Goal: Transaction & Acquisition: Purchase product/service

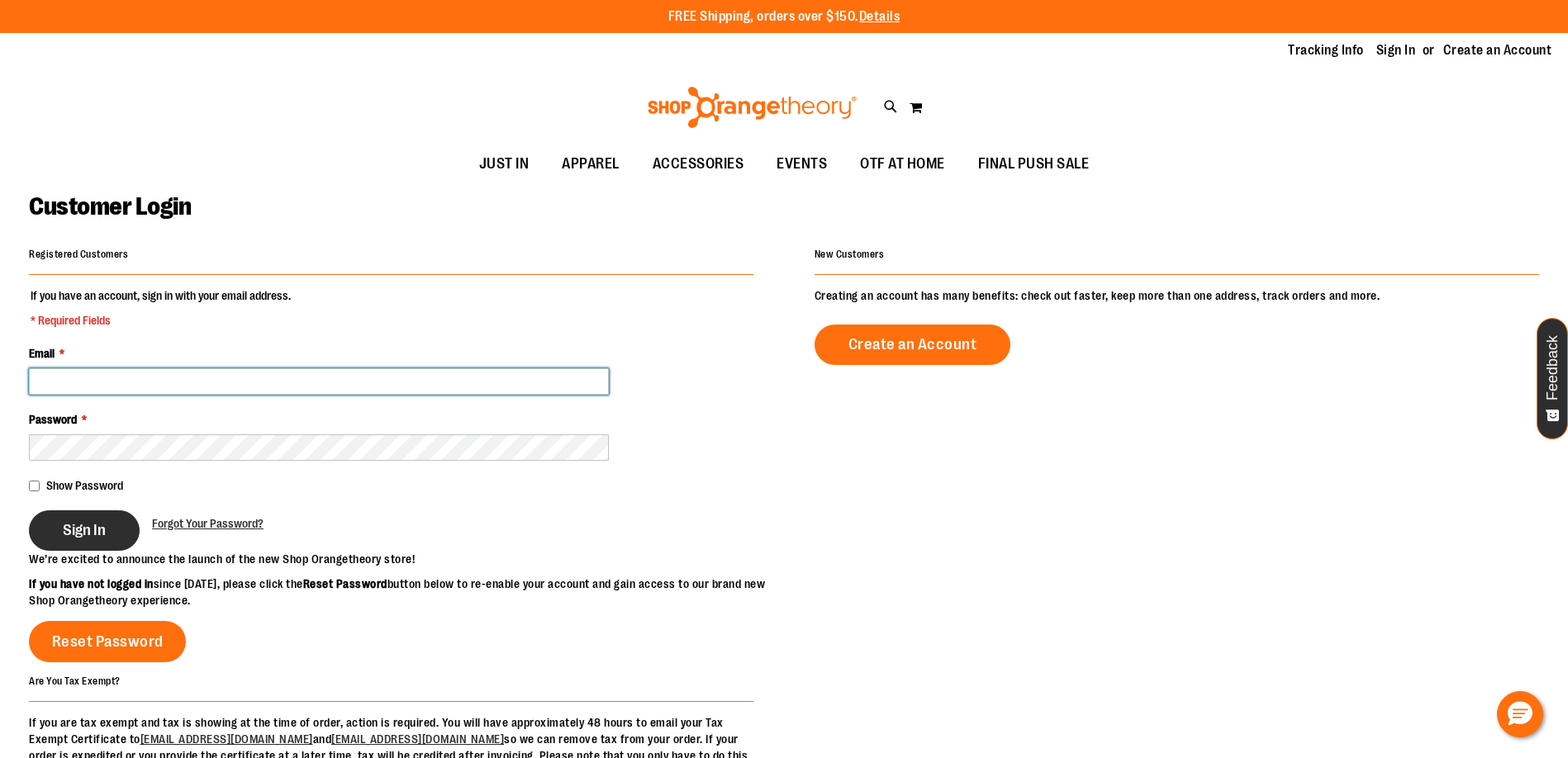
type input "**********"
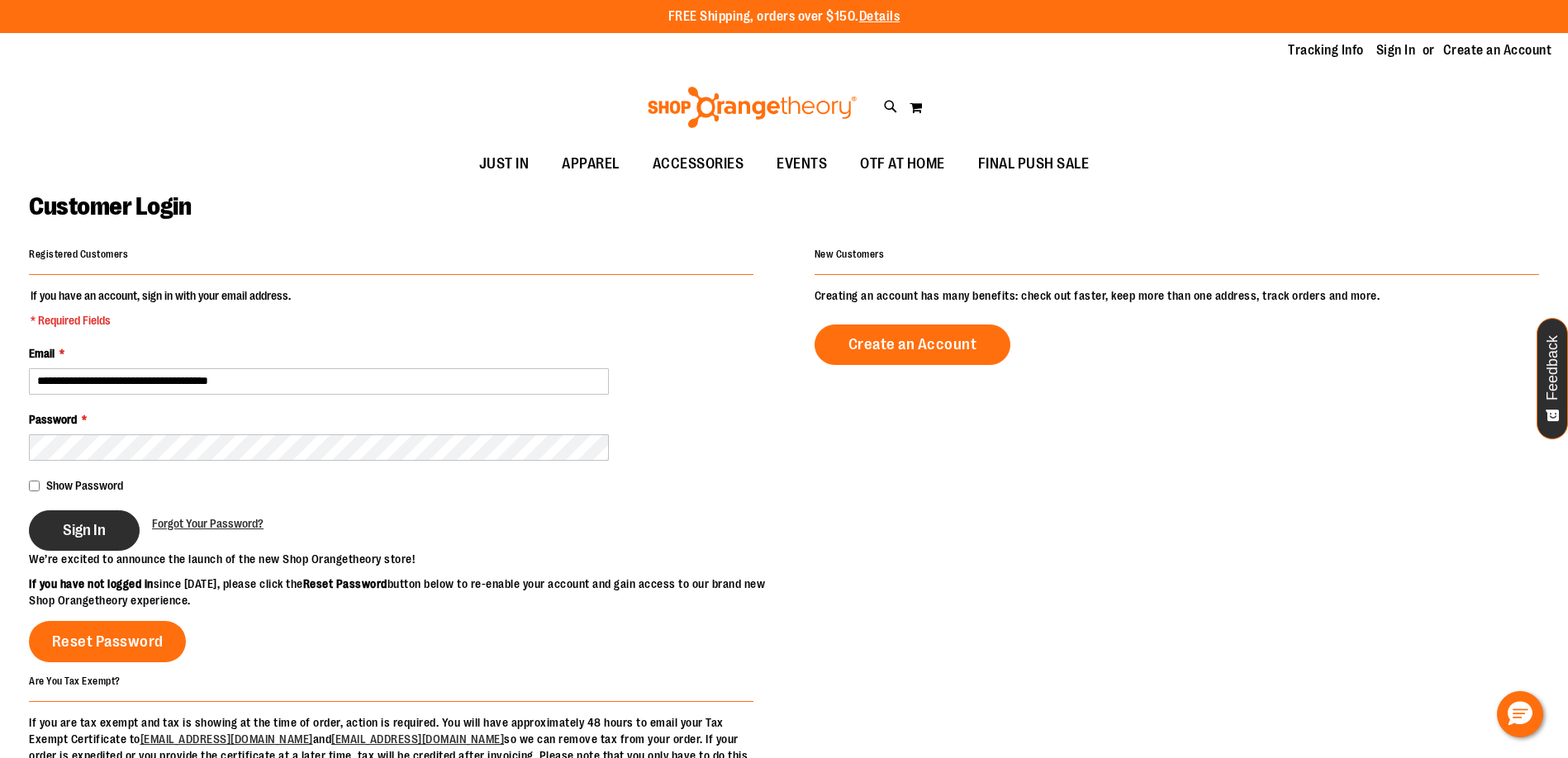
type input "**********"
click at [82, 535] on span "Sign In" at bounding box center [83, 529] width 43 height 18
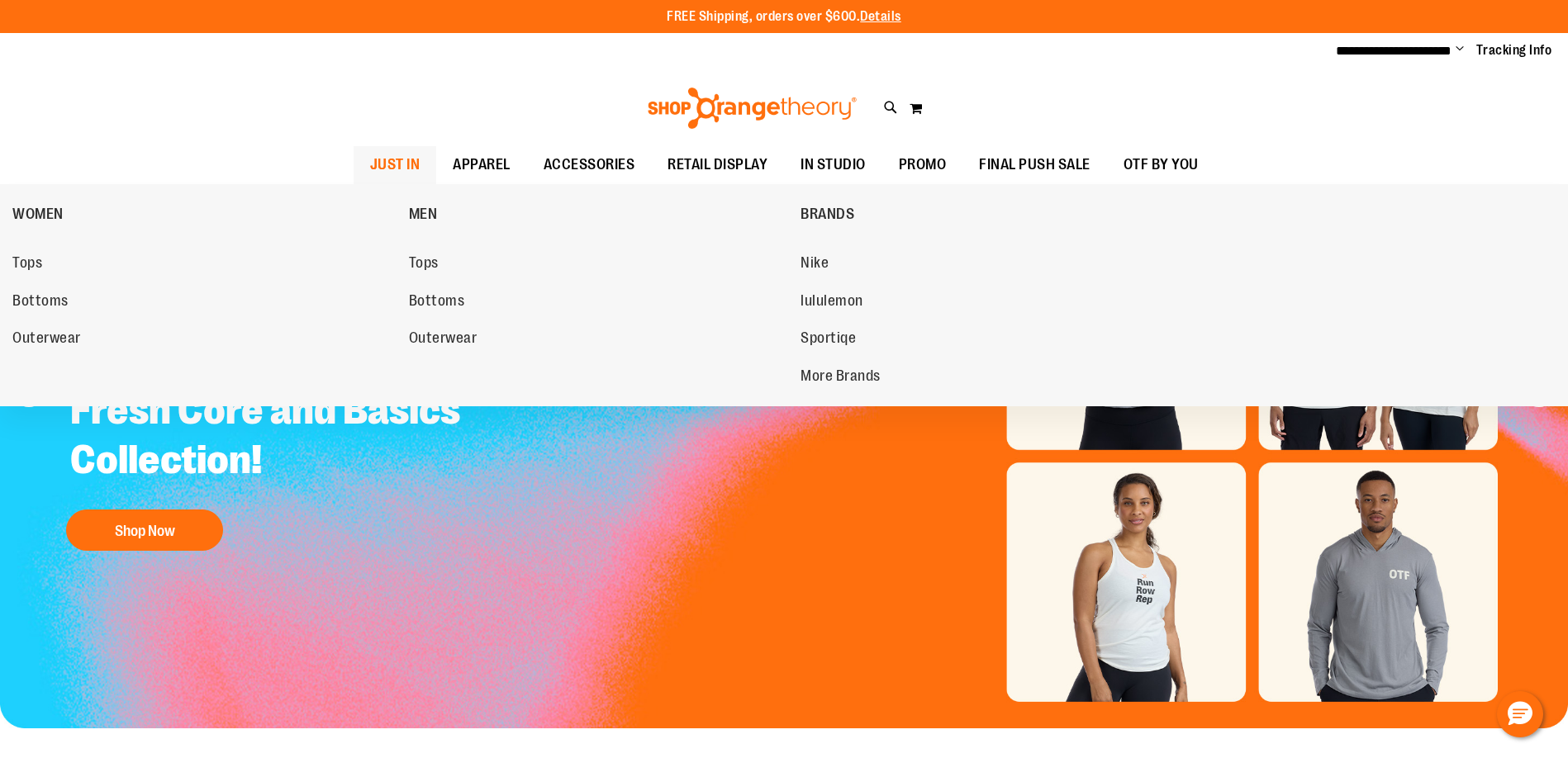
type input "**********"
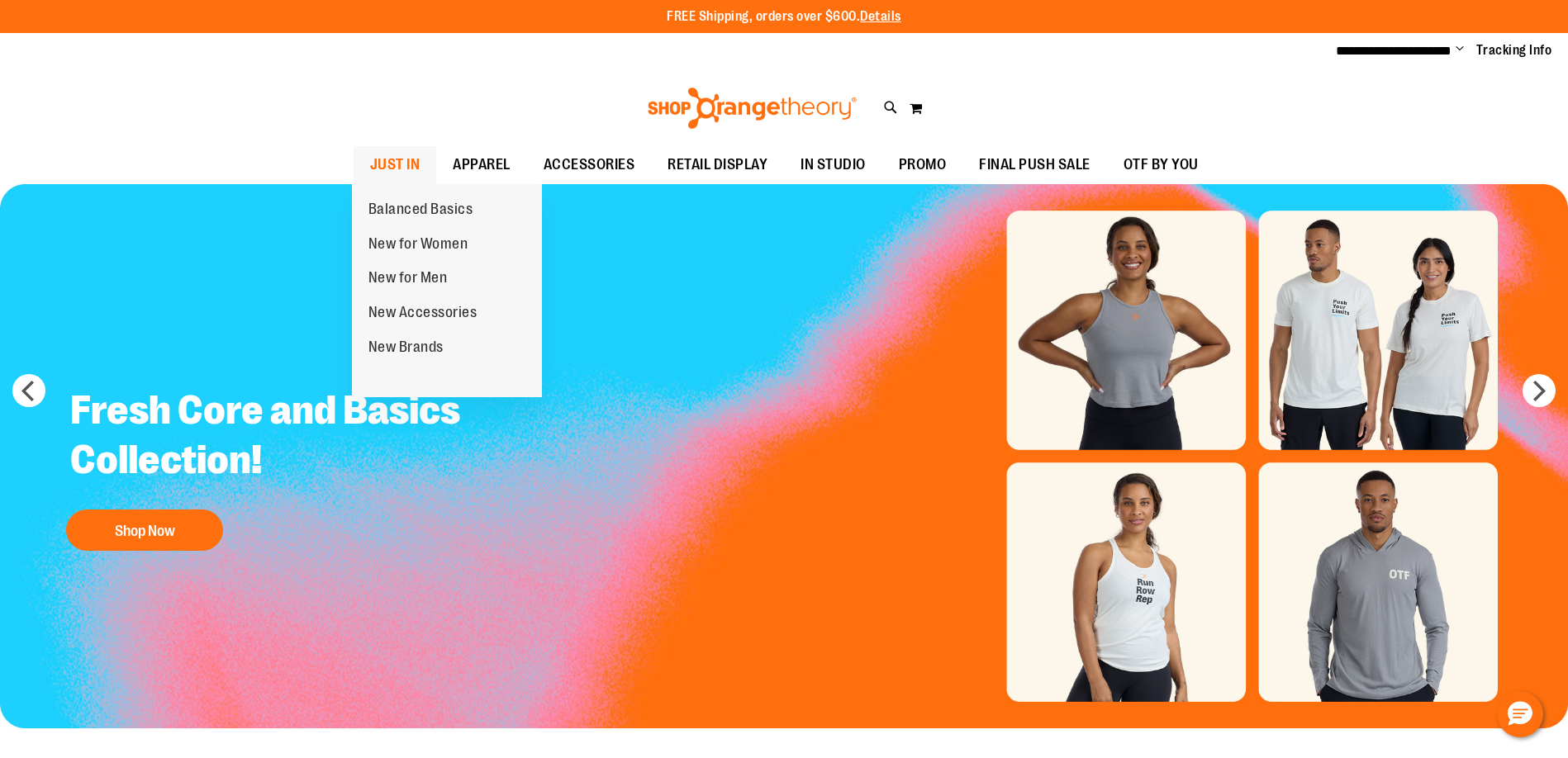
click at [429, 156] on li "JUST IN JUST IN Balanced Basics New for Women New for Men New Accessories New B…" at bounding box center [396, 165] width 83 height 38
click at [402, 174] on span "JUST IN" at bounding box center [395, 164] width 50 height 37
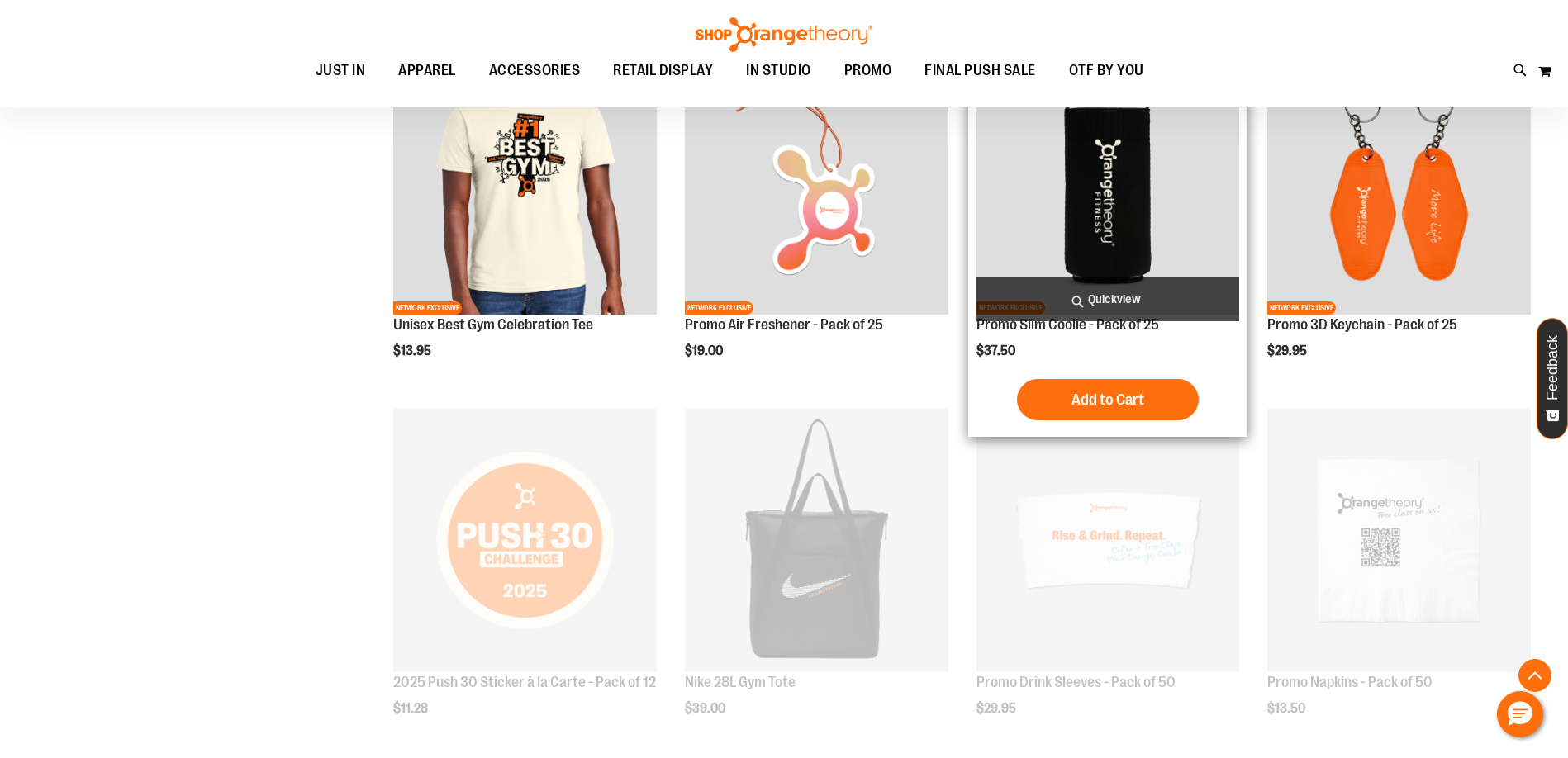
scroll to position [2145, 0]
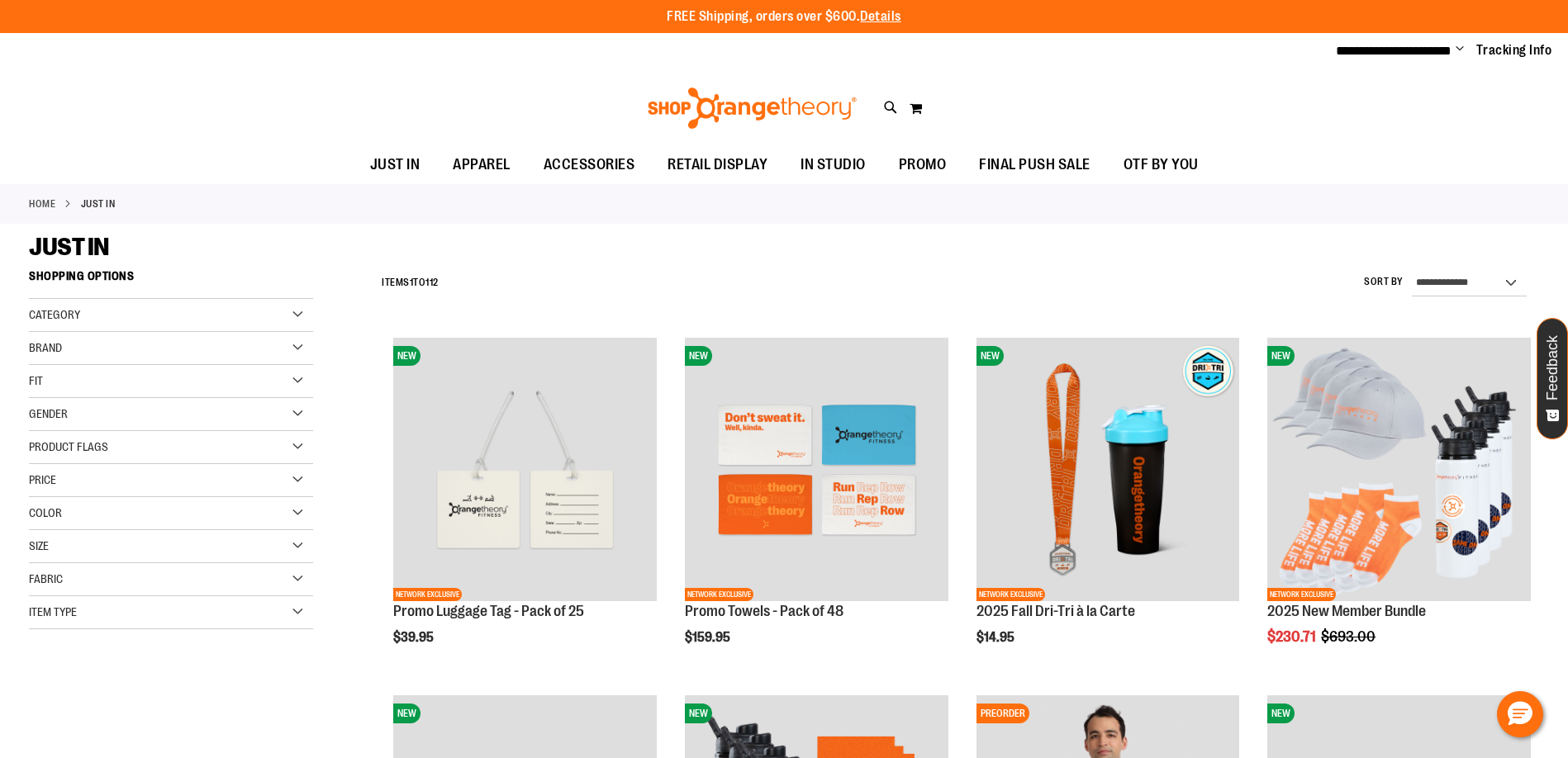
type input "**********"
click at [138, 472] on div "Price" at bounding box center [171, 480] width 285 height 33
click at [1473, 271] on select "**********" at bounding box center [1468, 284] width 115 height 27
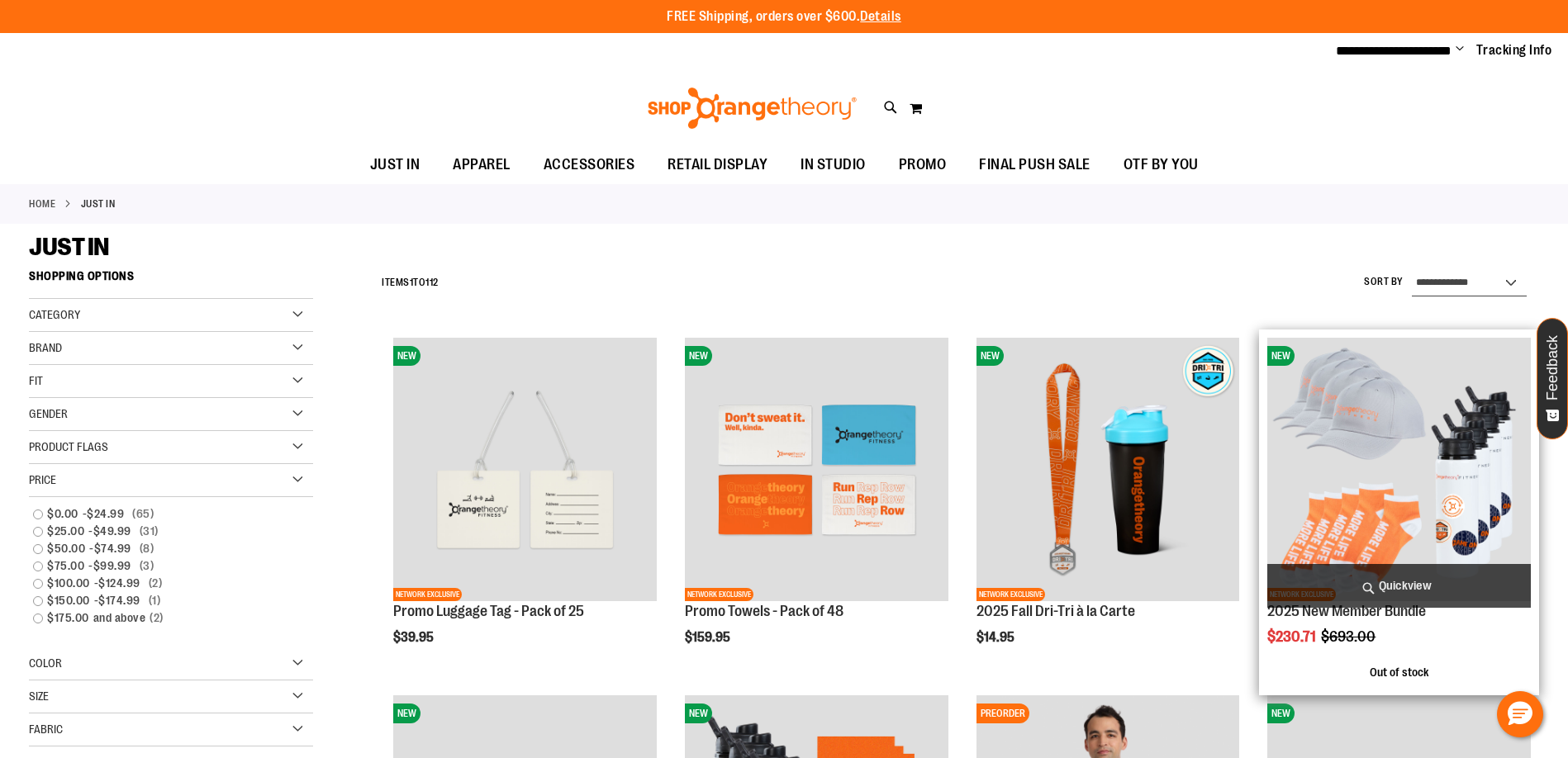
select select "**********"
click at [1411, 270] on select "**********" at bounding box center [1468, 284] width 115 height 27
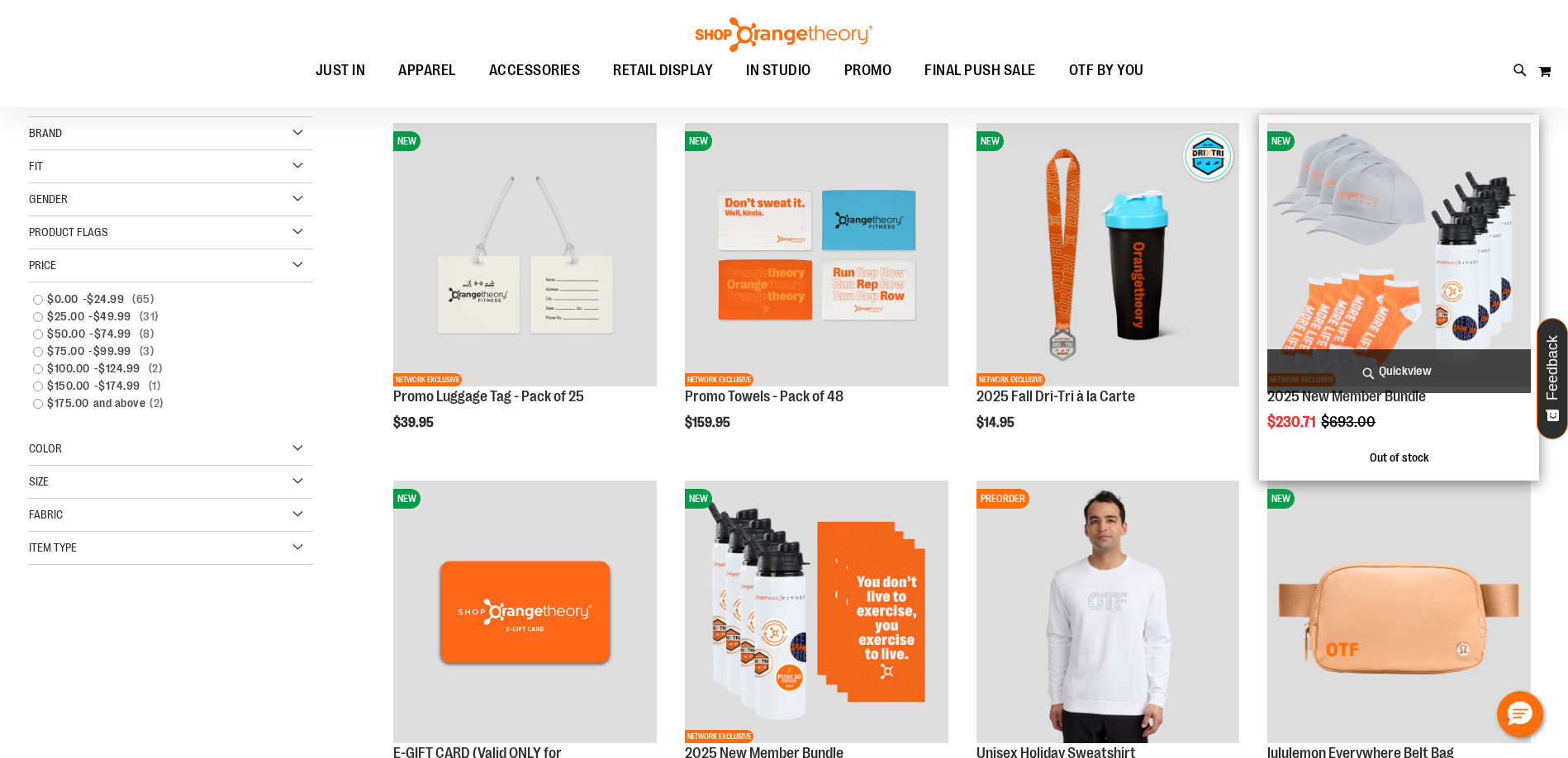
scroll to position [261, 0]
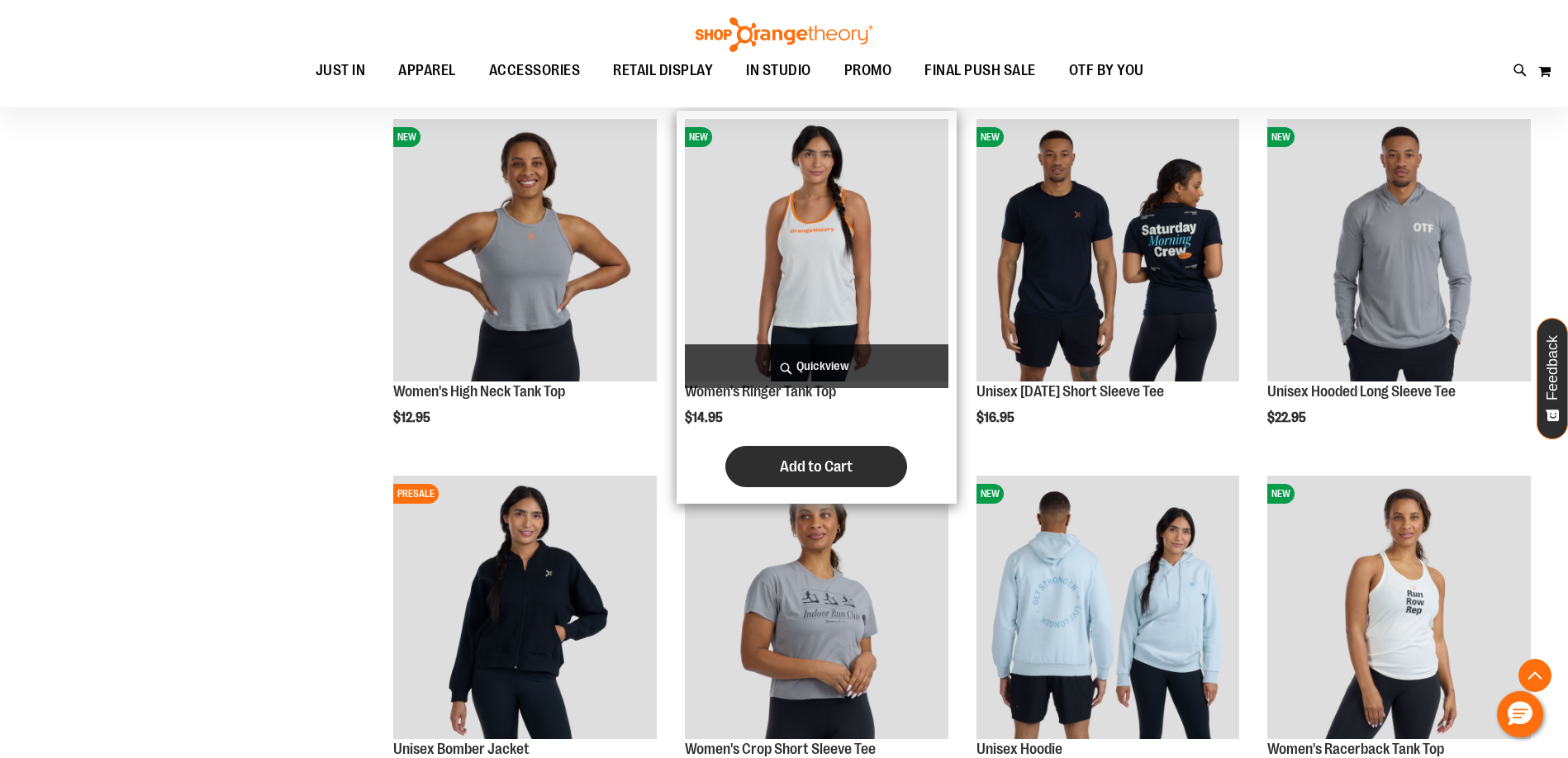
scroll to position [591, 0]
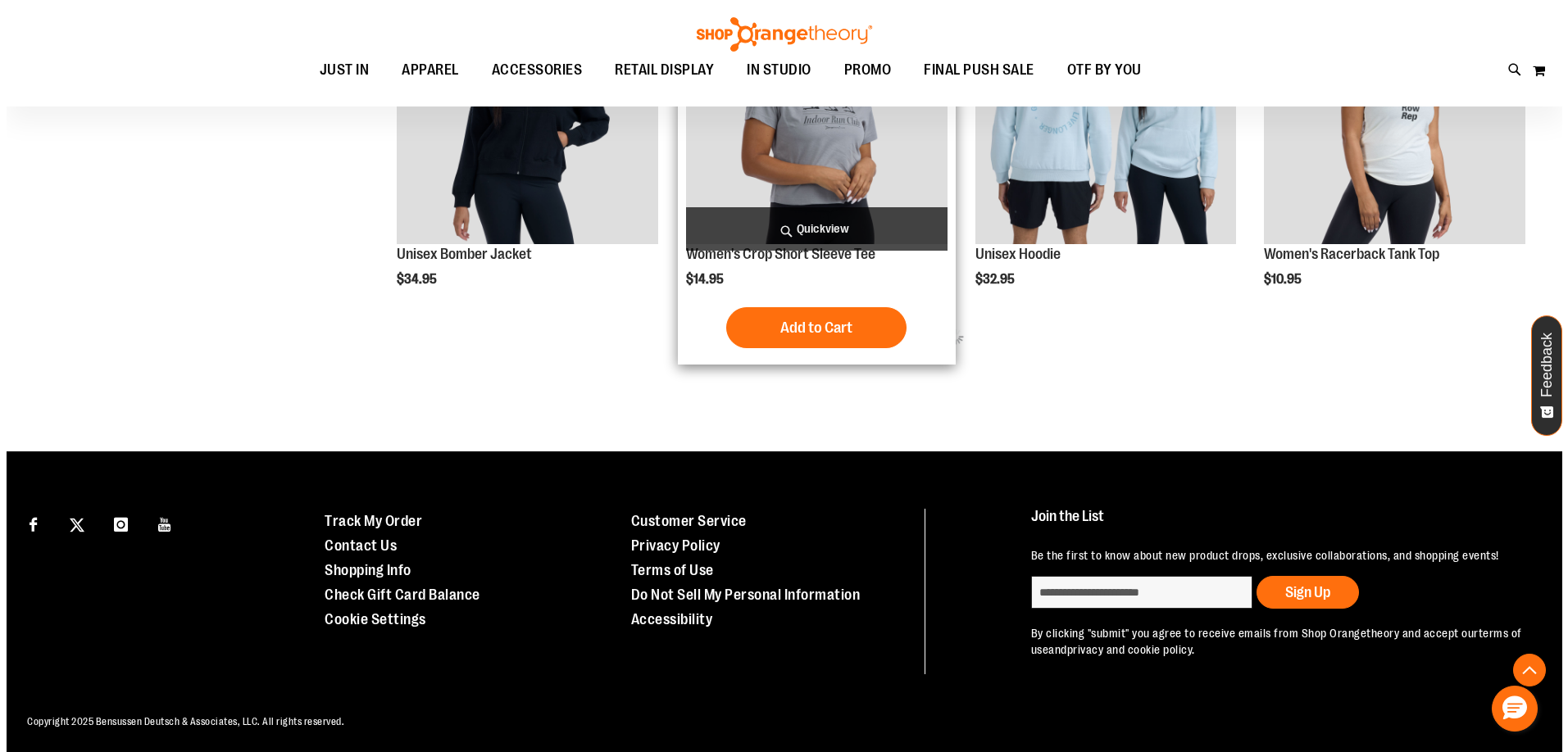
scroll to position [1065, 0]
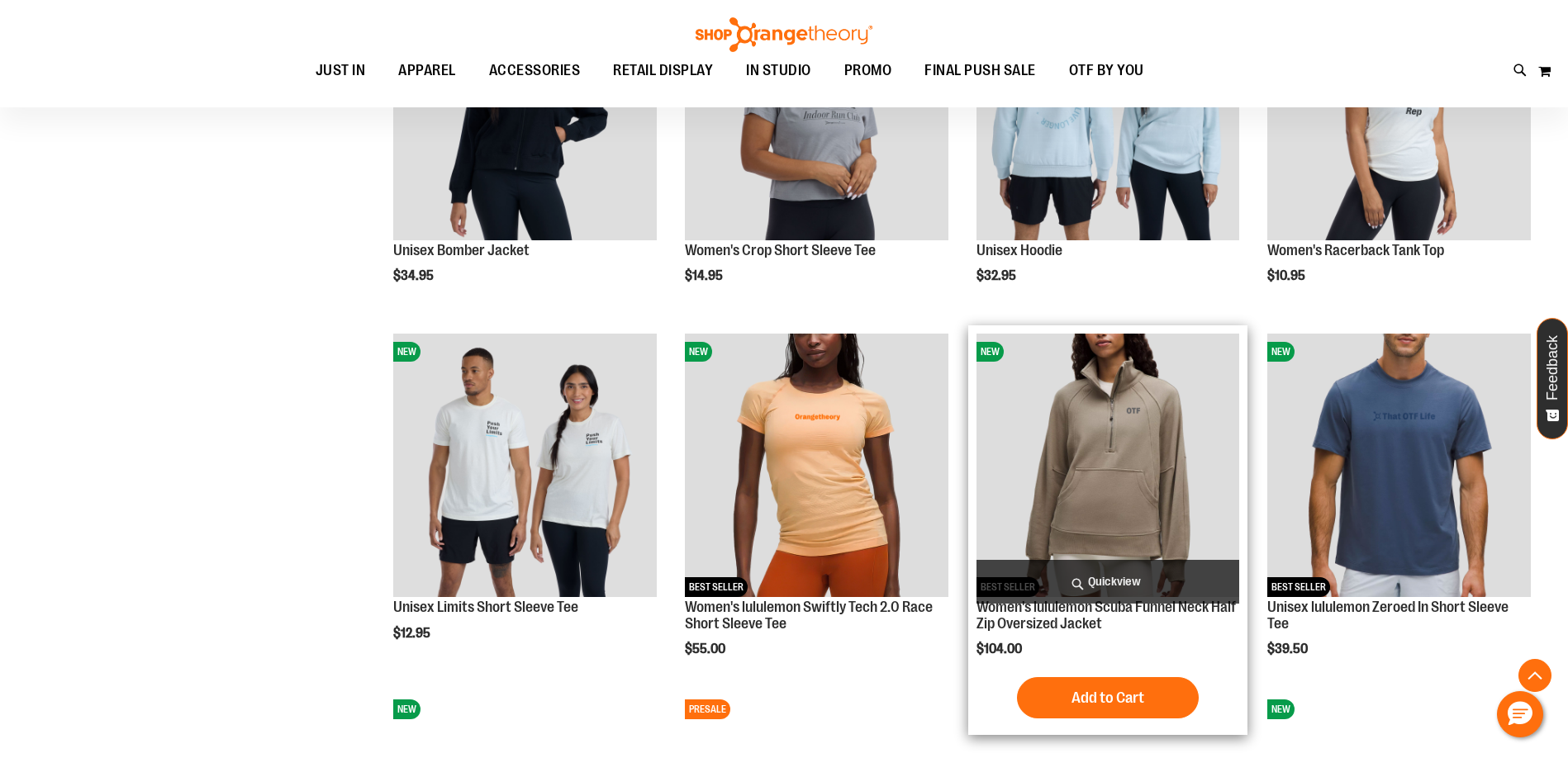
click at [1108, 584] on span "Quickview" at bounding box center [1108, 582] width 264 height 44
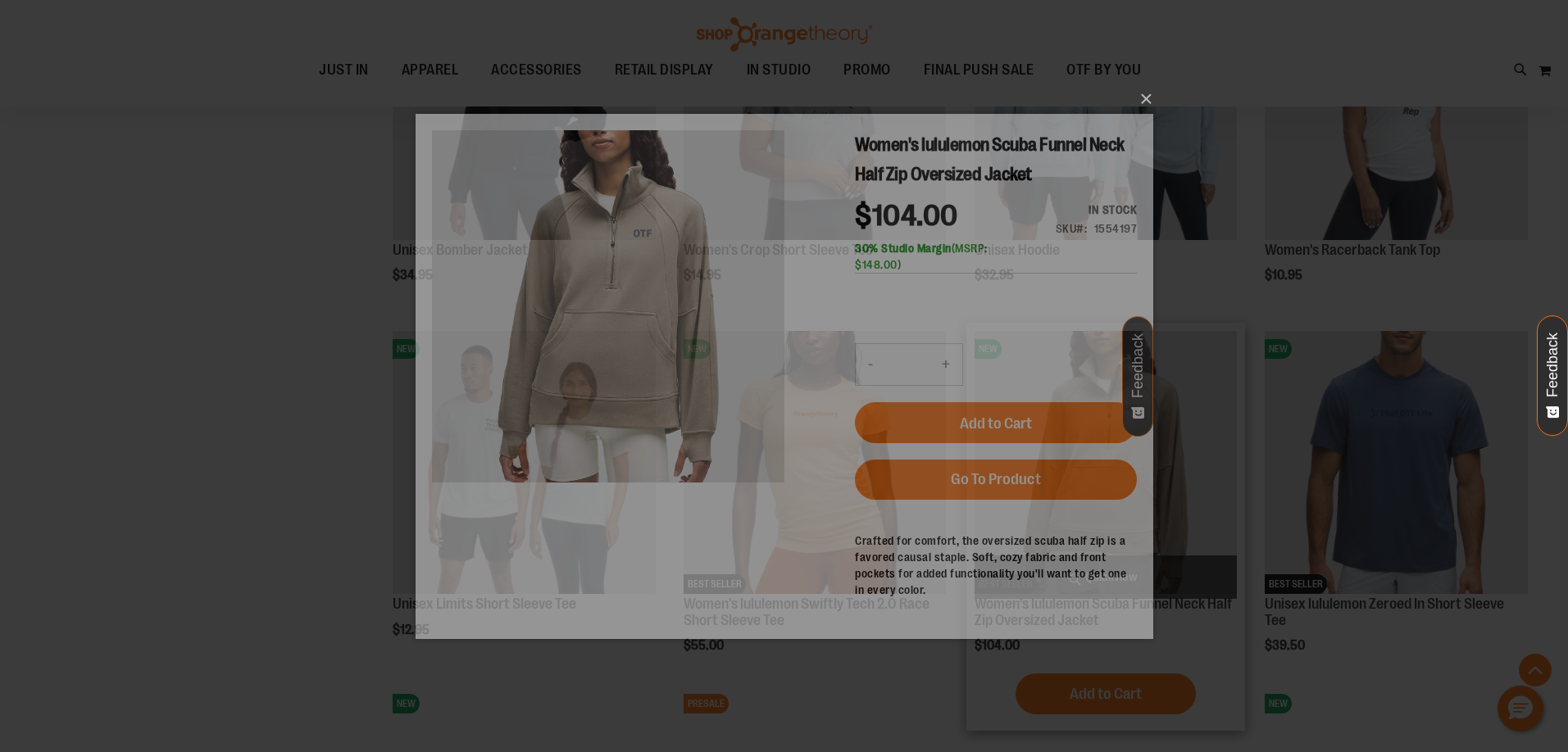
scroll to position [0, 0]
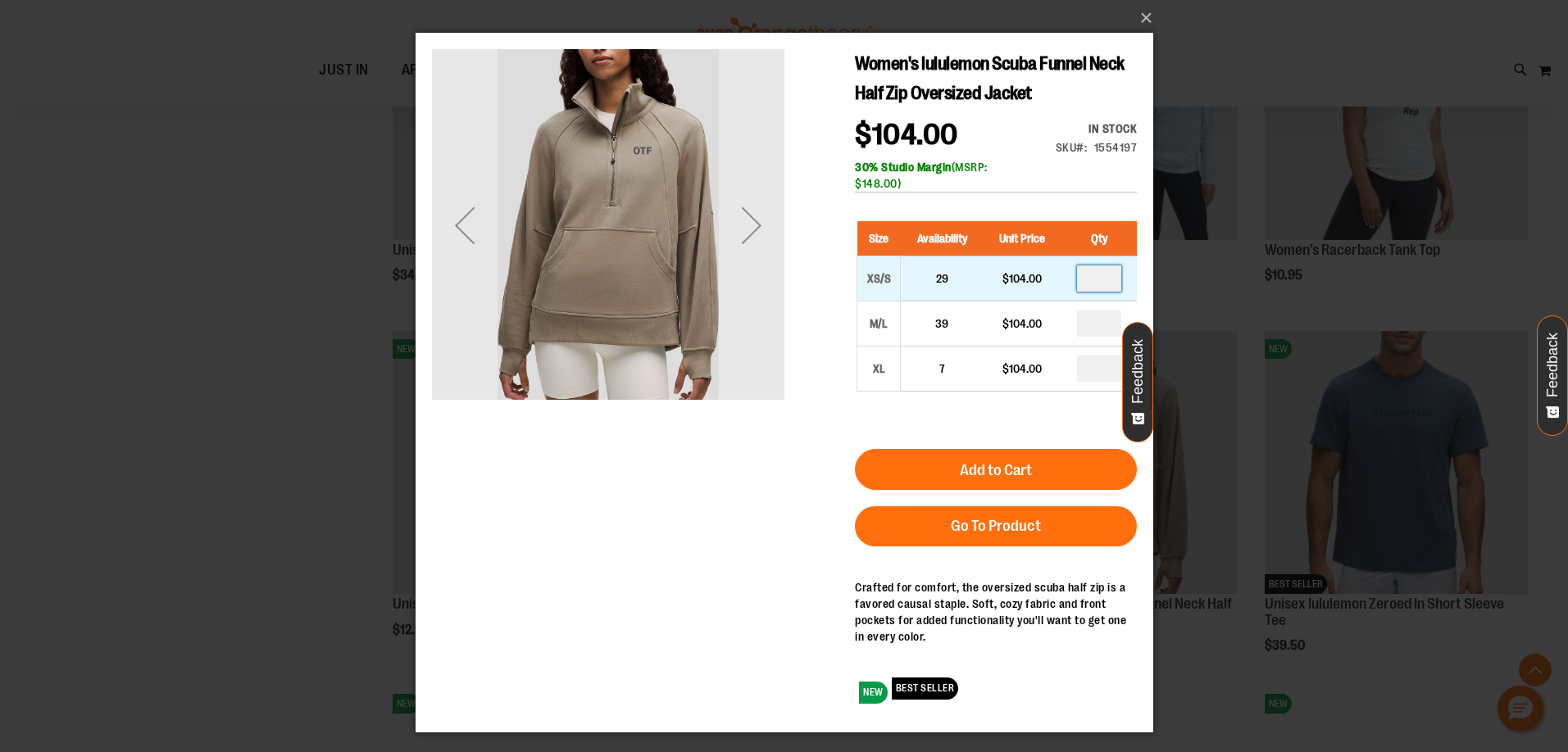
click at [1107, 276] on input "number" at bounding box center [1097, 279] width 44 height 26
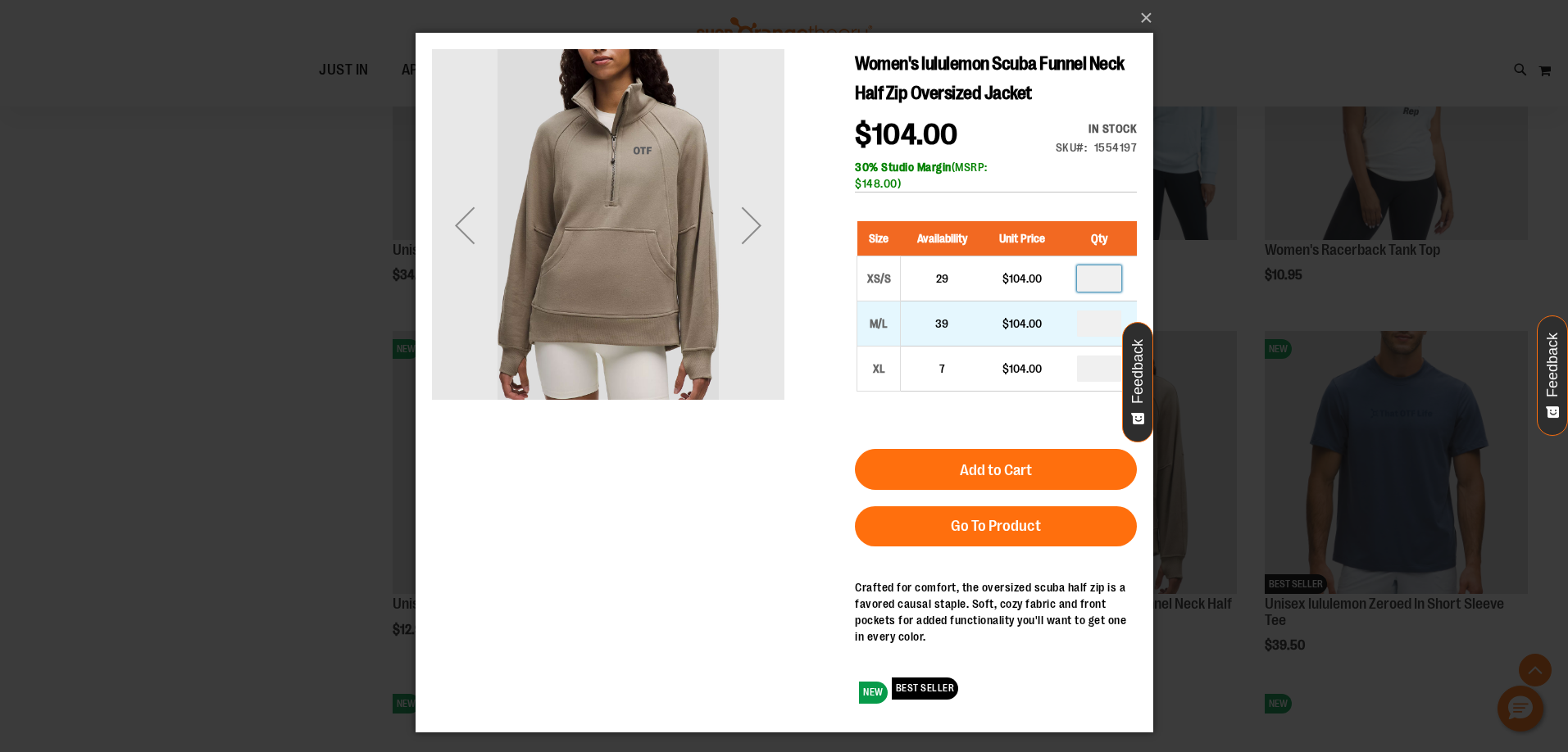
type input "*"
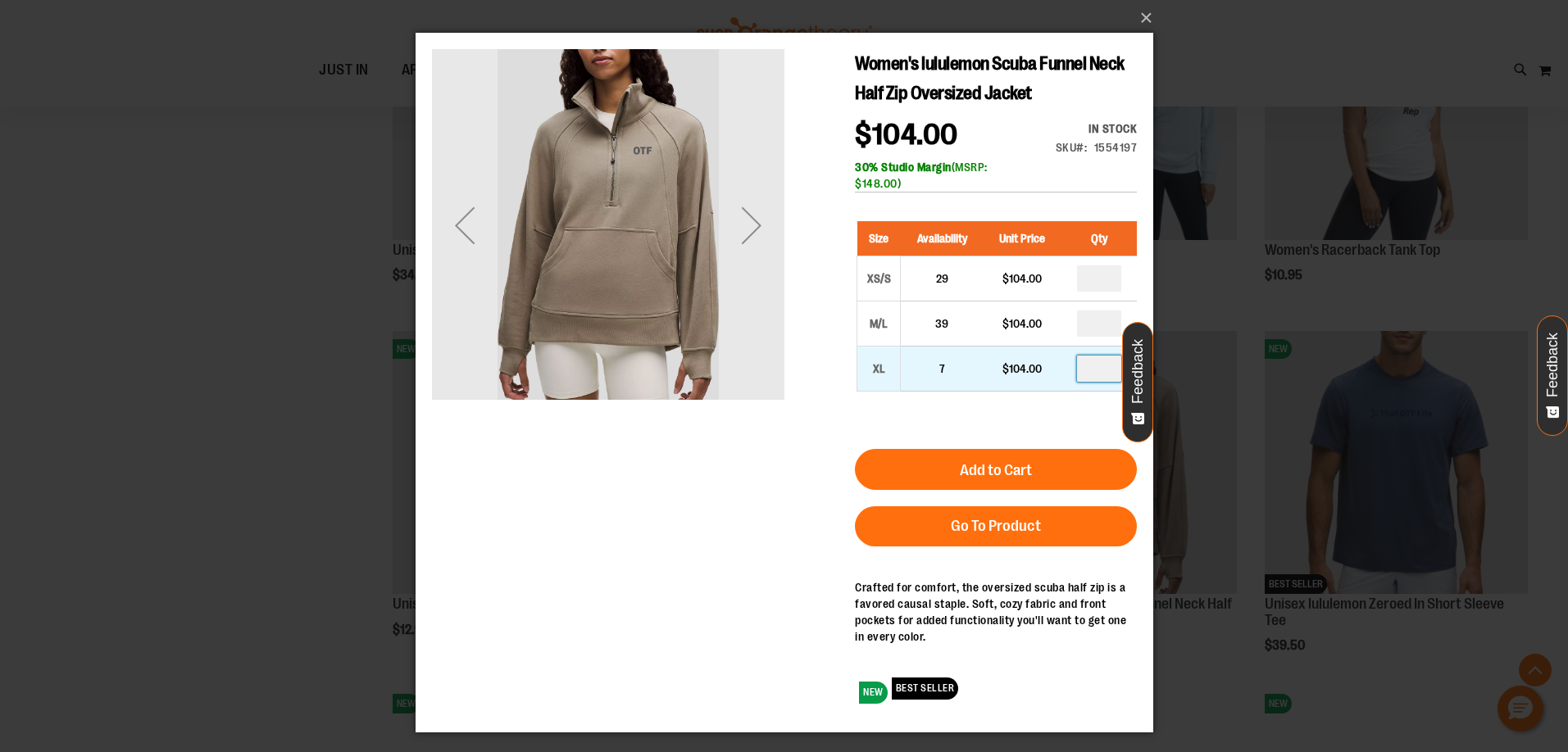
click at [1104, 363] on input "number" at bounding box center [1097, 369] width 44 height 26
type input "*"
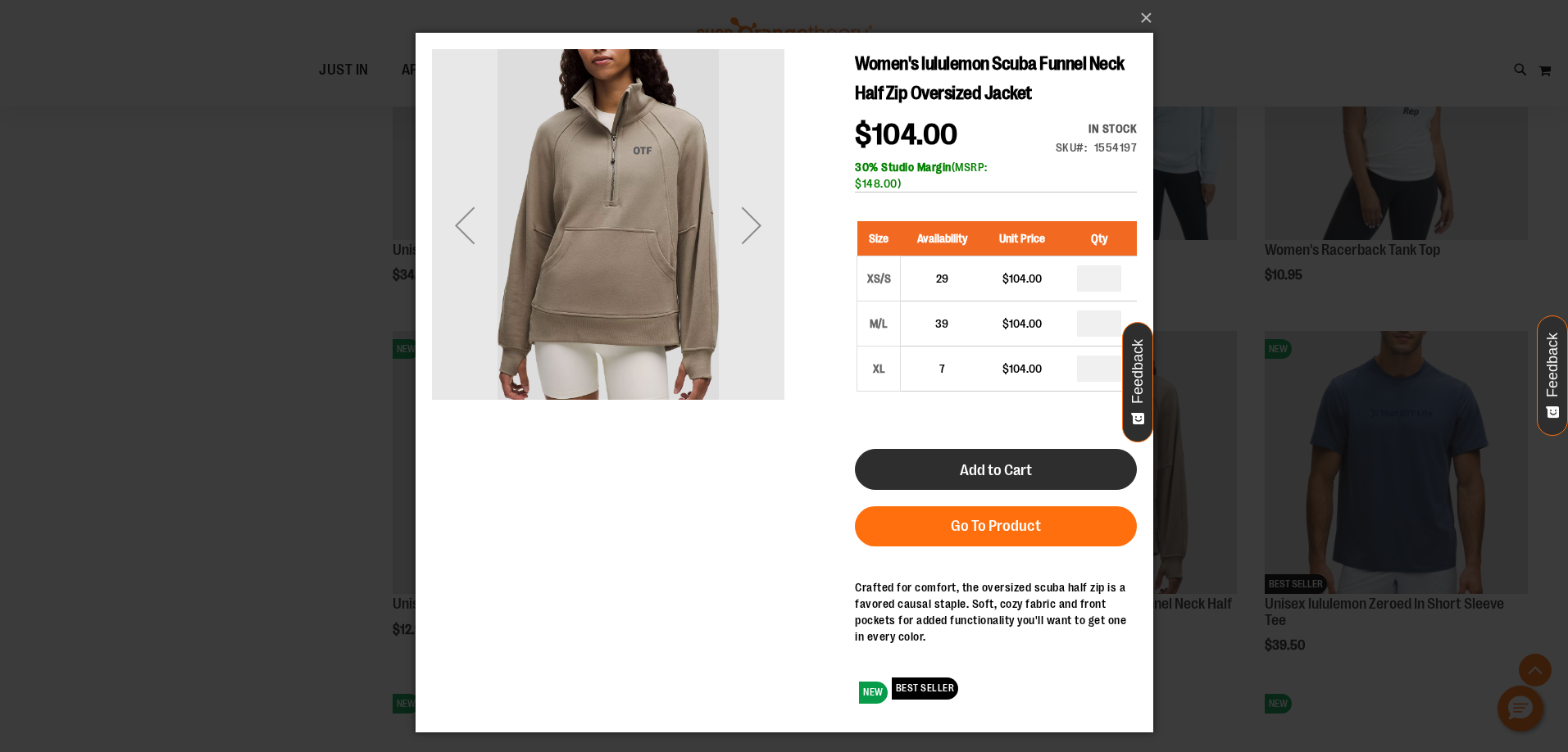
click at [1063, 454] on button "Add to Cart" at bounding box center [995, 470] width 282 height 41
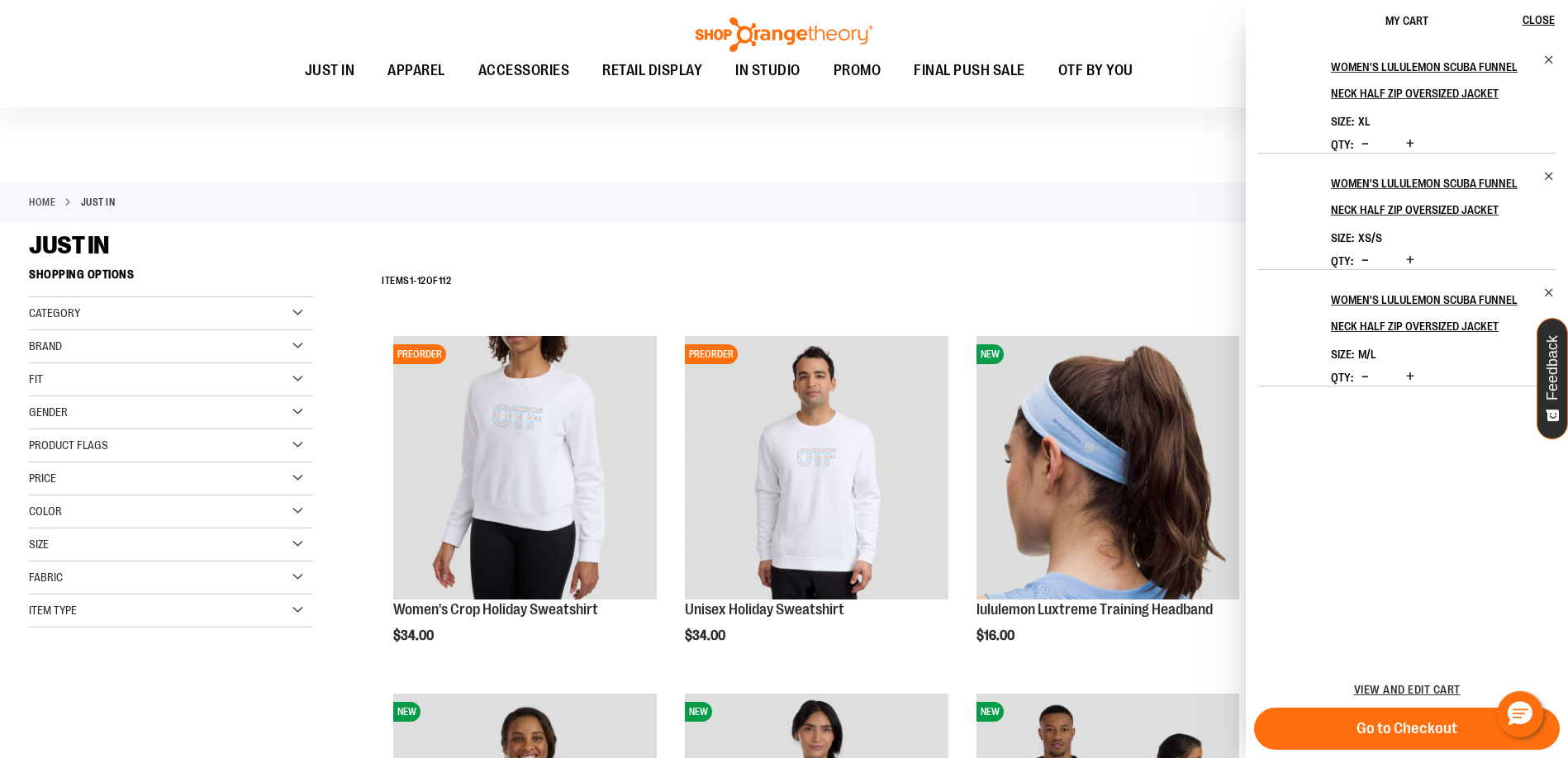
scroll to position [1609, 0]
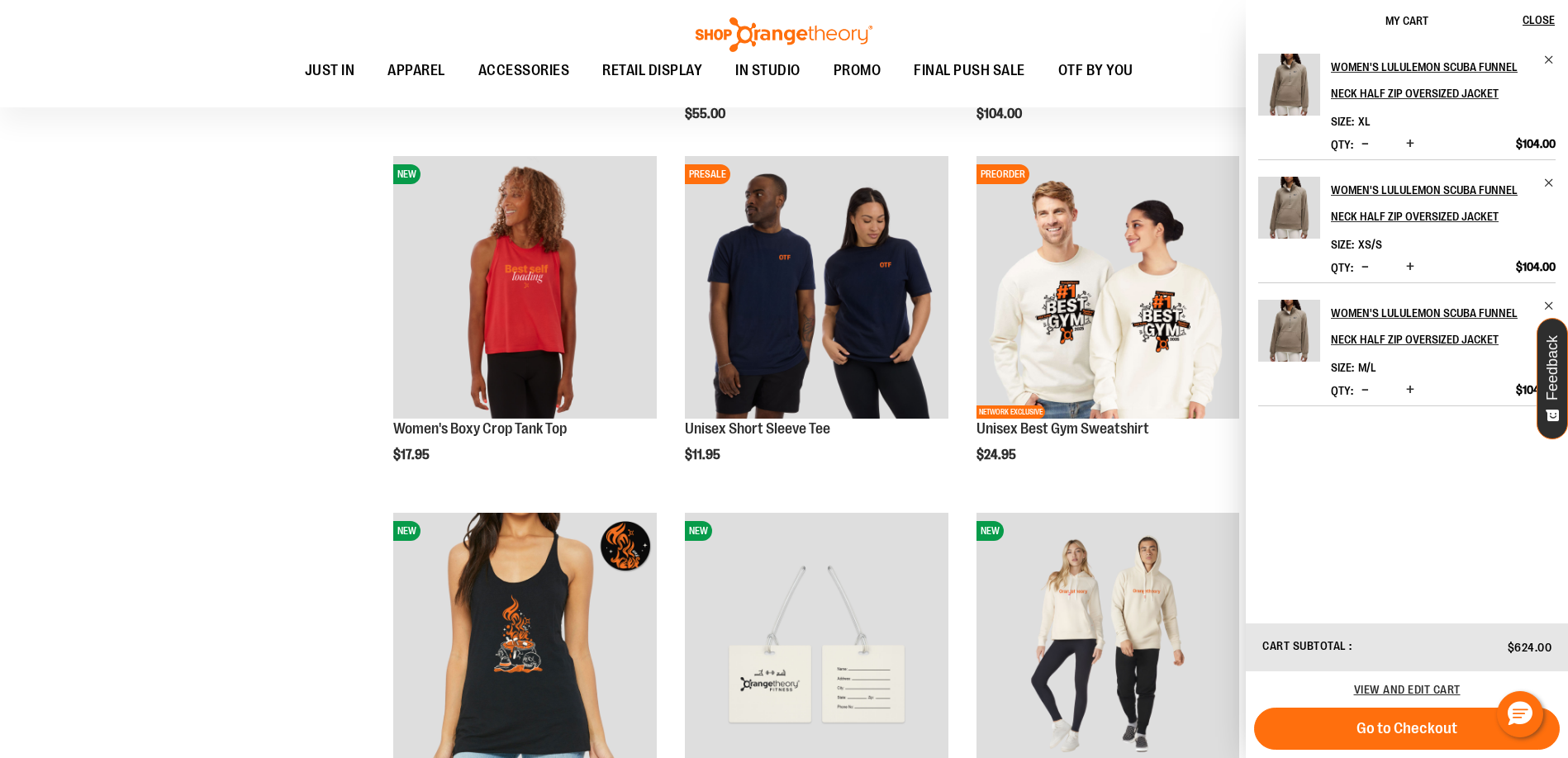
click at [182, 431] on div "**********" at bounding box center [784, 342] width 1510 height 3381
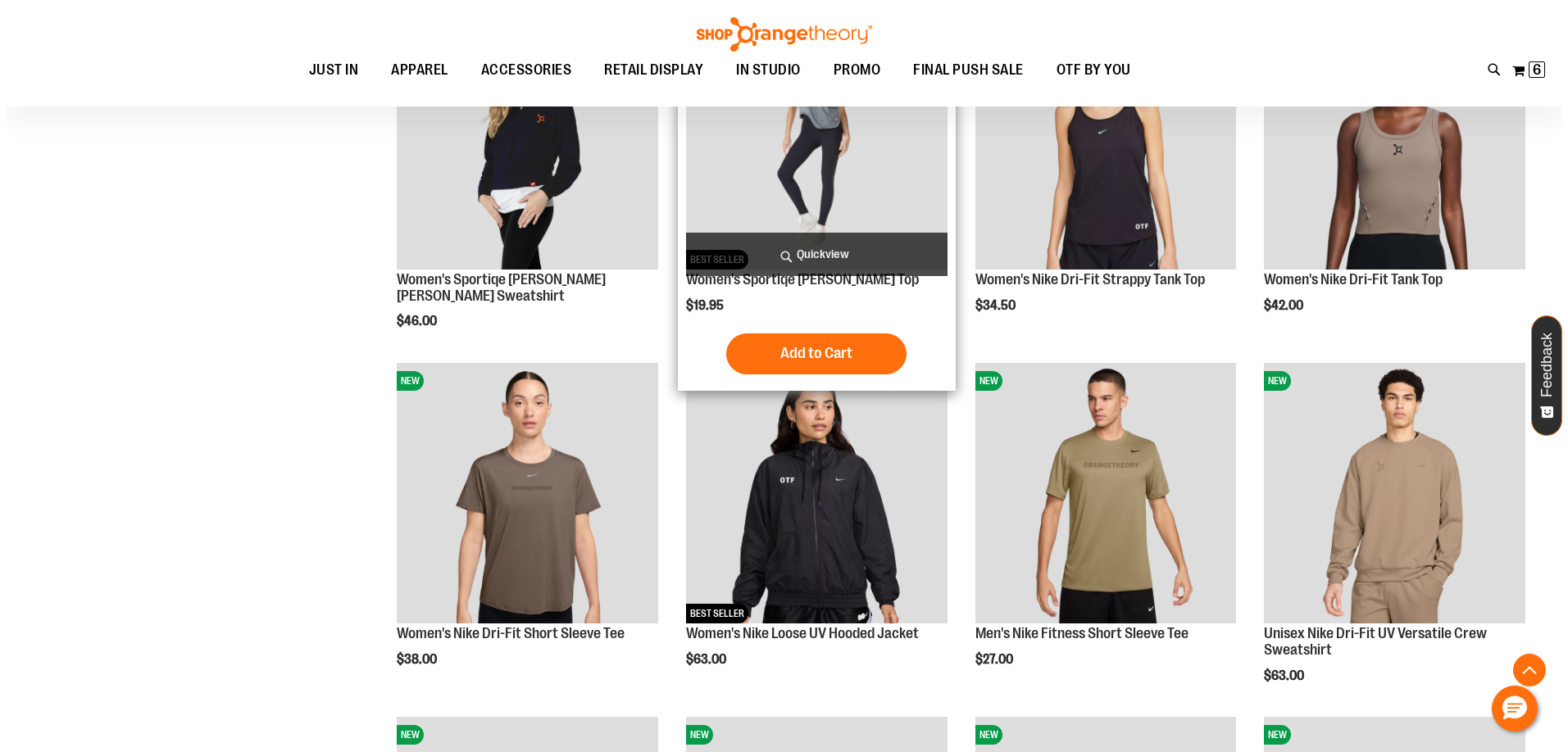
scroll to position [2580, 0]
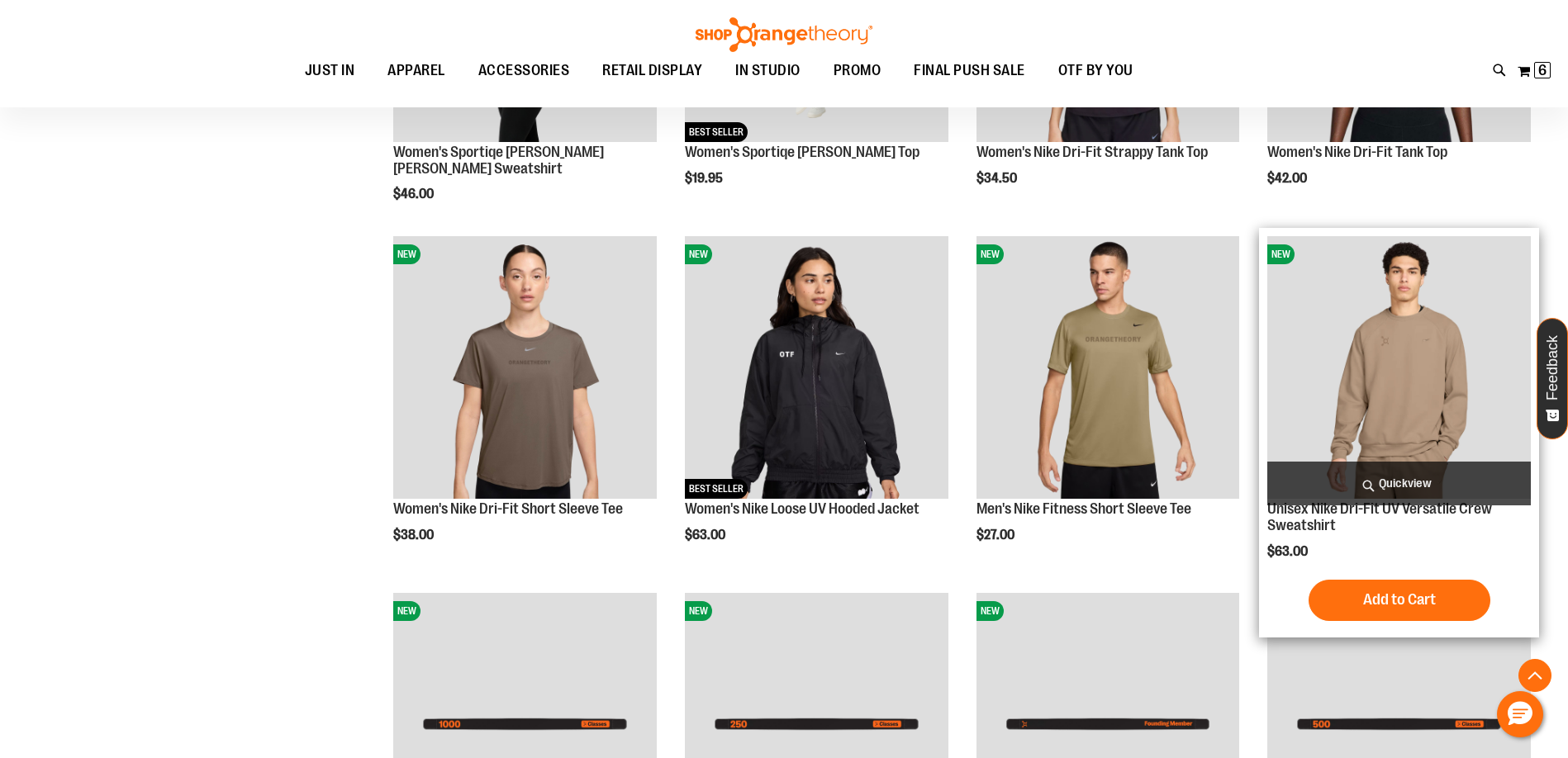
click at [1406, 477] on span "Quickview" at bounding box center [1399, 484] width 264 height 44
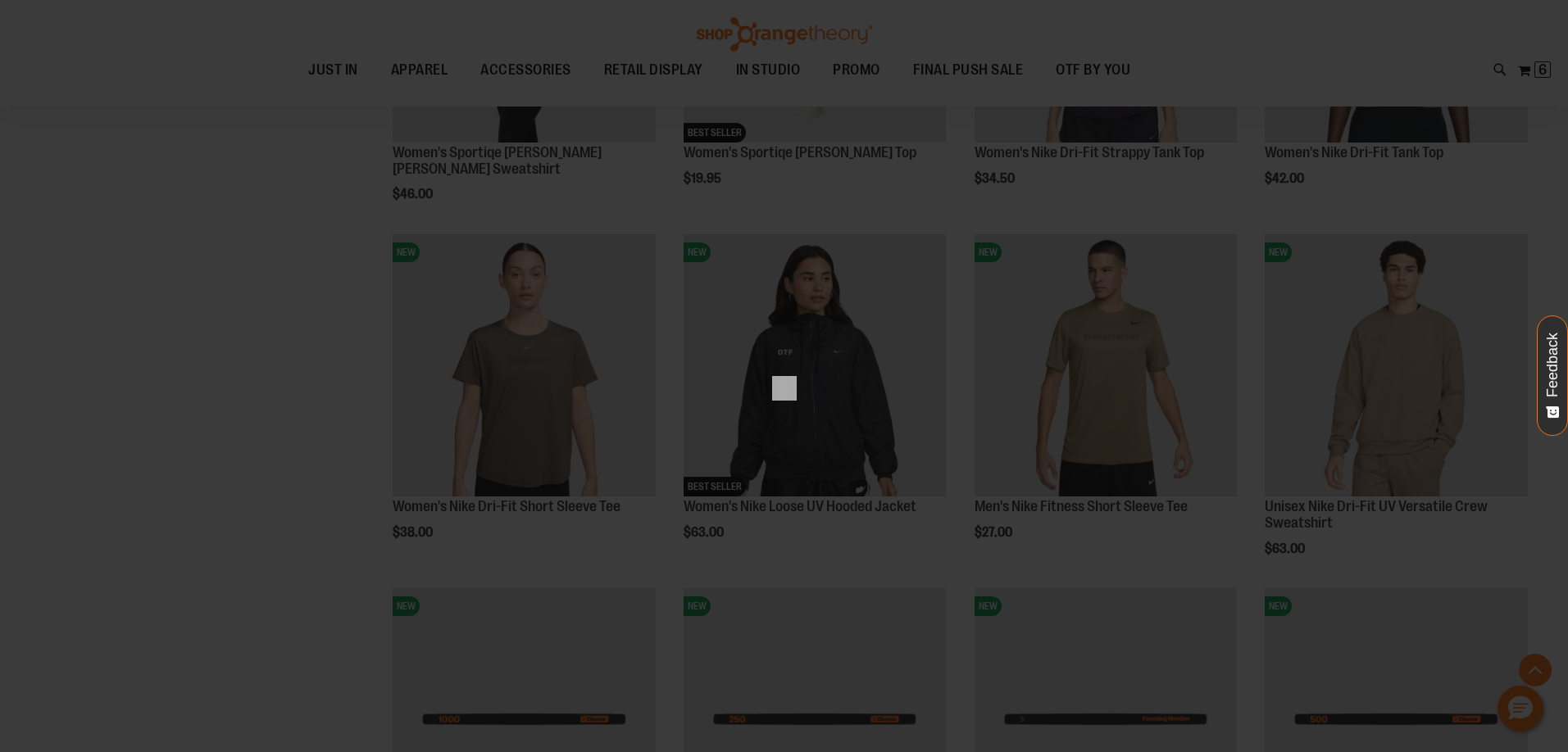
scroll to position [0, 0]
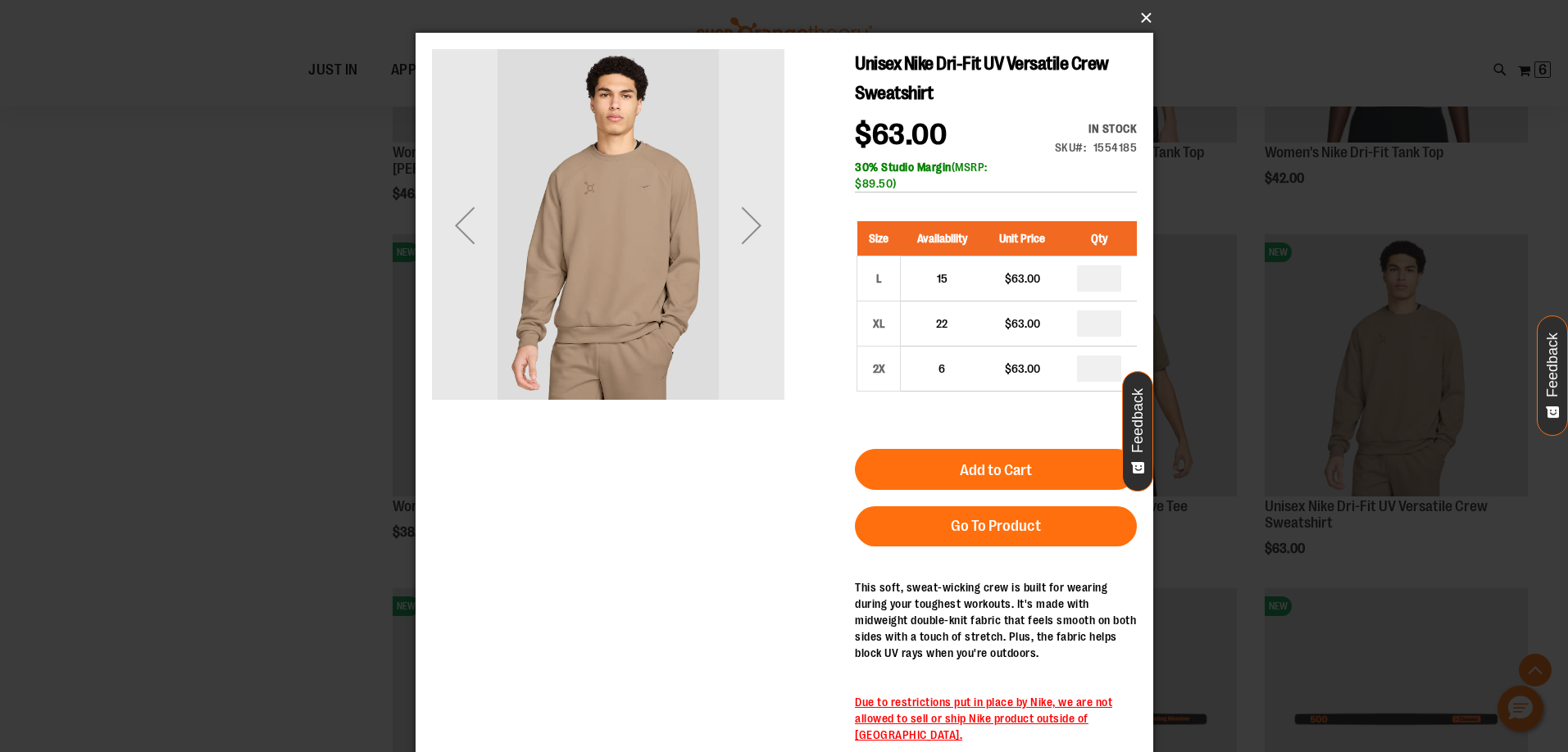
click at [1144, 16] on button "×" at bounding box center [790, 18] width 738 height 36
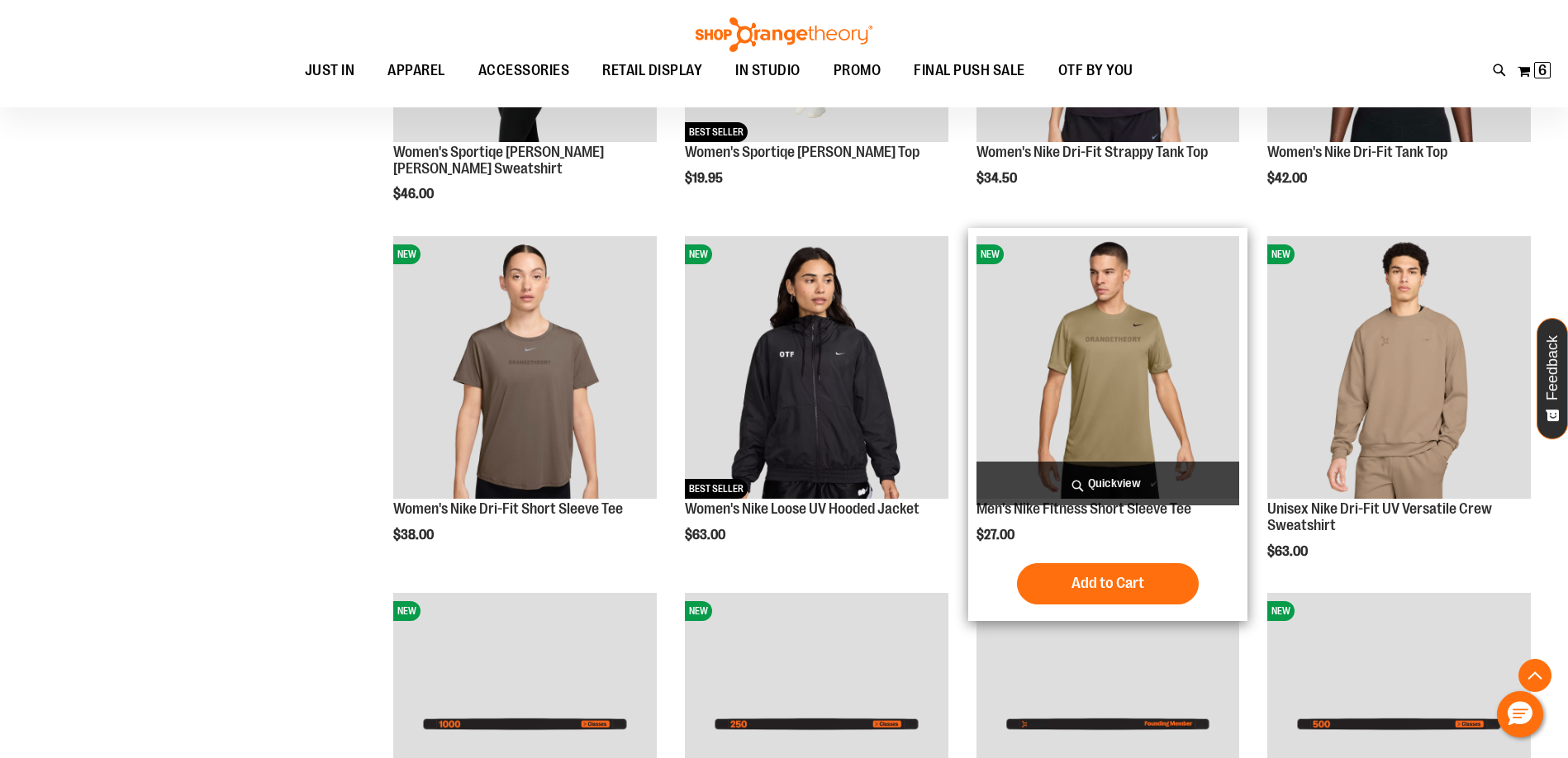
click at [1137, 469] on span "Quickview" at bounding box center [1108, 484] width 264 height 44
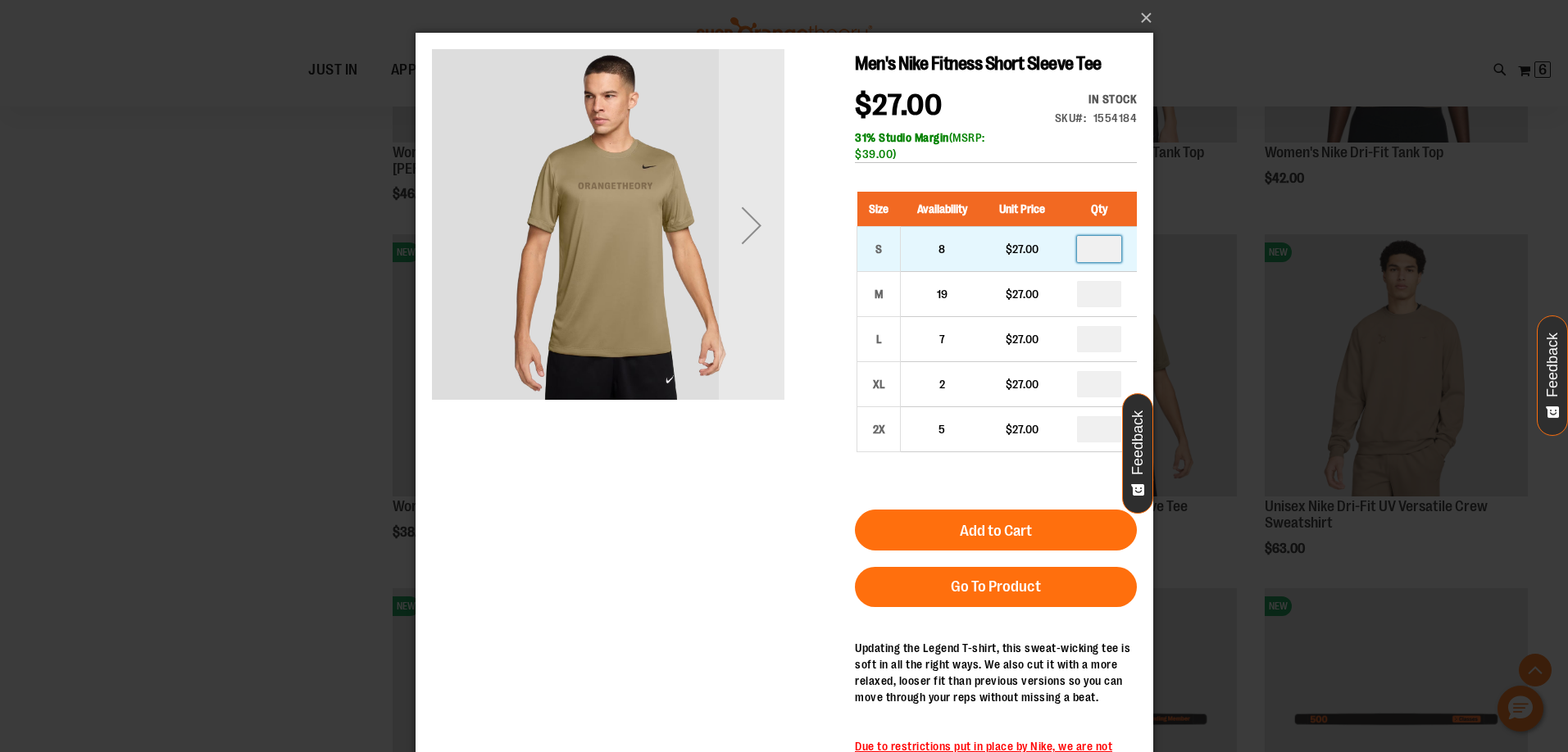
click at [1113, 238] on input "number" at bounding box center [1097, 249] width 44 height 26
type input "*"
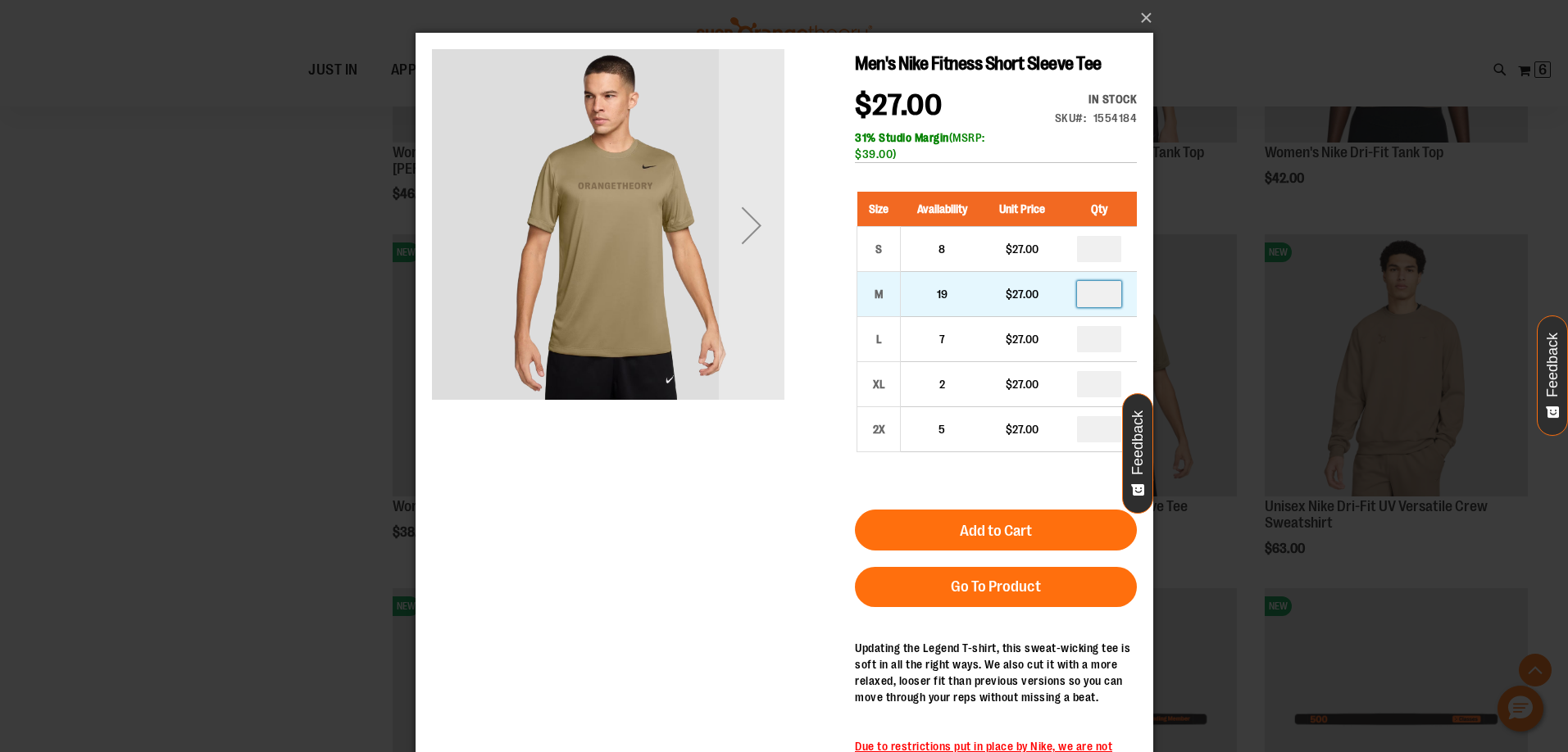
click at [1097, 292] on input "number" at bounding box center [1097, 295] width 44 height 26
type input "*"
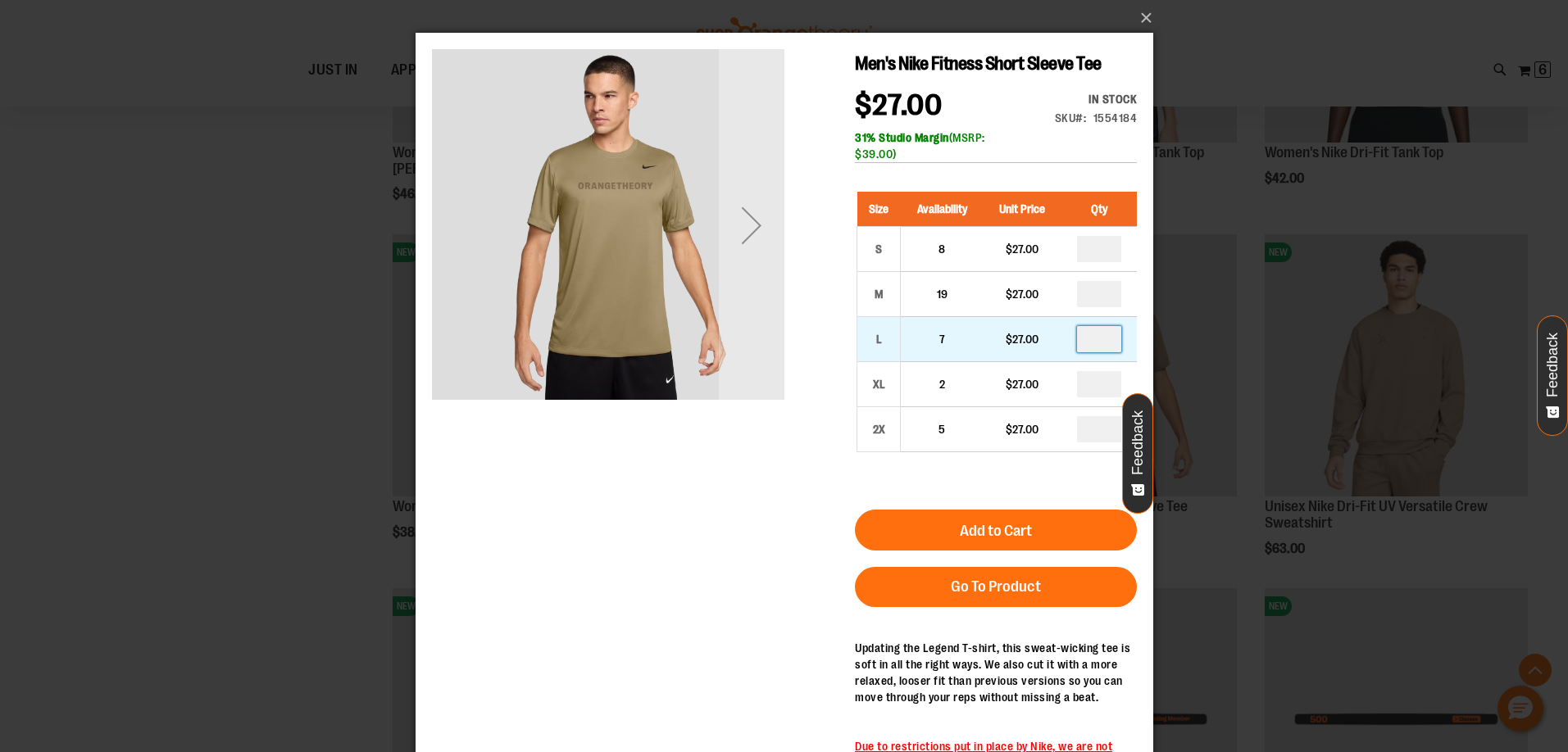
click at [1096, 348] on input "number" at bounding box center [1097, 340] width 44 height 26
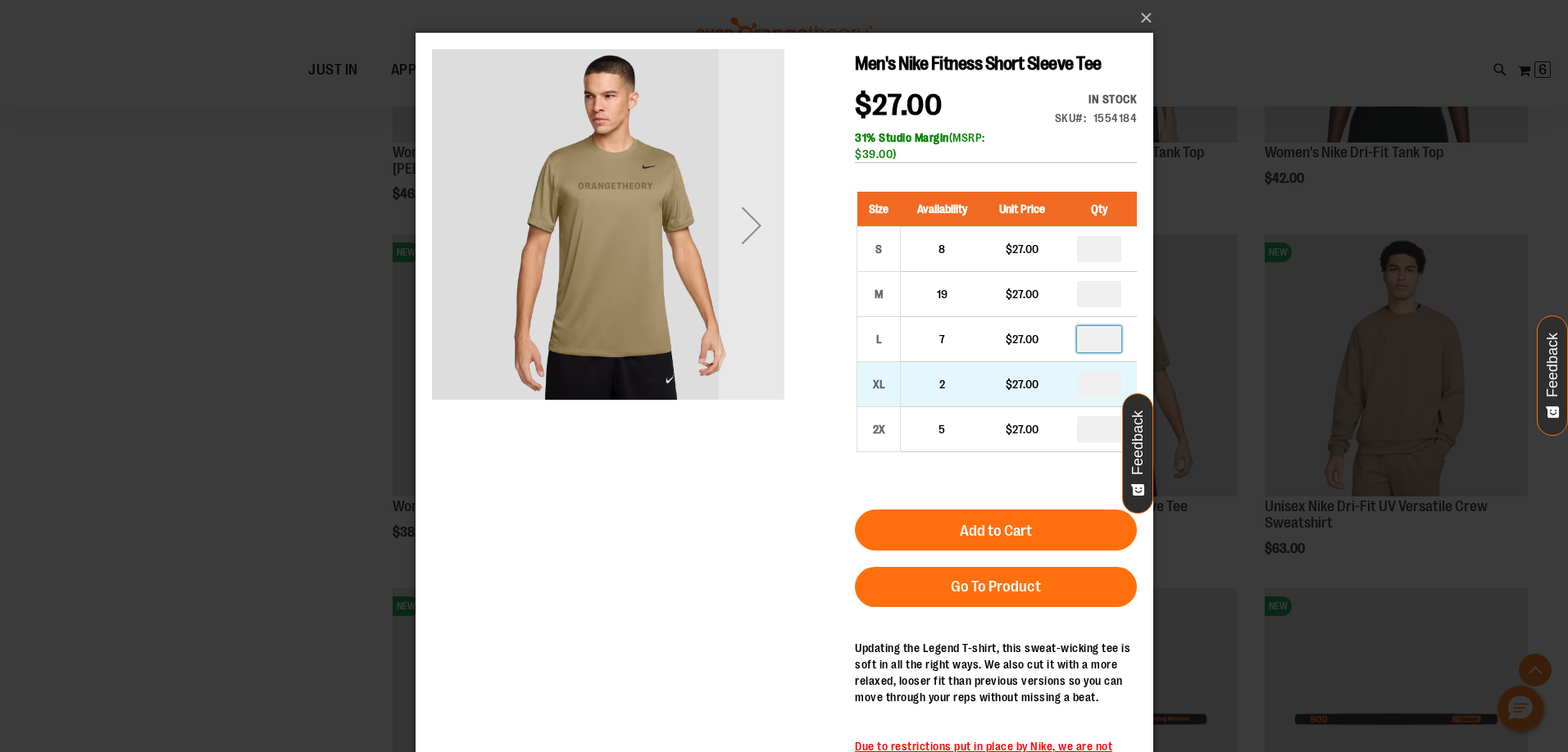
type input "*"
click at [1099, 384] on input "number" at bounding box center [1097, 384] width 44 height 26
type input "*"
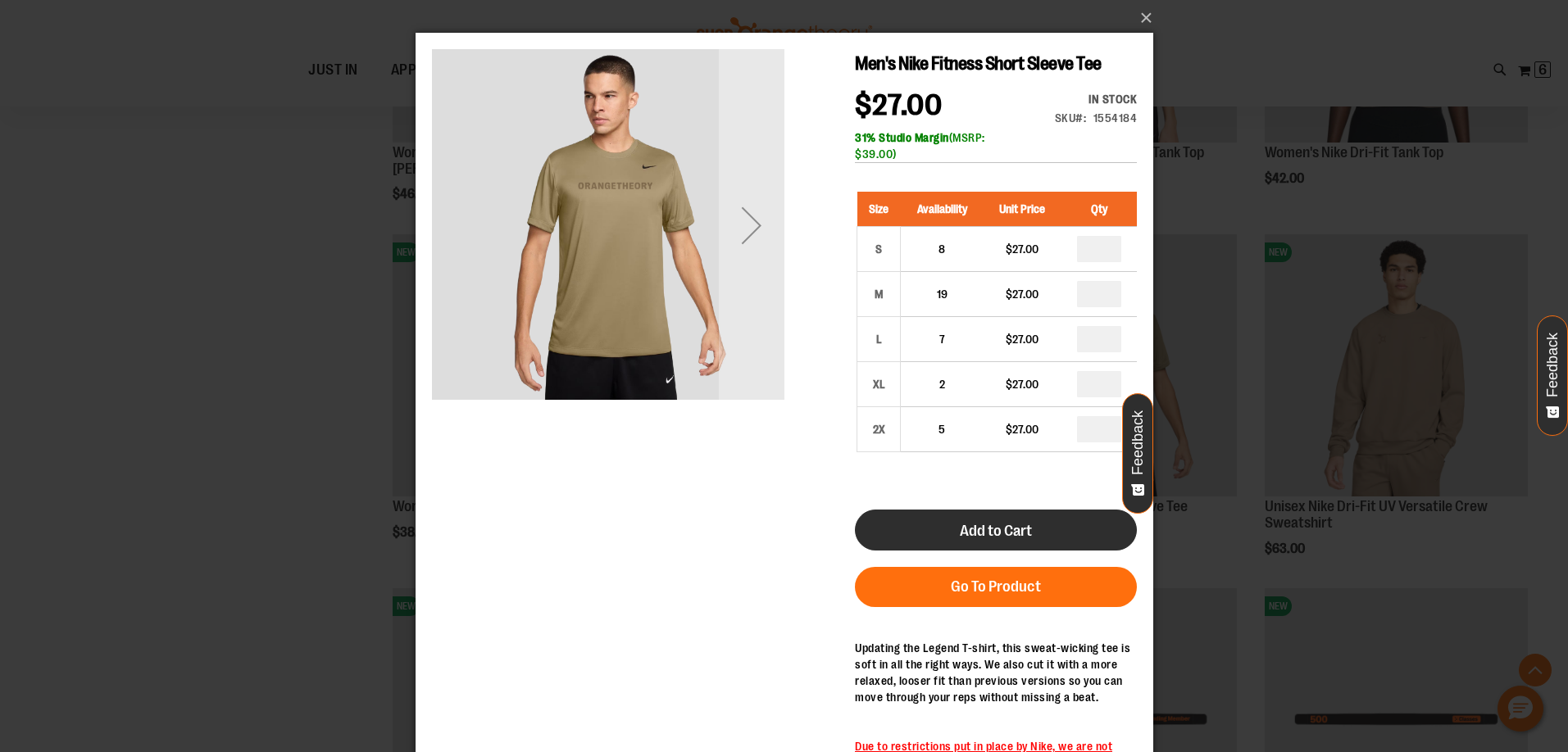
click at [1037, 539] on button "Add to Cart" at bounding box center [995, 531] width 282 height 41
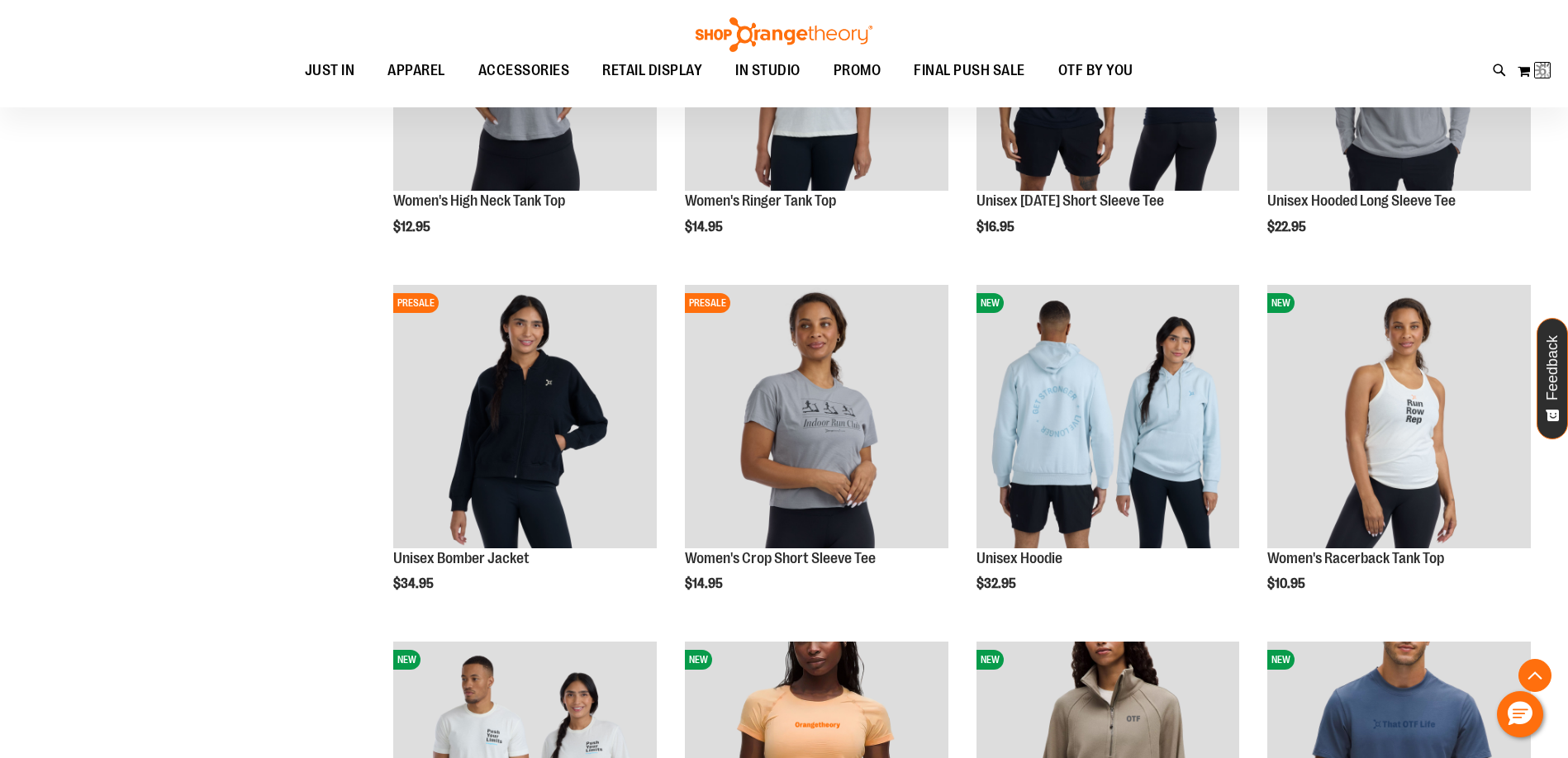
scroll to position [40, 0]
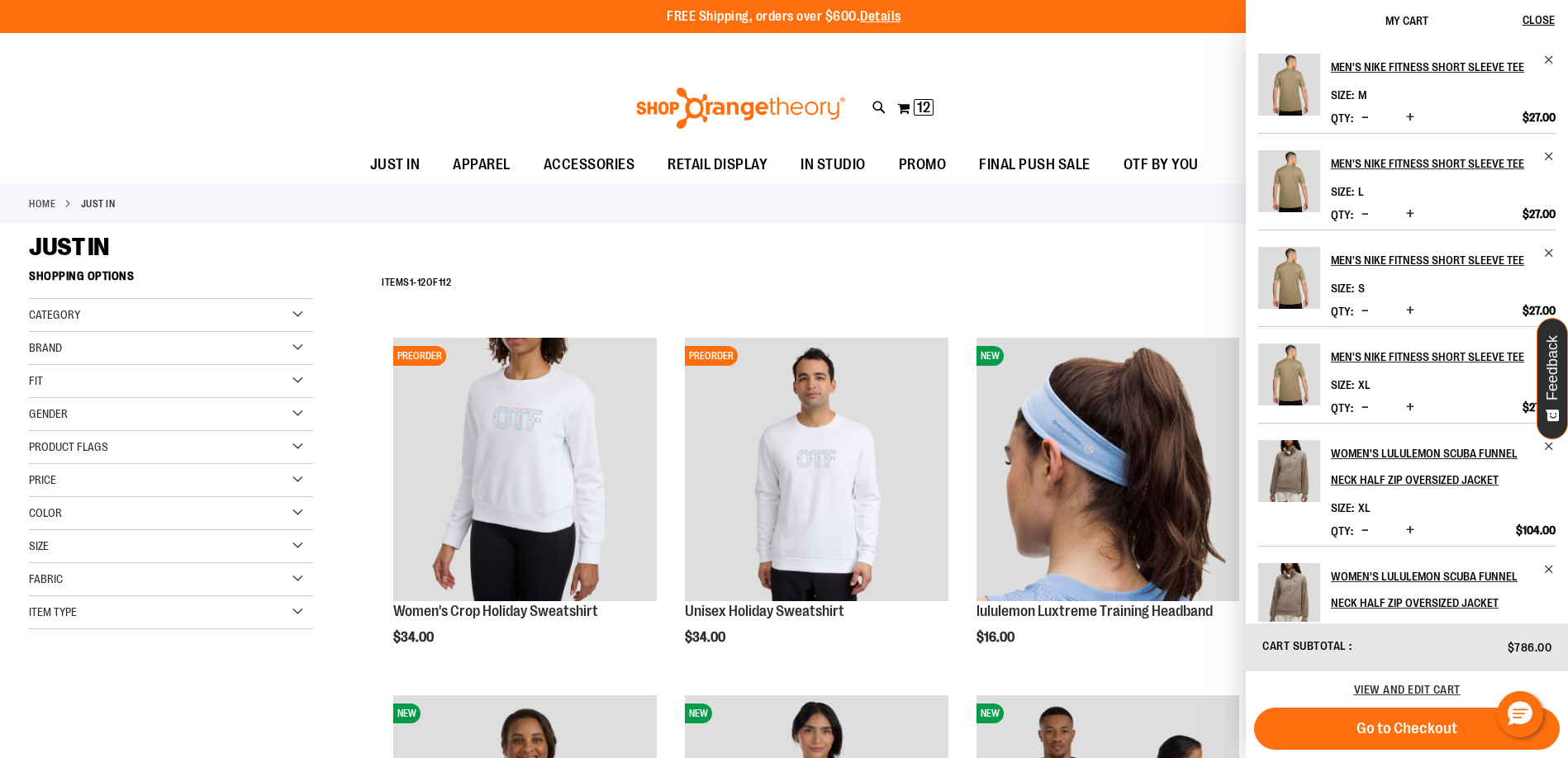
click at [923, 250] on div "JUST IN" at bounding box center [784, 247] width 1510 height 29
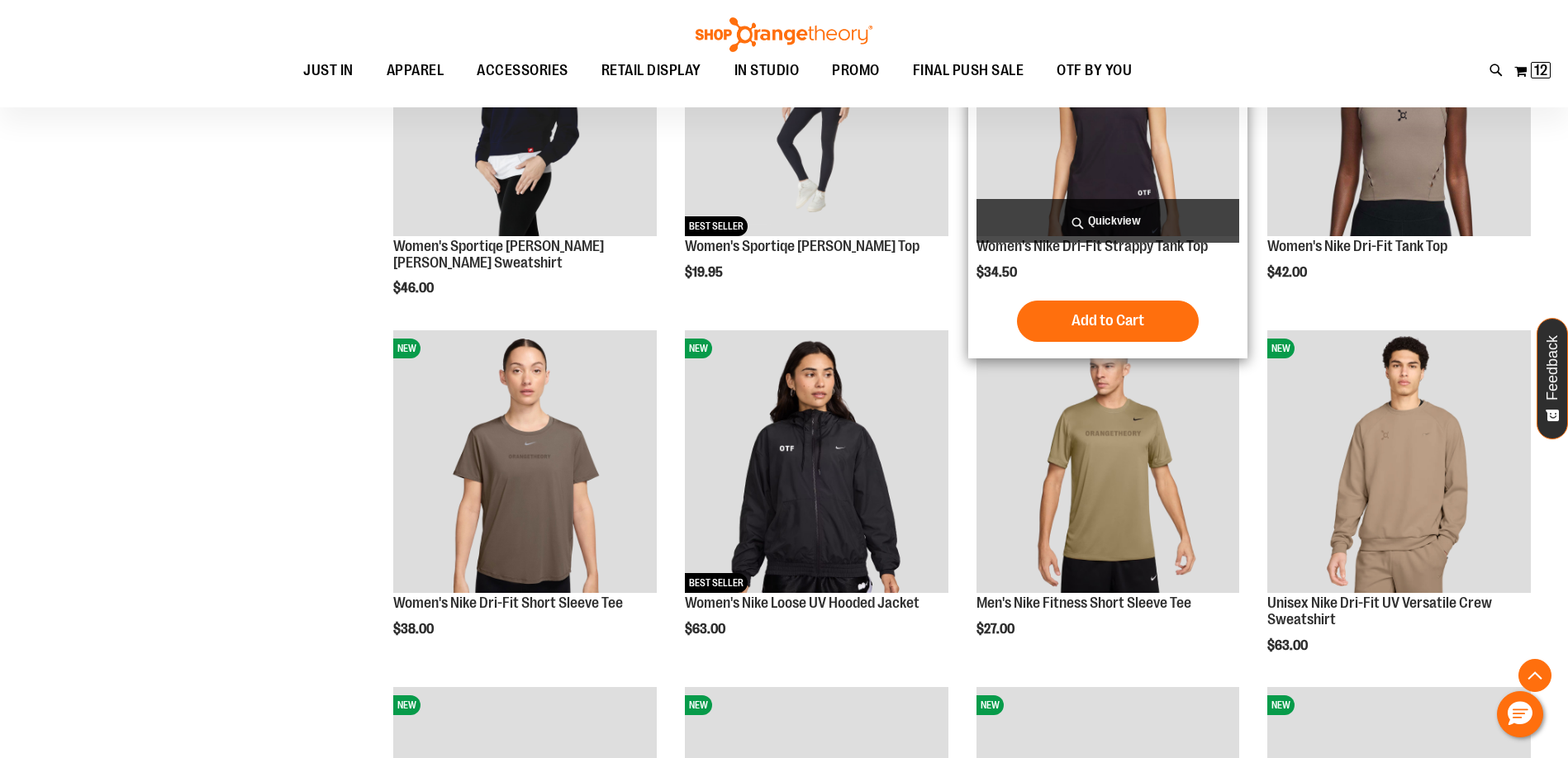
scroll to position [2362, 0]
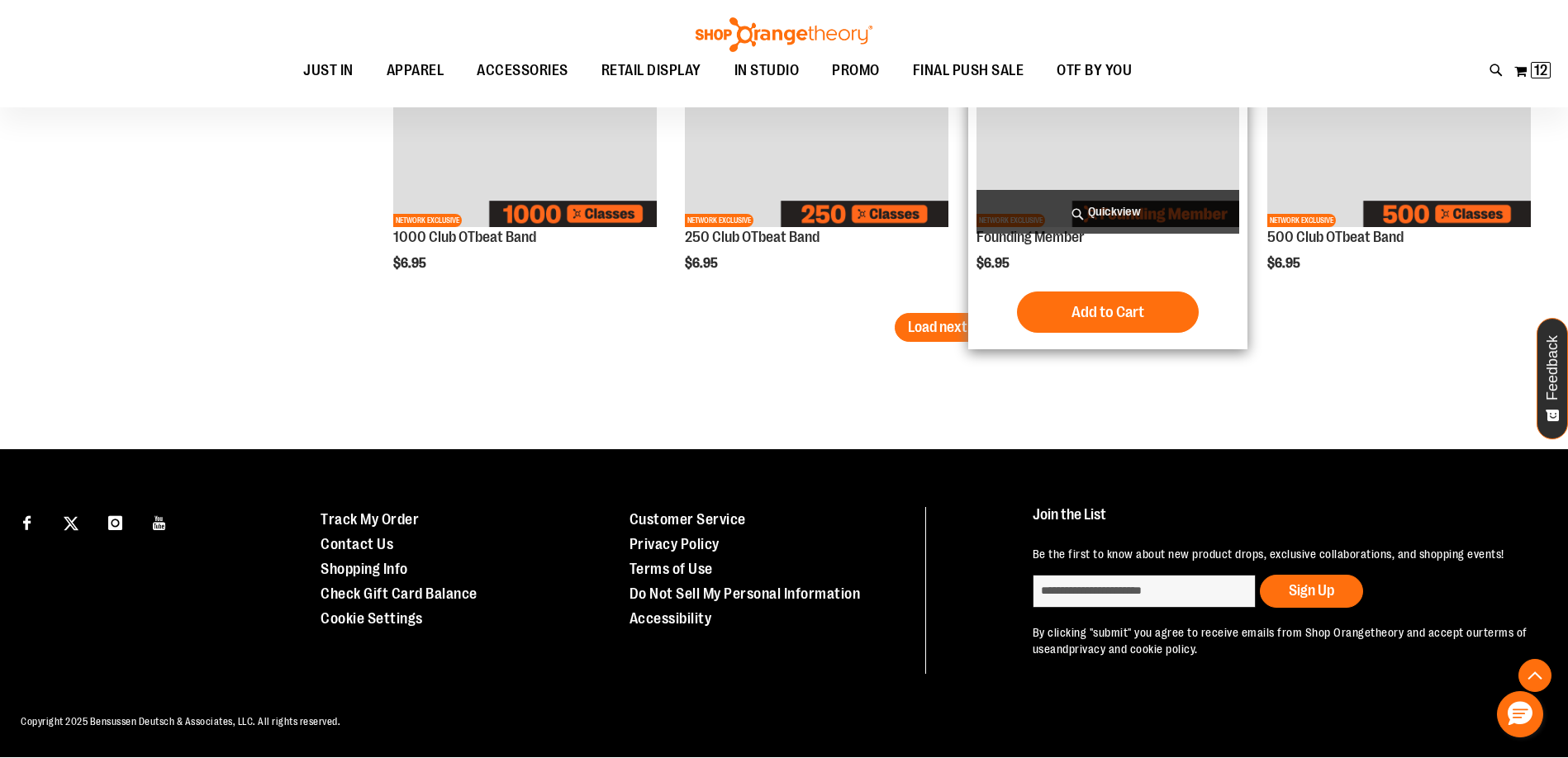
click at [1005, 317] on button "Load next items" at bounding box center [956, 327] width 123 height 28
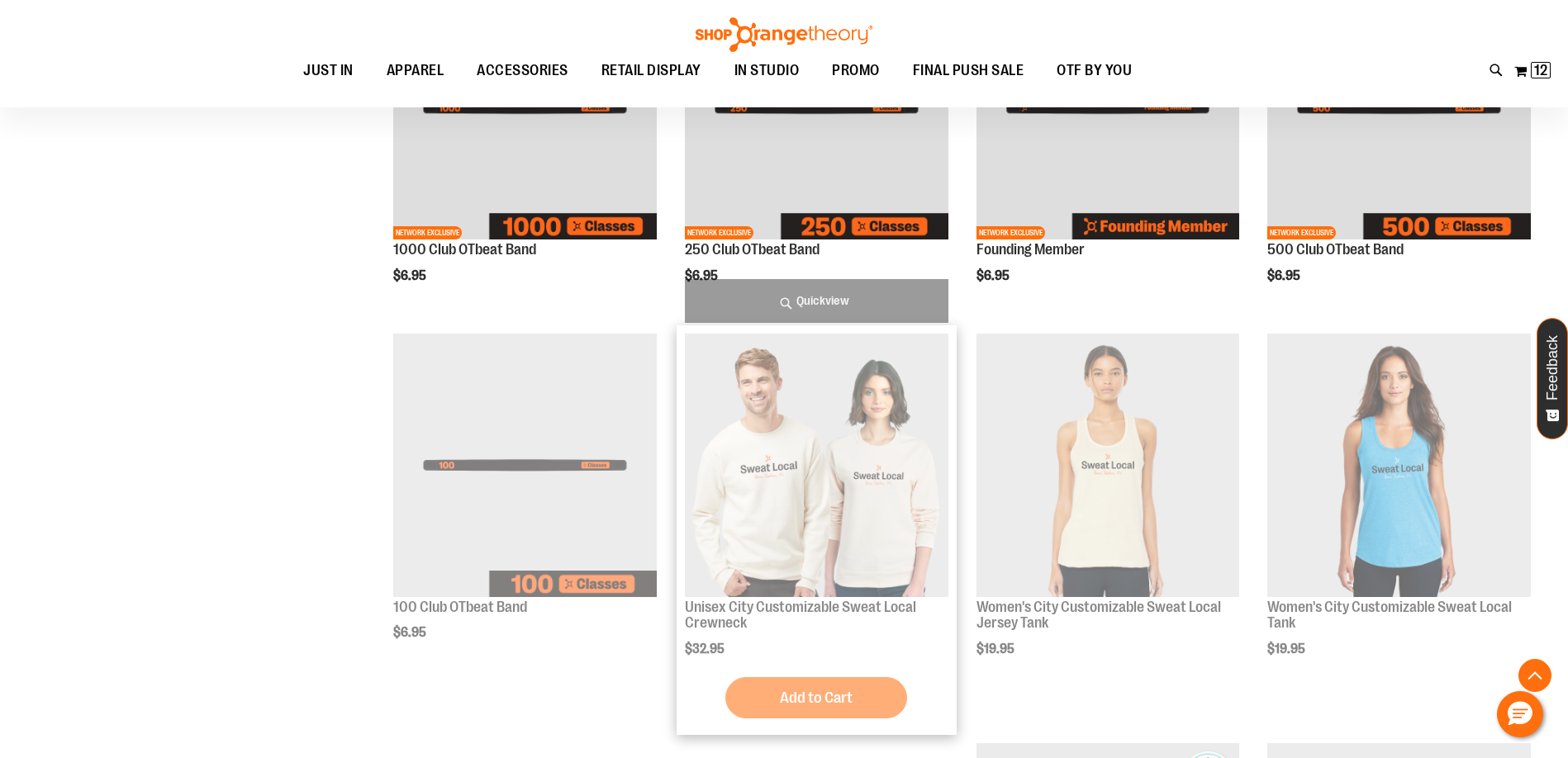
scroll to position [3229, 0]
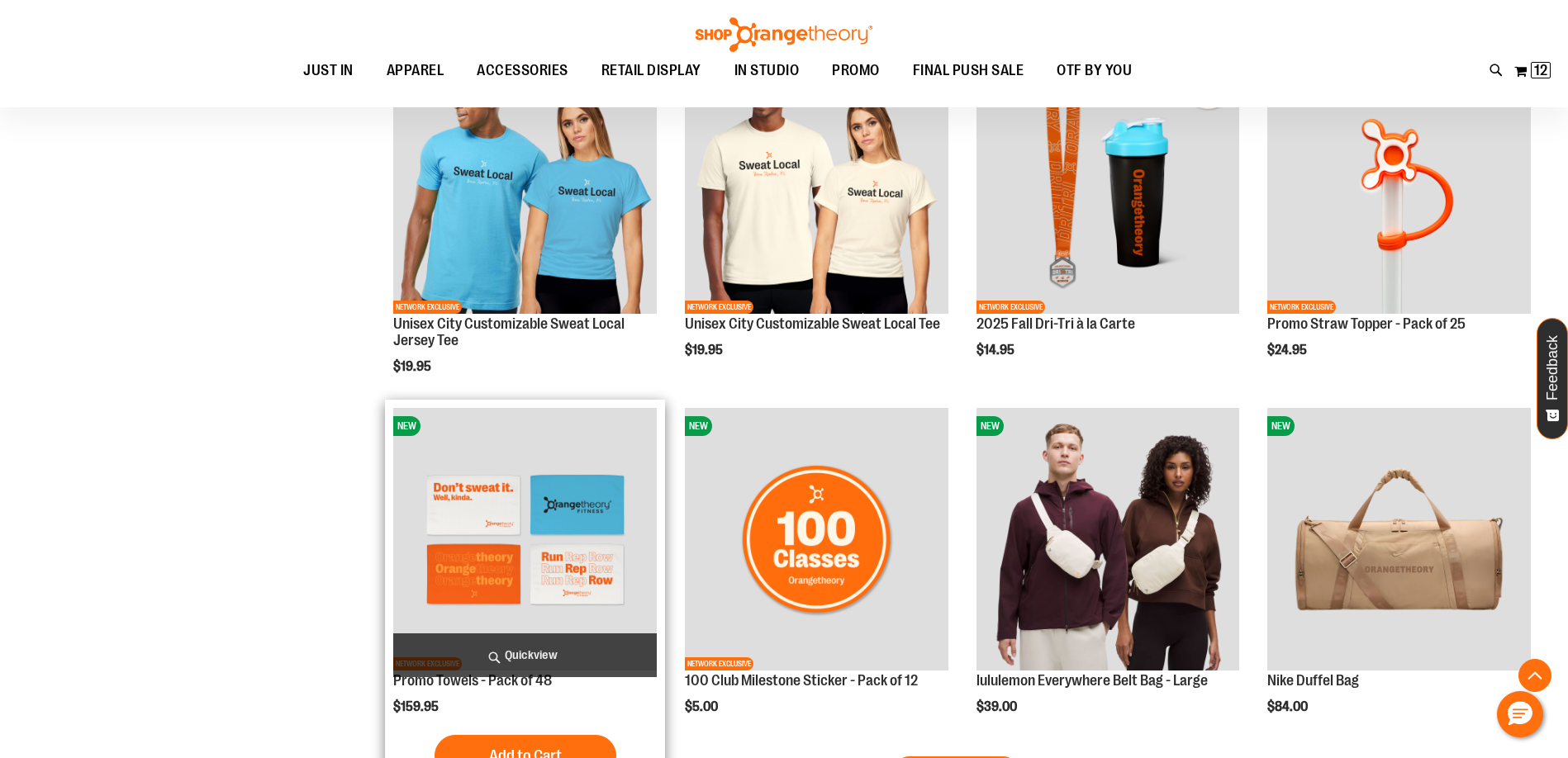
scroll to position [4138, 0]
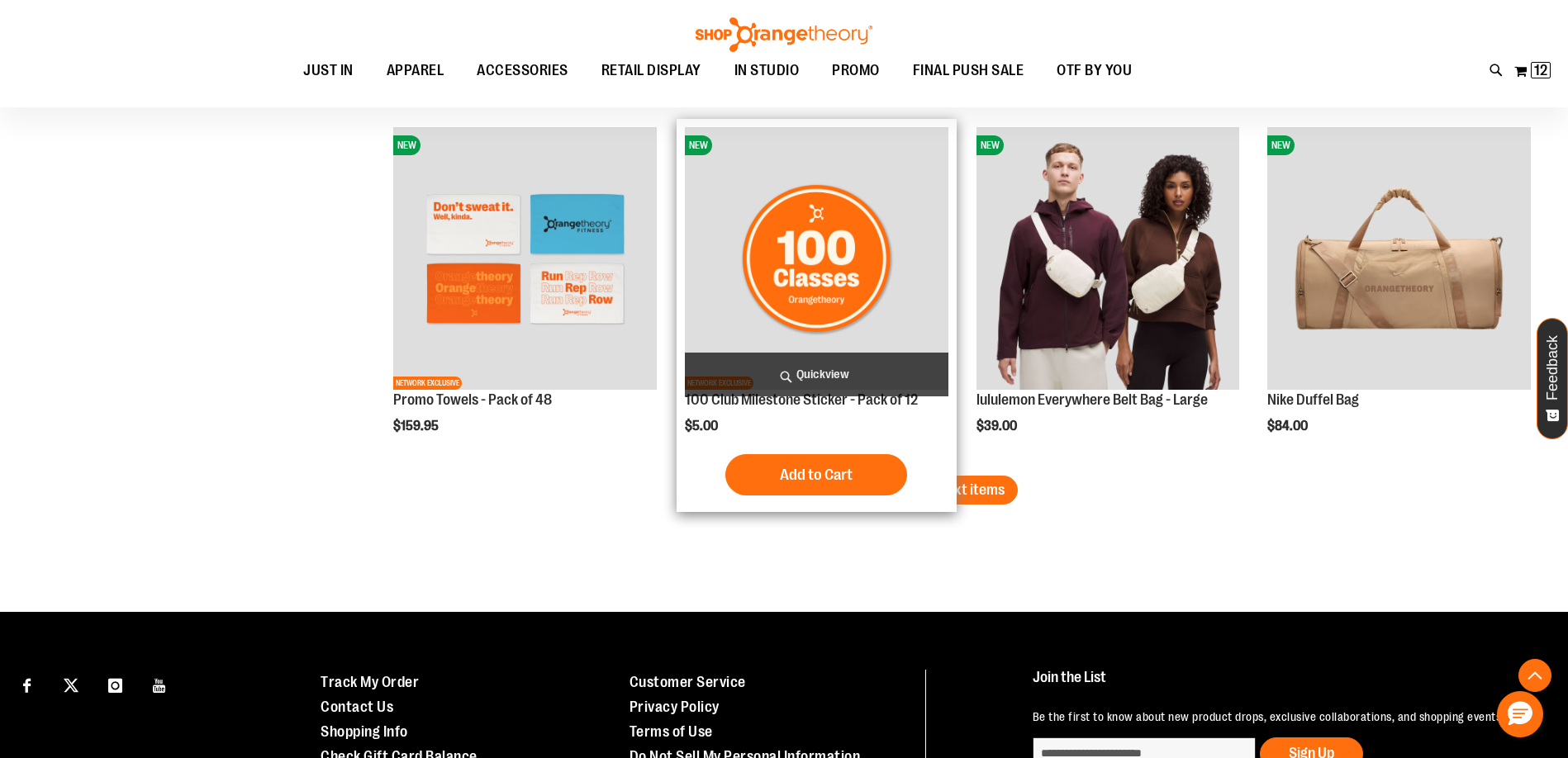
drag, startPoint x: 919, startPoint y: 473, endPoint x: 929, endPoint y: 482, distance: 13.5
click at [921, 474] on div "Add to Cart In stock" at bounding box center [817, 475] width 264 height 42
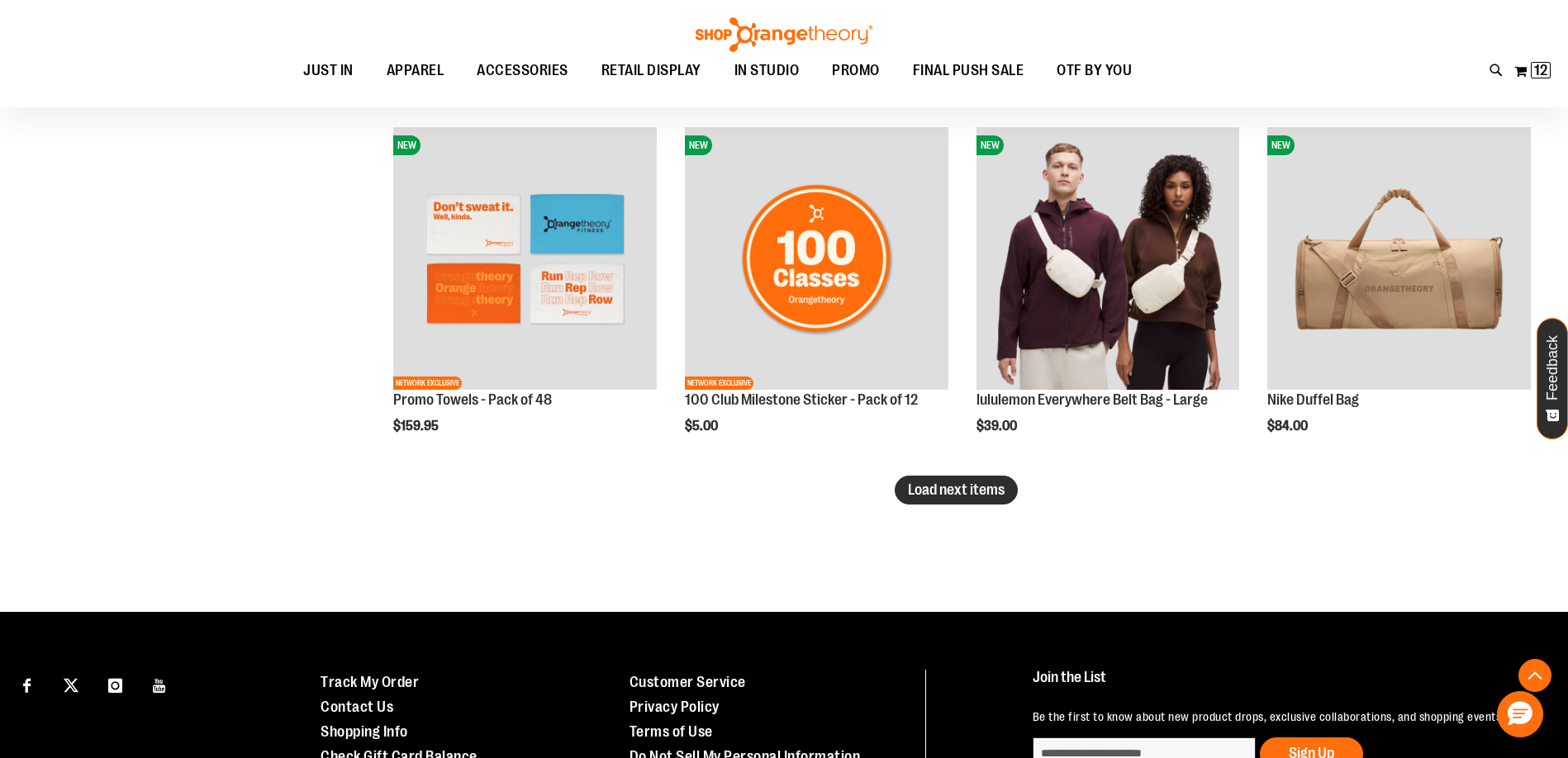
click at [981, 485] on span "Load next items" at bounding box center [956, 490] width 97 height 16
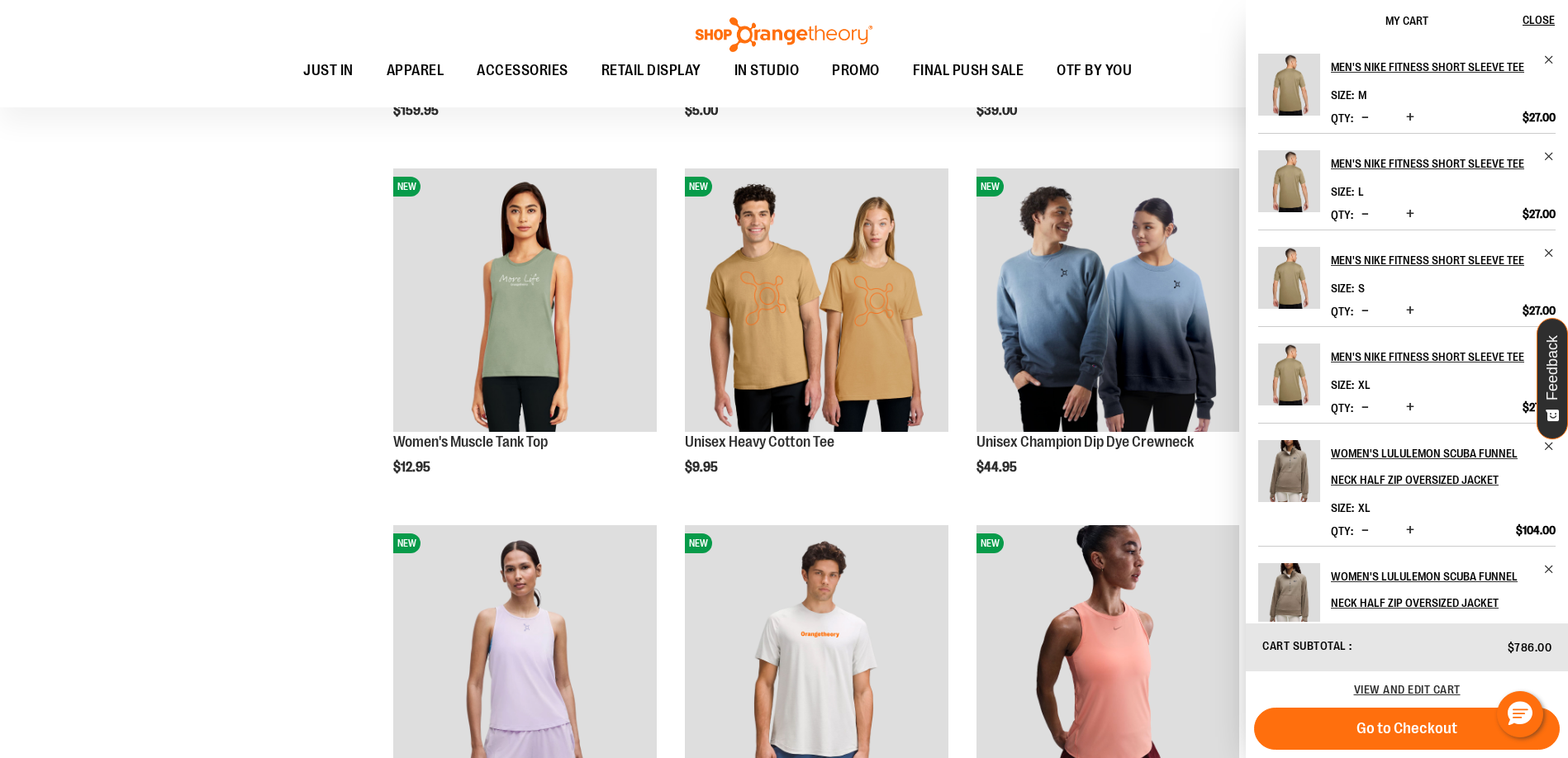
scroll to position [4468, 0]
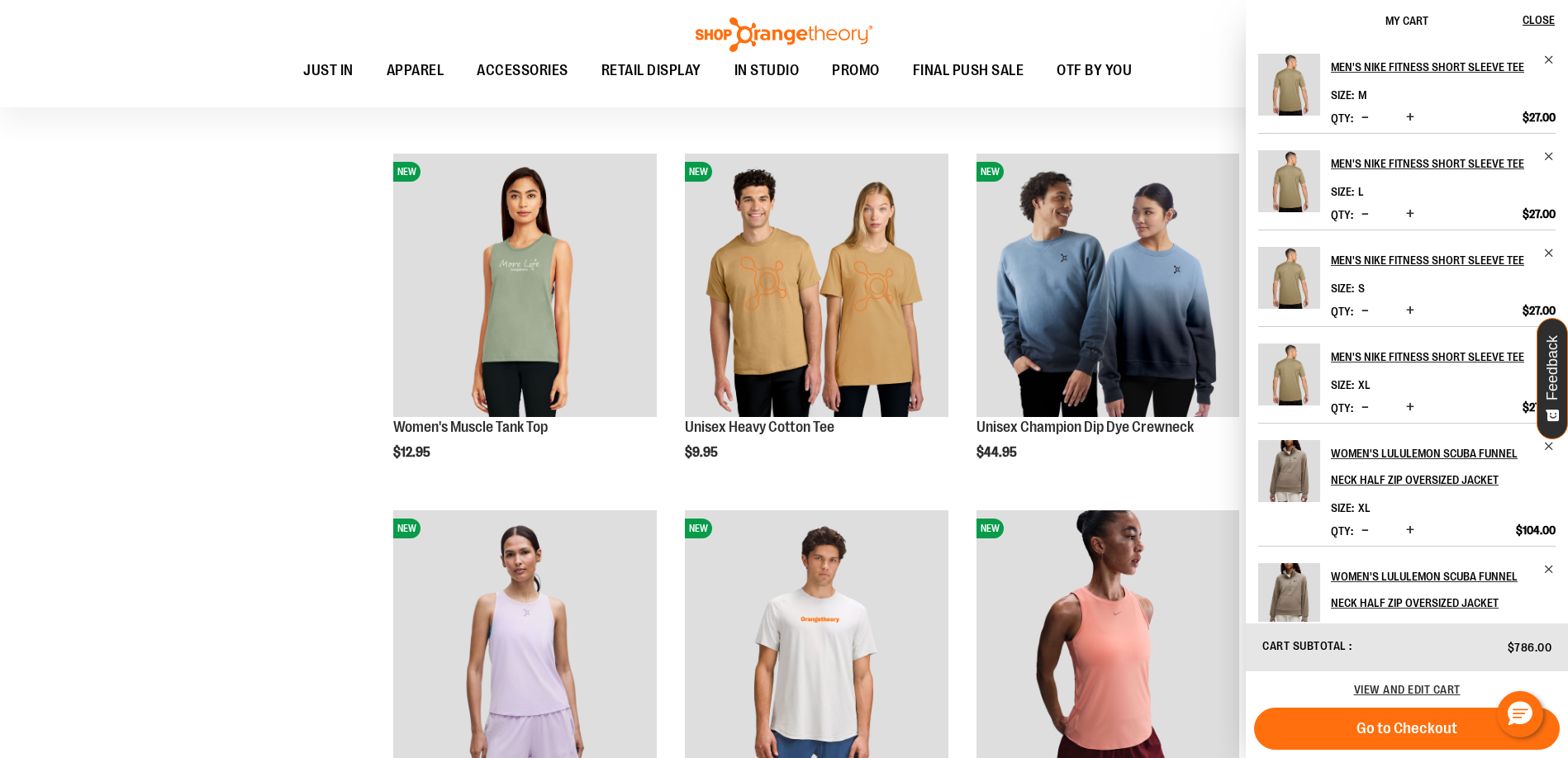
drag, startPoint x: 279, startPoint y: 384, endPoint x: 290, endPoint y: 399, distance: 18.6
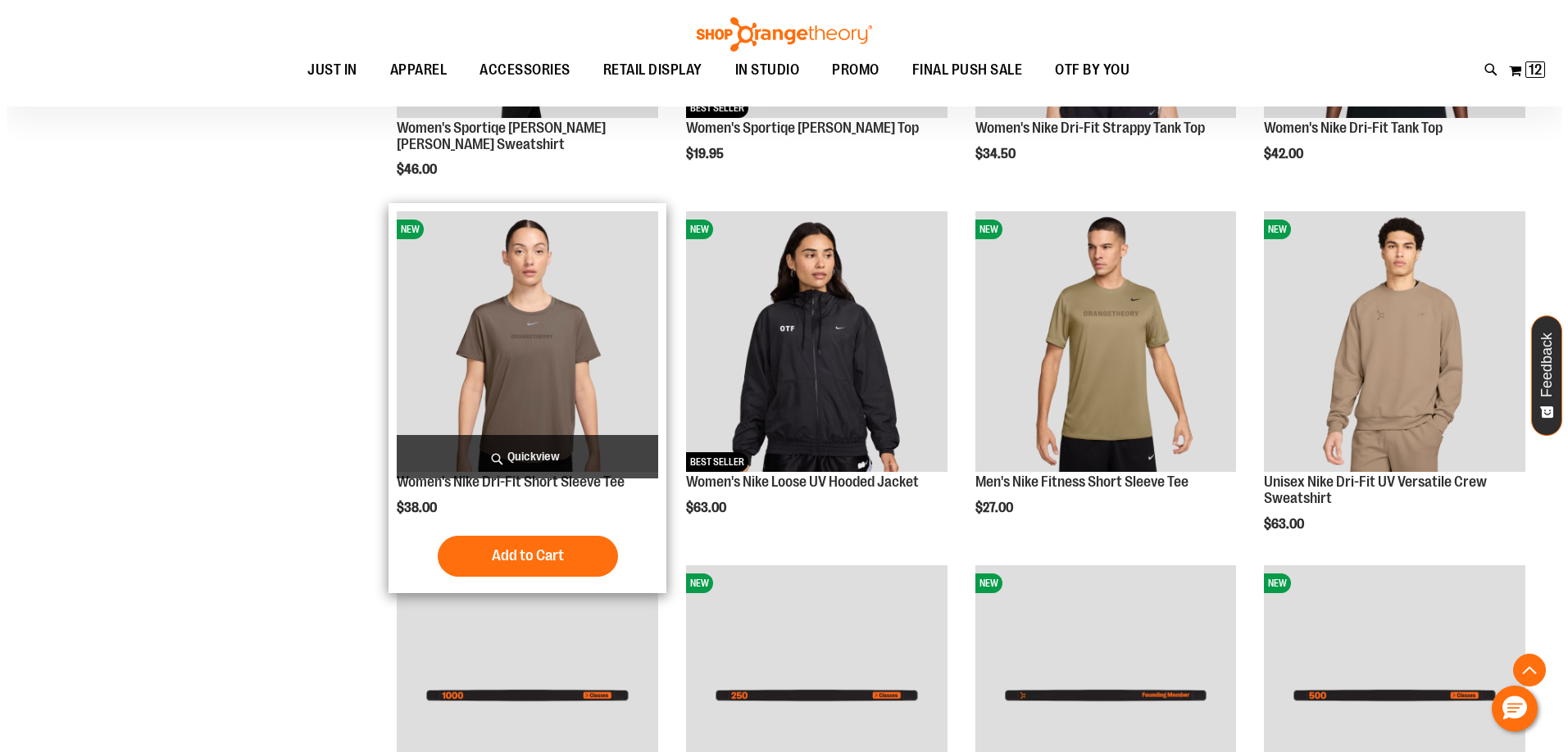
scroll to position [2630, 0]
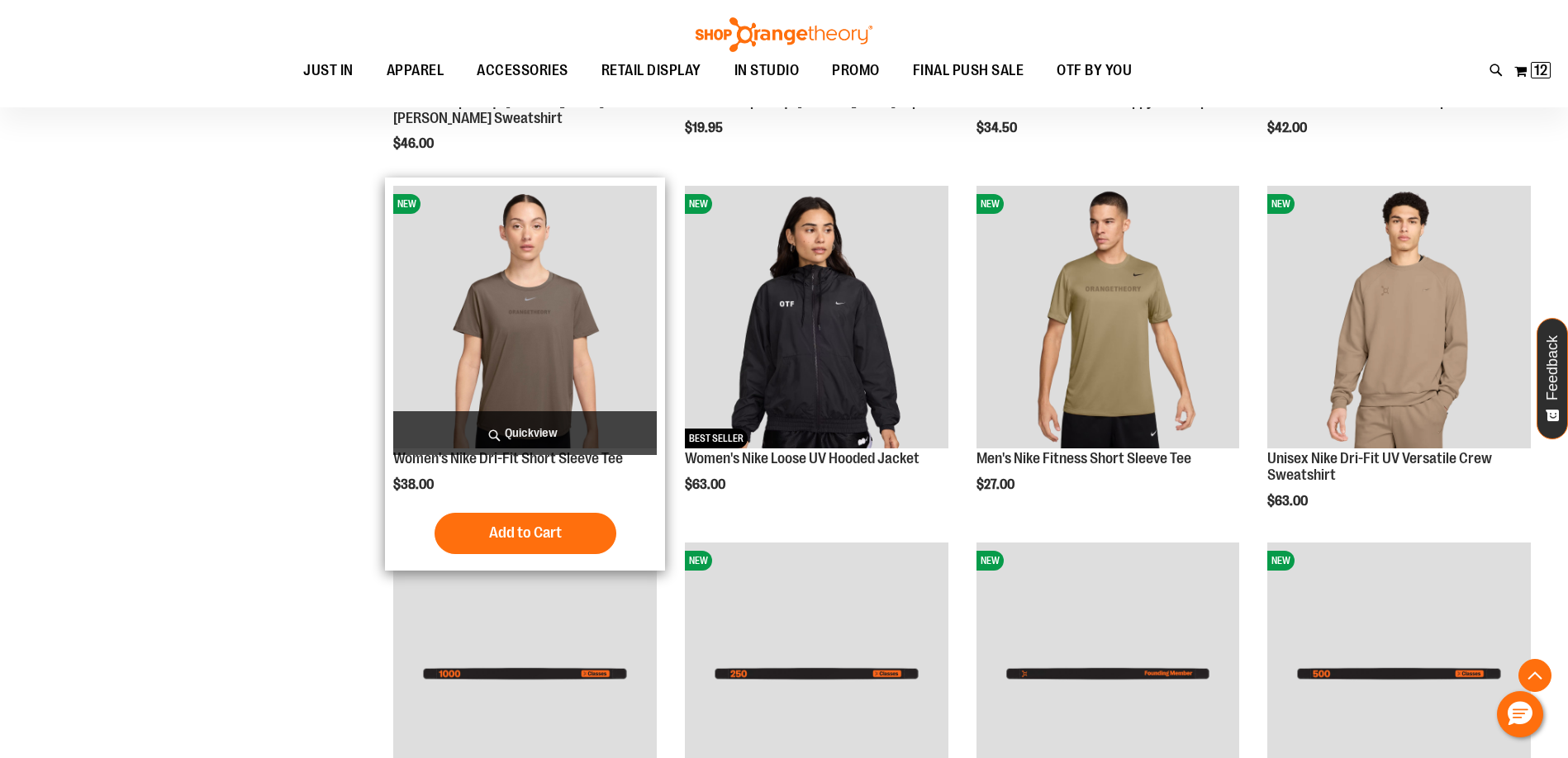
click at [545, 415] on span "Quickview" at bounding box center [526, 434] width 264 height 44
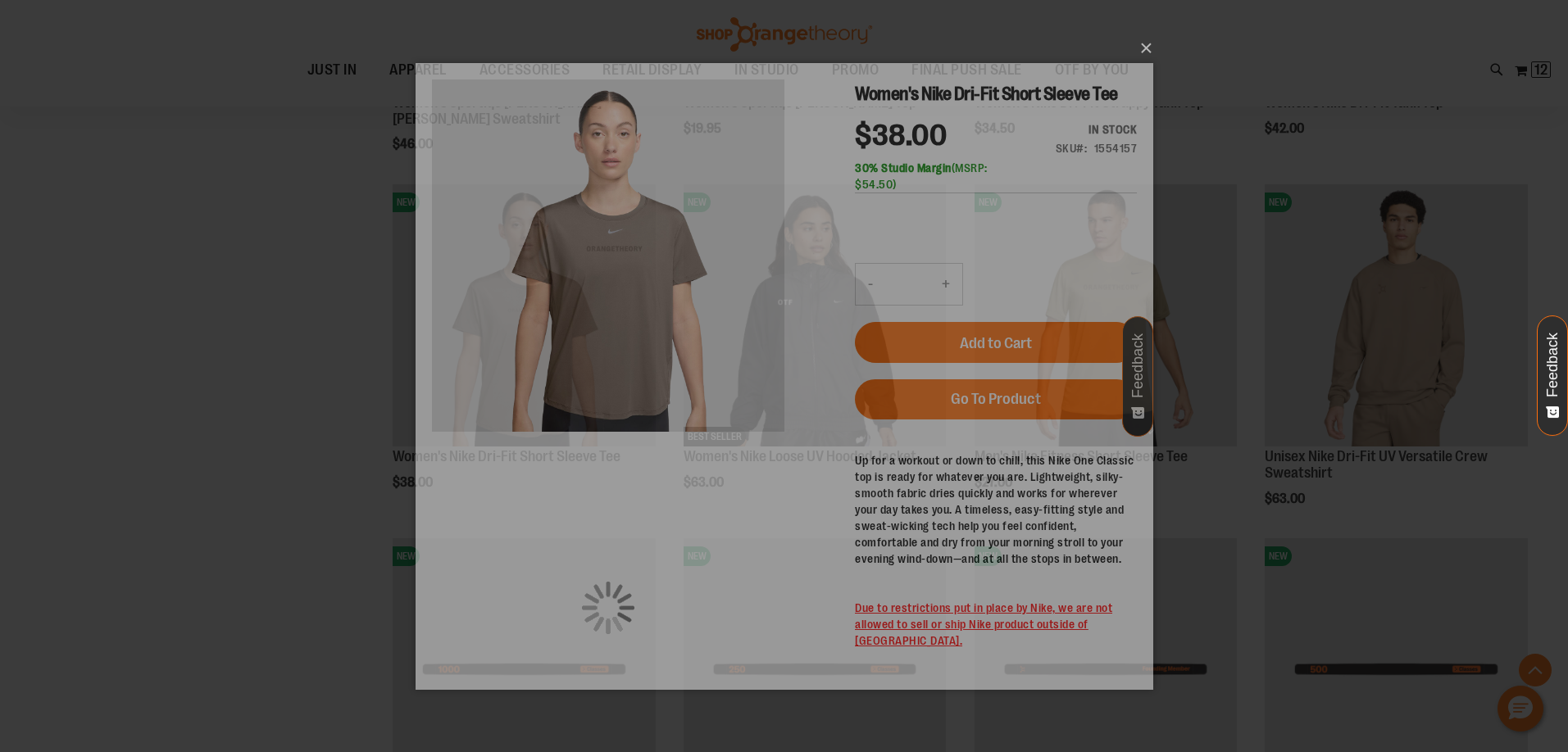
scroll to position [0, 0]
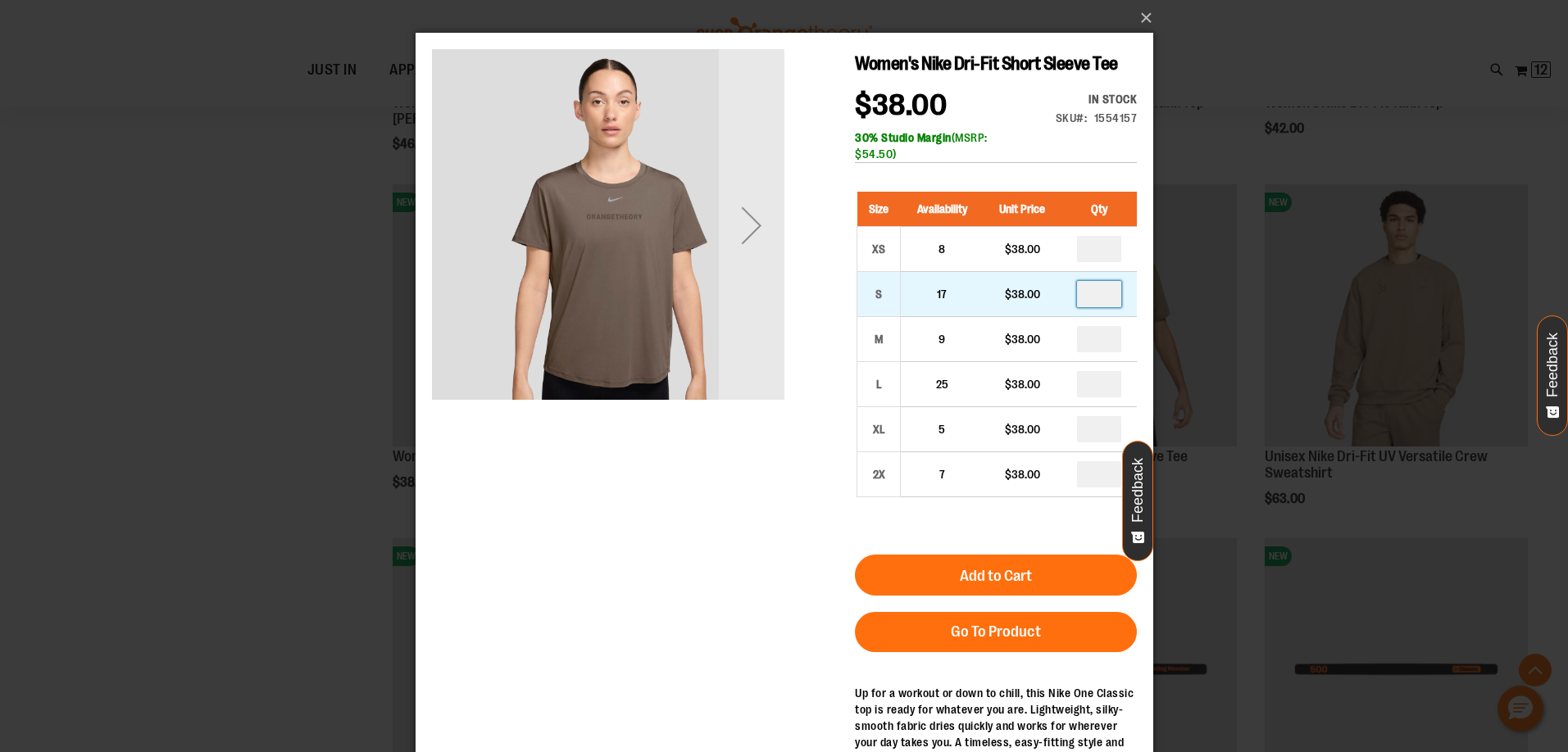
click at [1111, 289] on input "number" at bounding box center [1097, 295] width 44 height 26
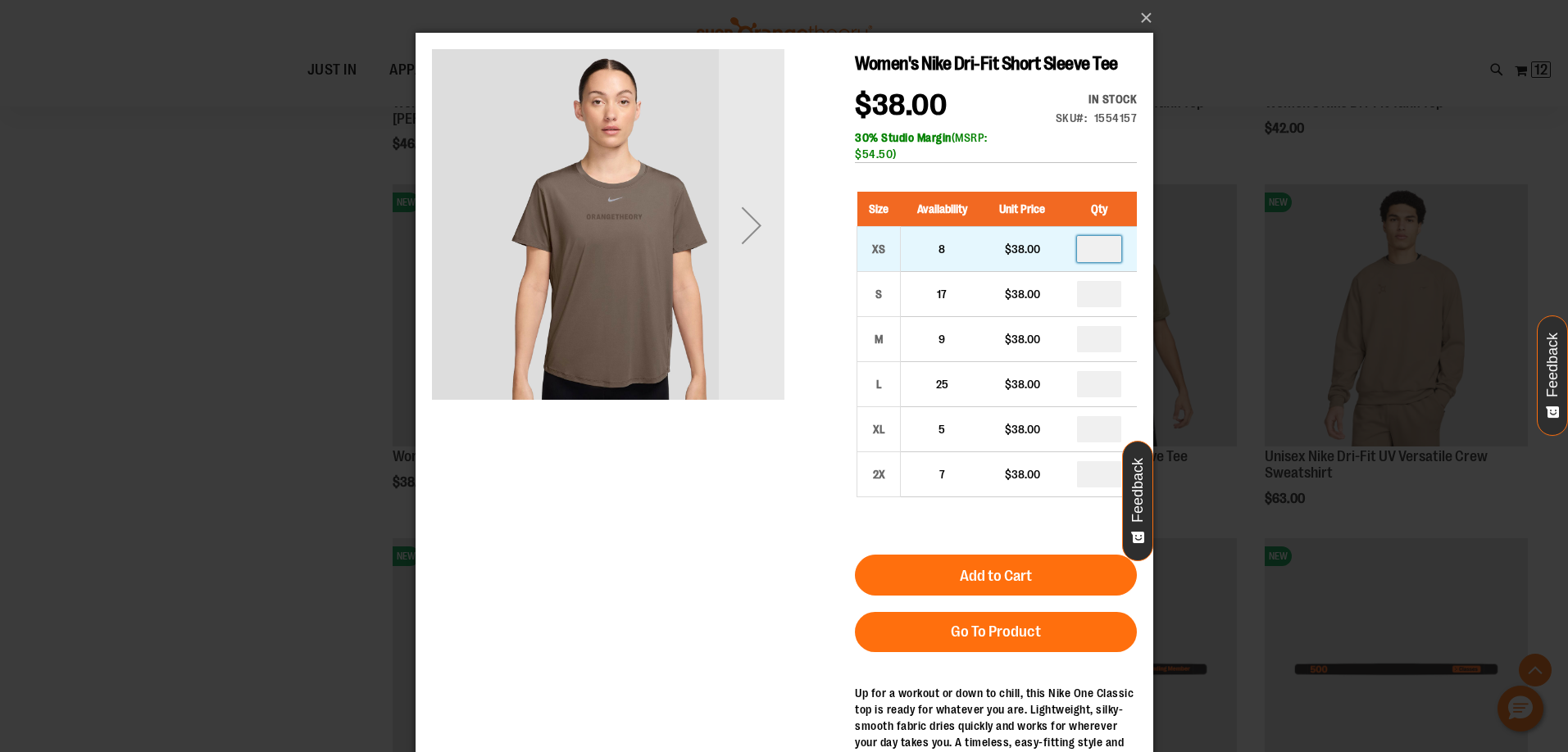
type input "*"
click at [1112, 250] on input "number" at bounding box center [1097, 249] width 44 height 26
type input "*"
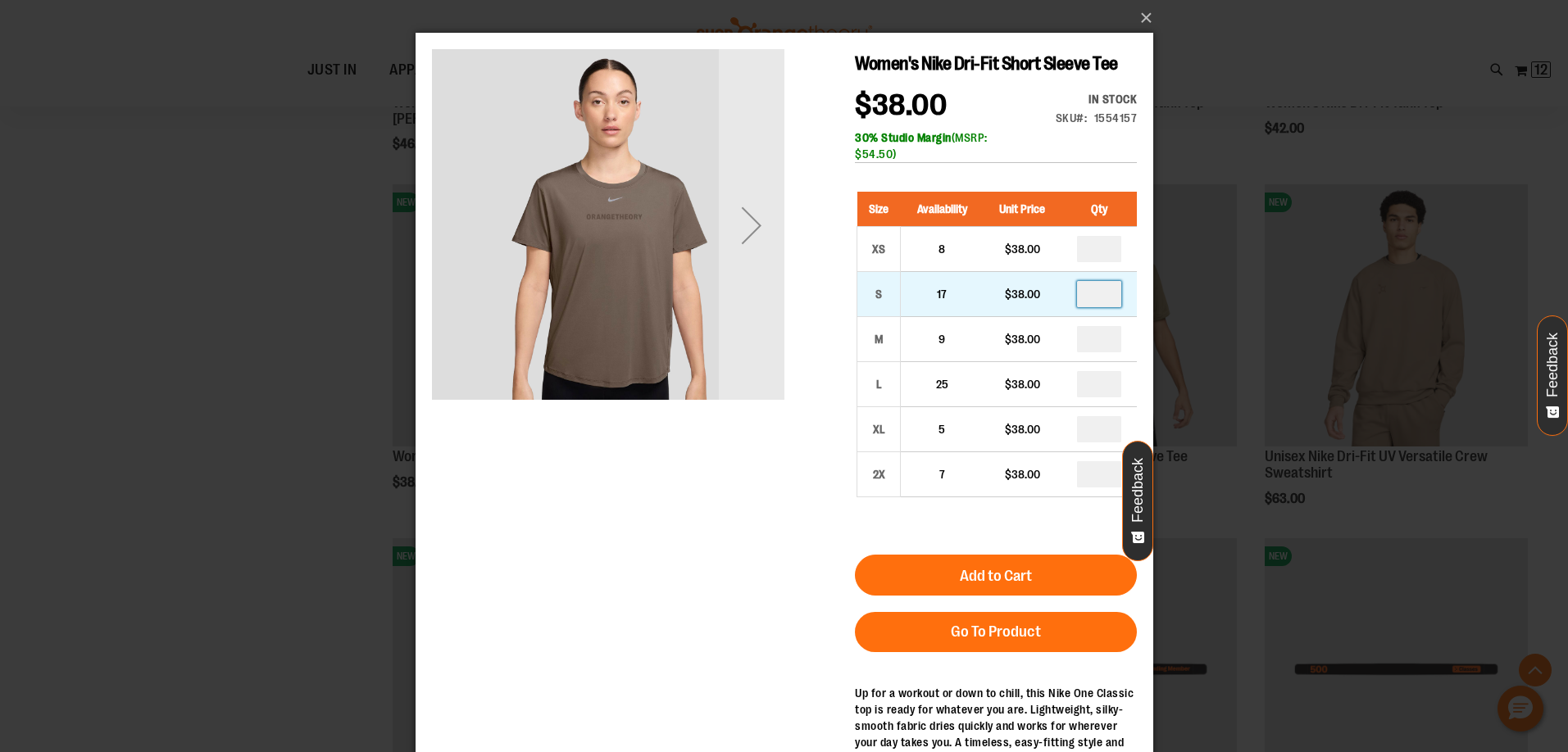
click at [1105, 288] on input "number" at bounding box center [1097, 295] width 44 height 26
type input "*"
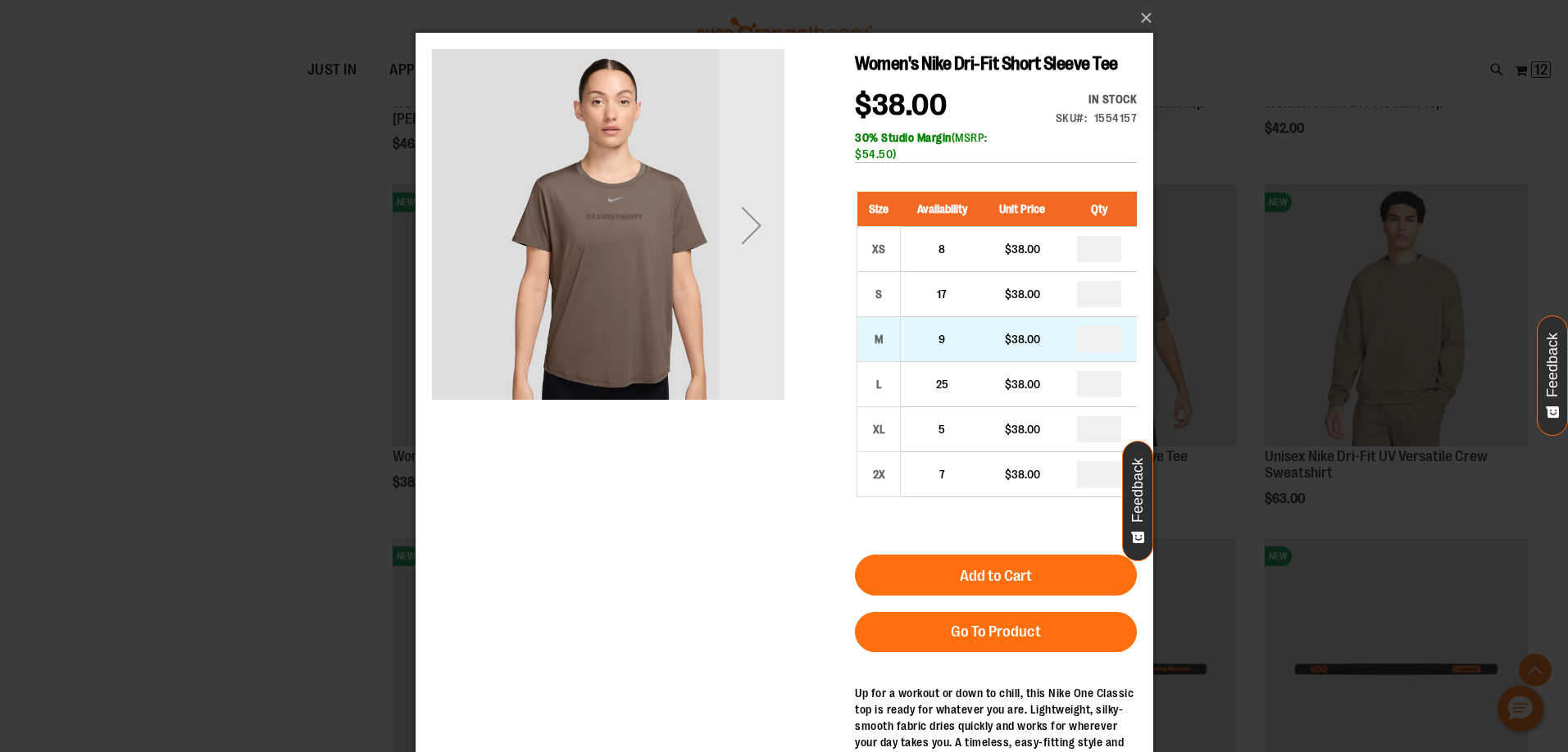
type input "*"
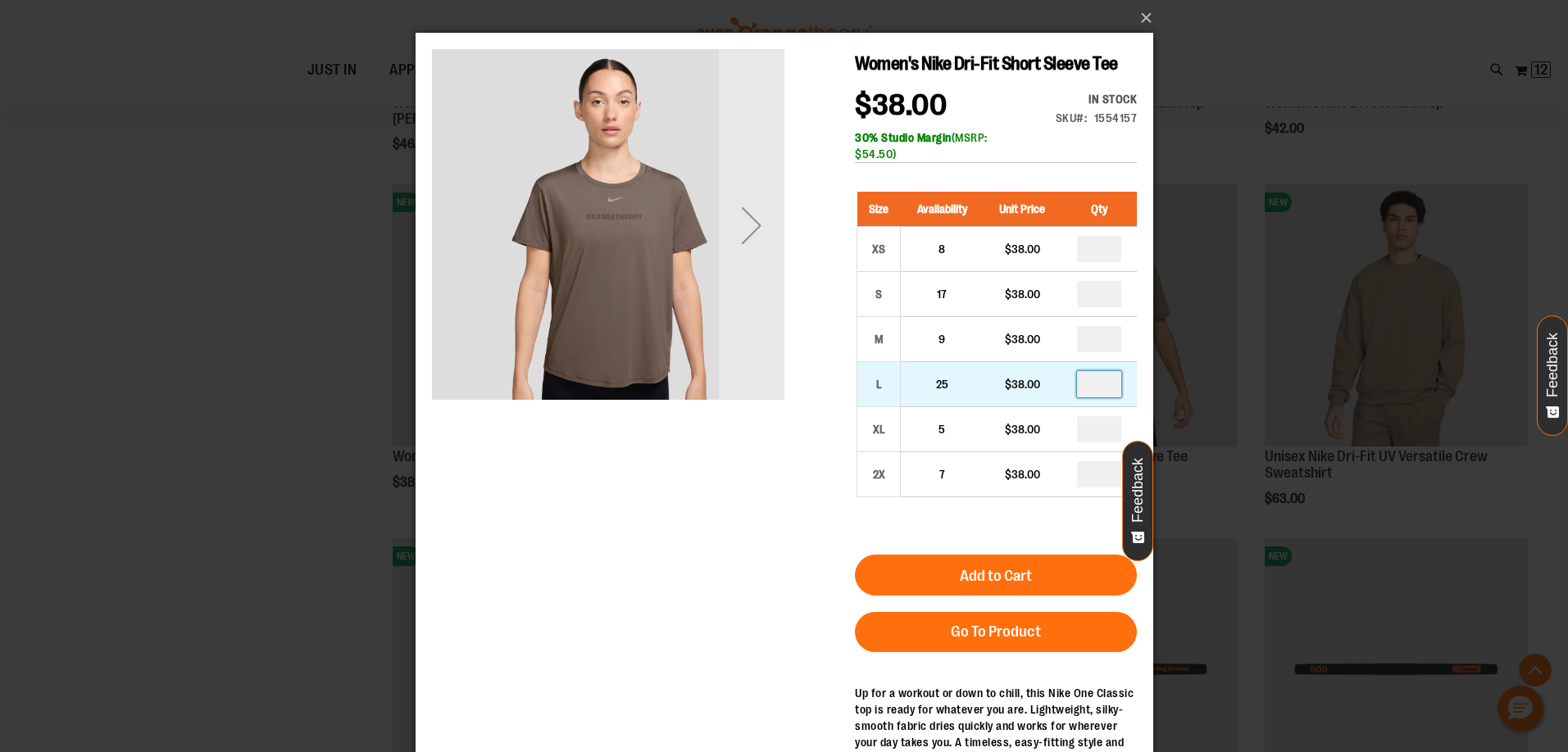
click at [1110, 377] on input "number" at bounding box center [1097, 384] width 44 height 26
type input "*"
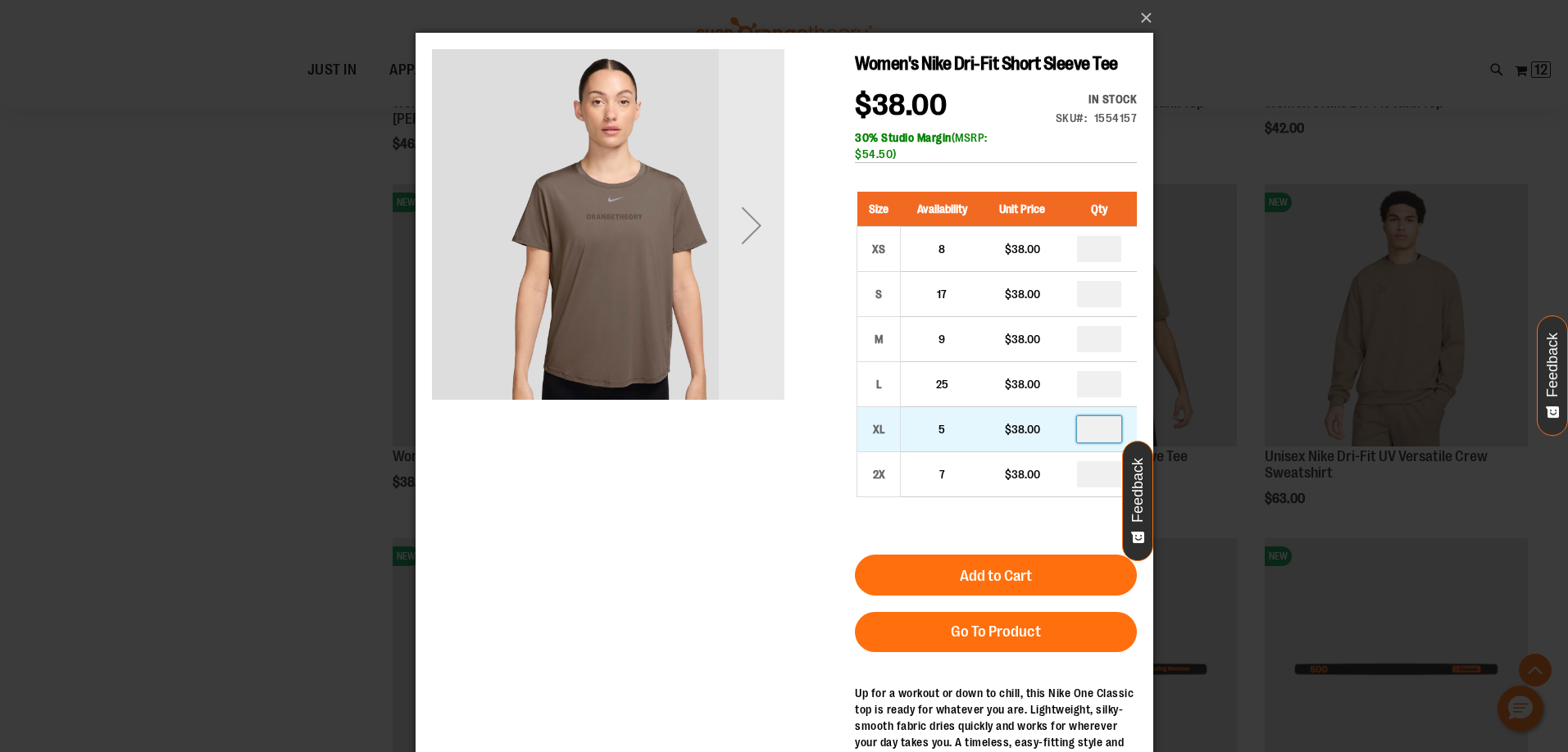
click at [1107, 422] on input "number" at bounding box center [1097, 429] width 44 height 26
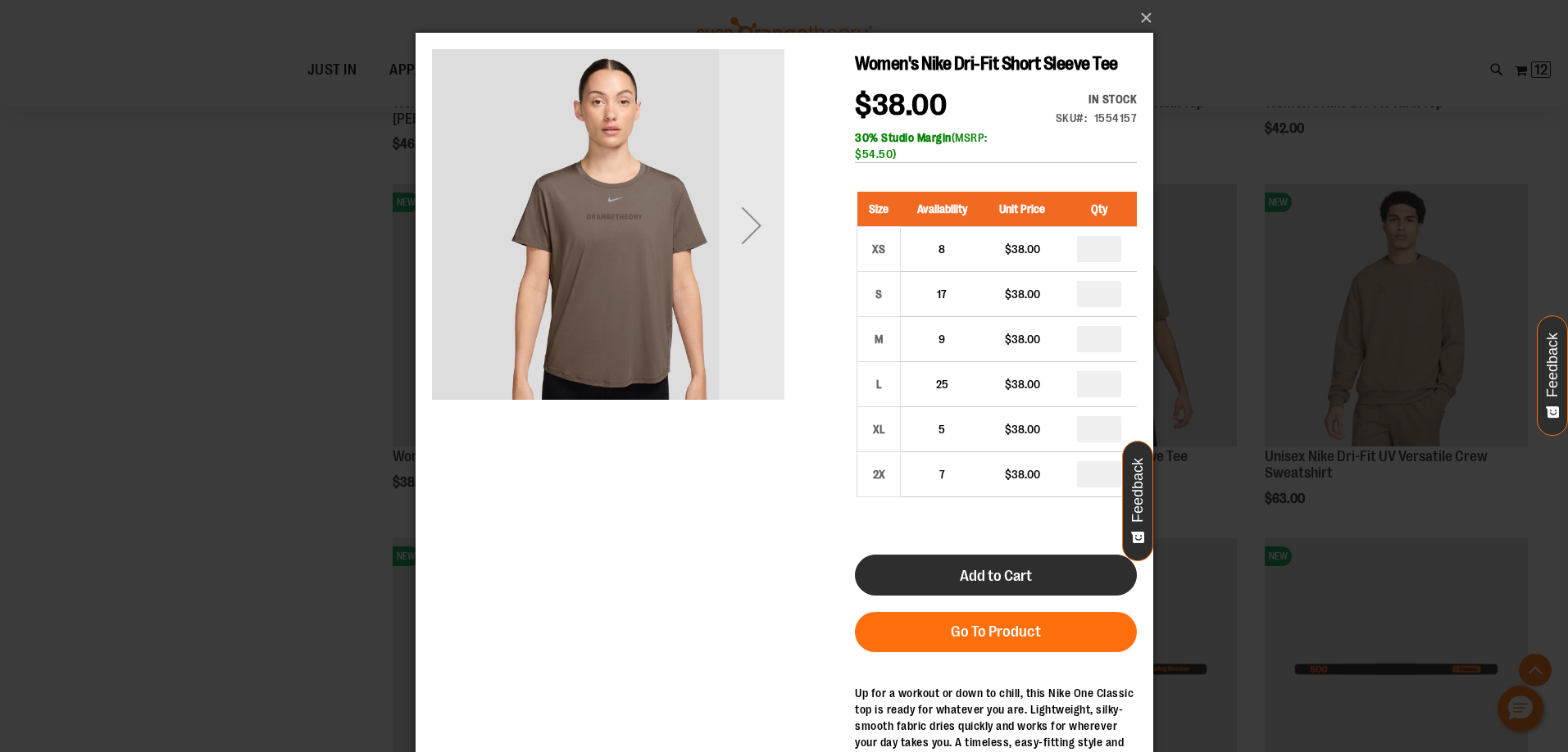
type input "*"
click at [1059, 583] on button "Add to Cart" at bounding box center [995, 576] width 282 height 41
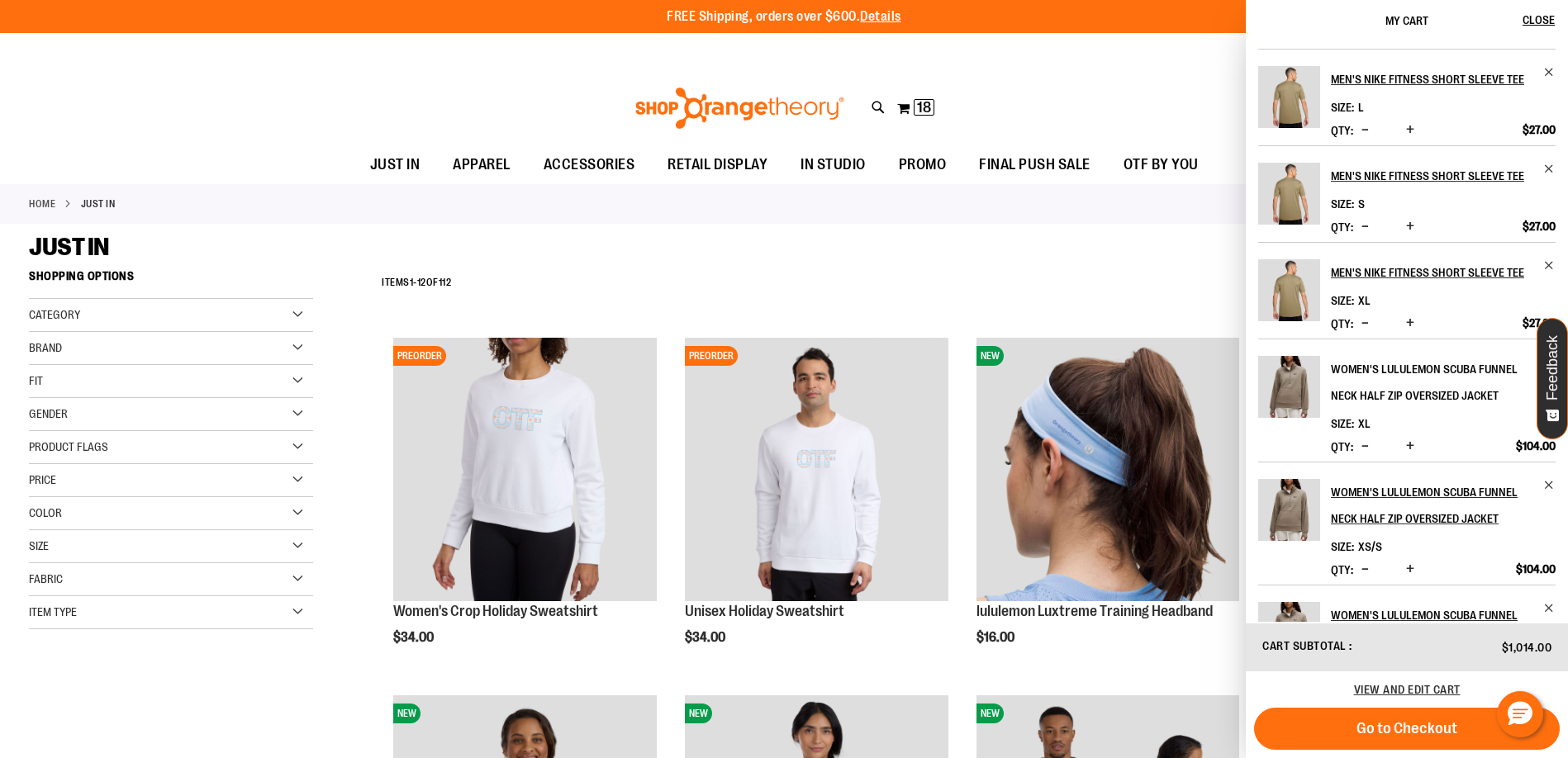
scroll to position [473, 0]
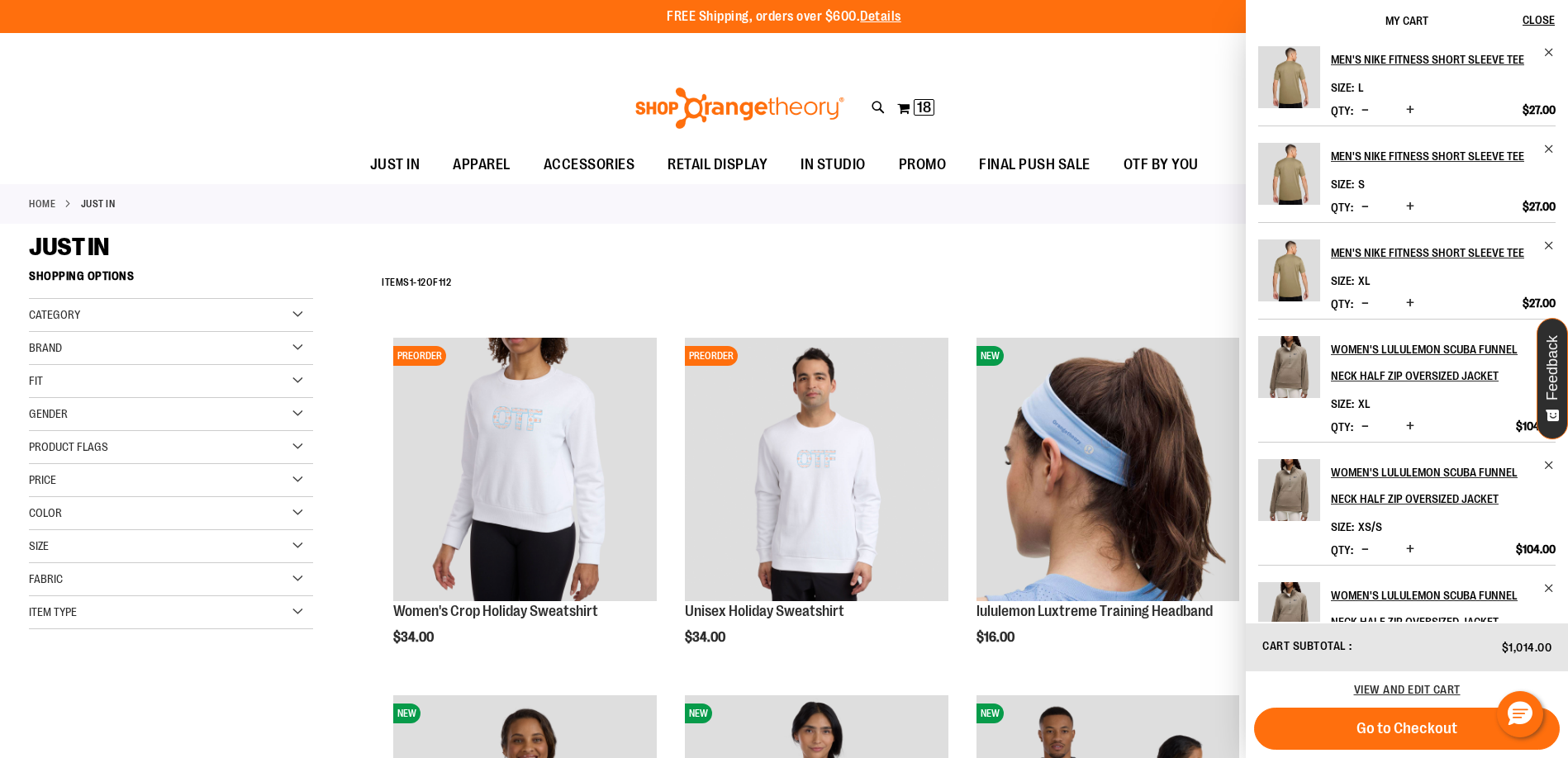
click at [1072, 297] on div "**********" at bounding box center [956, 283] width 1166 height 43
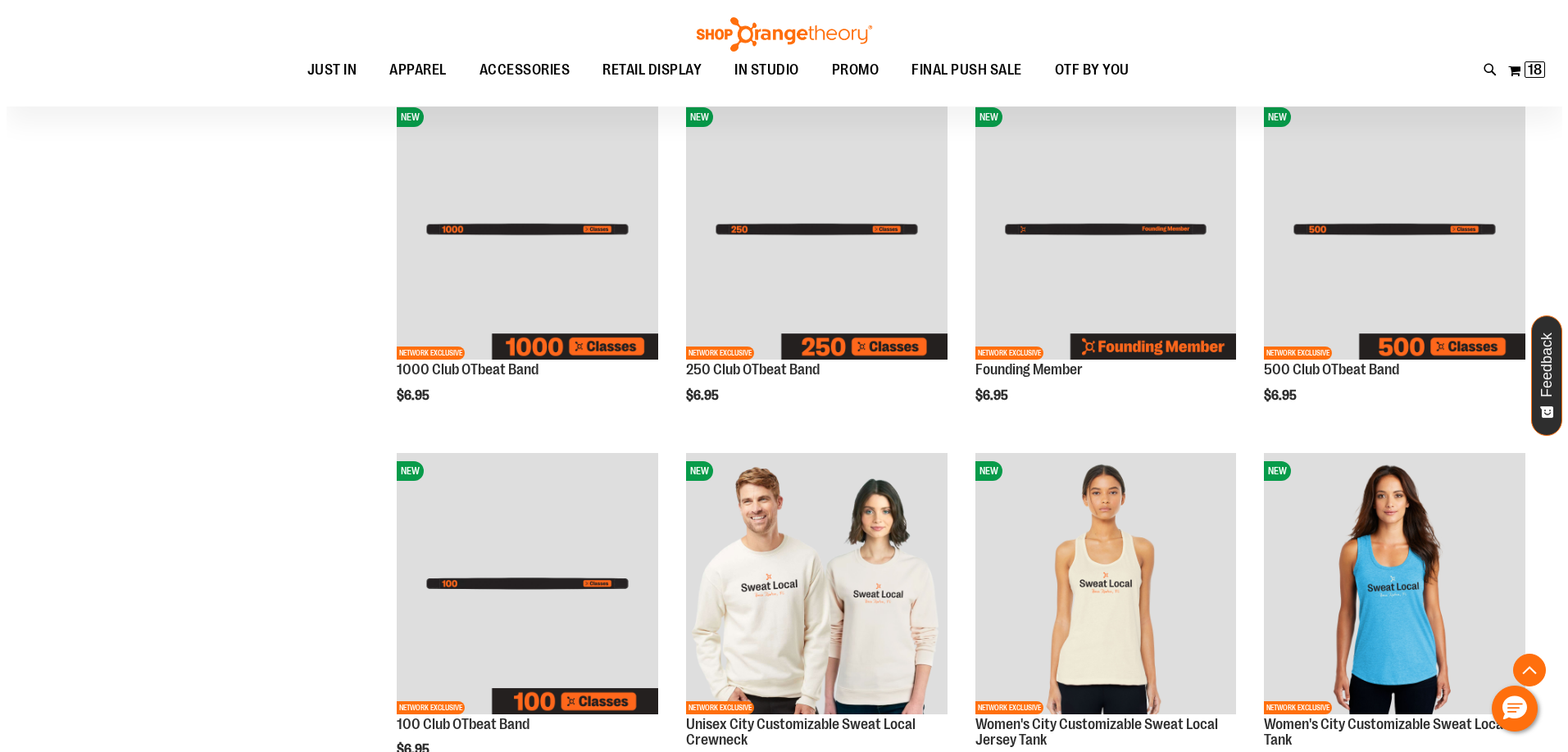
scroll to position [3162, 0]
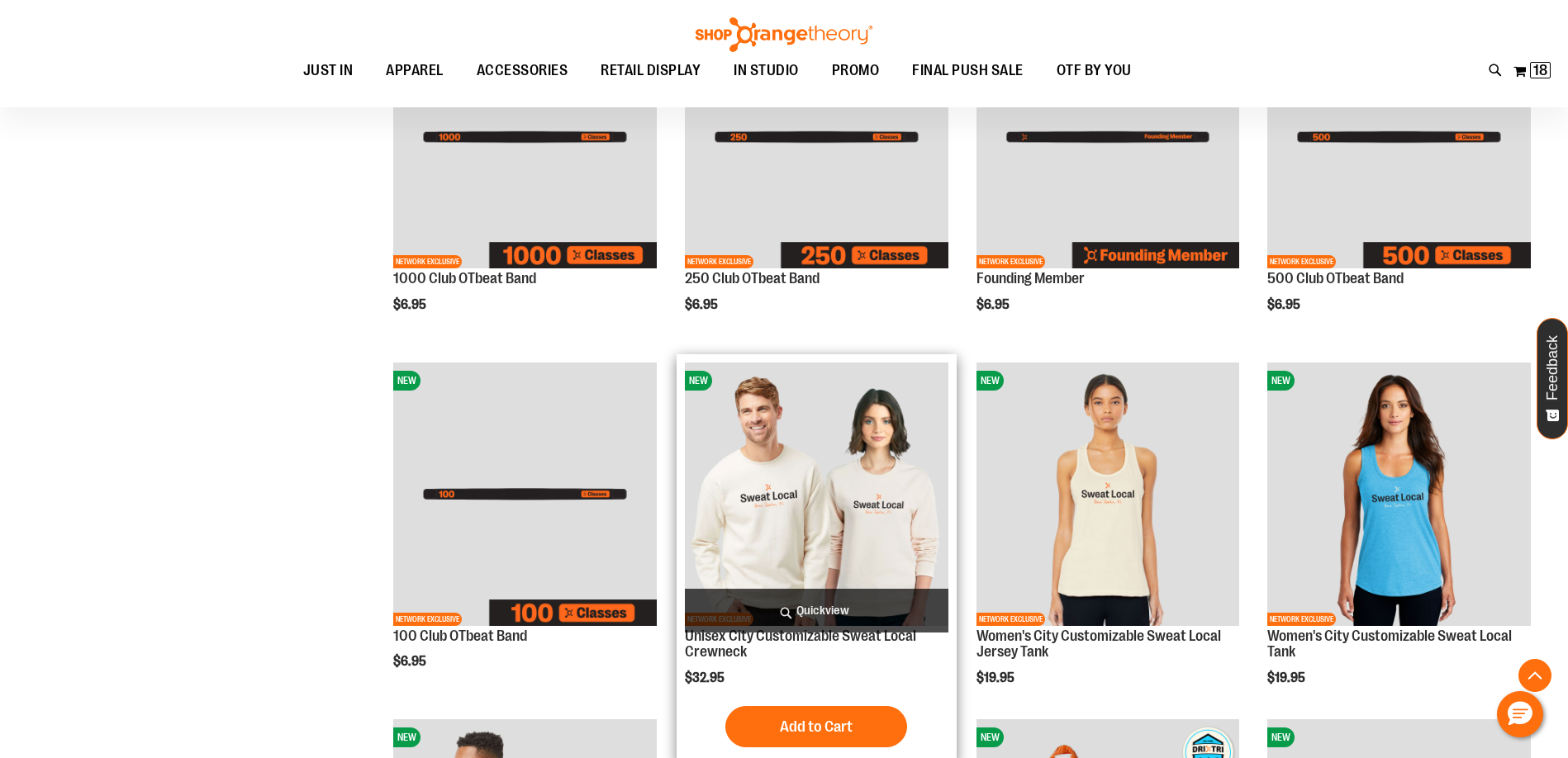
click at [817, 602] on span "Quickview" at bounding box center [817, 611] width 264 height 44
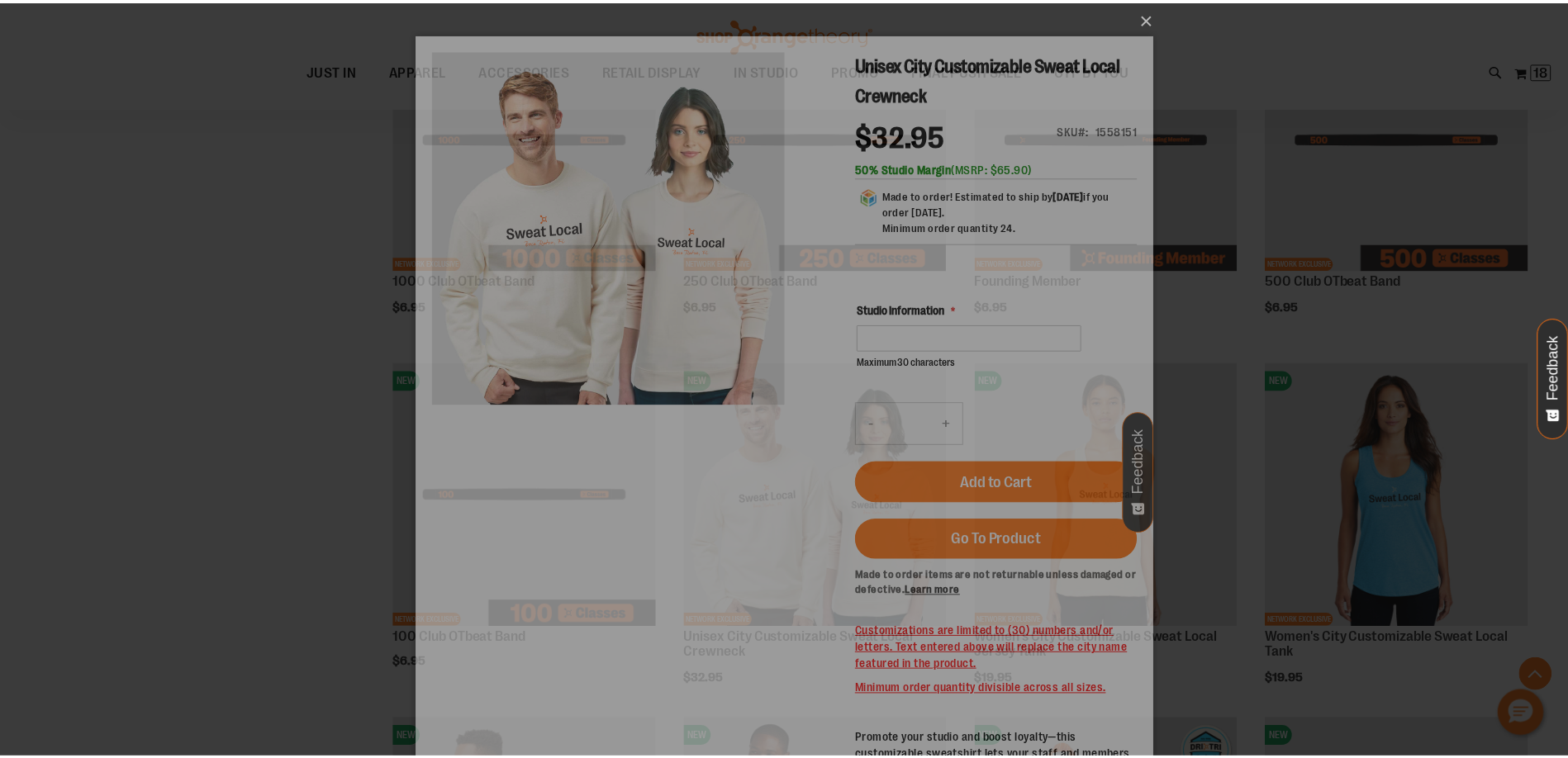
scroll to position [0, 0]
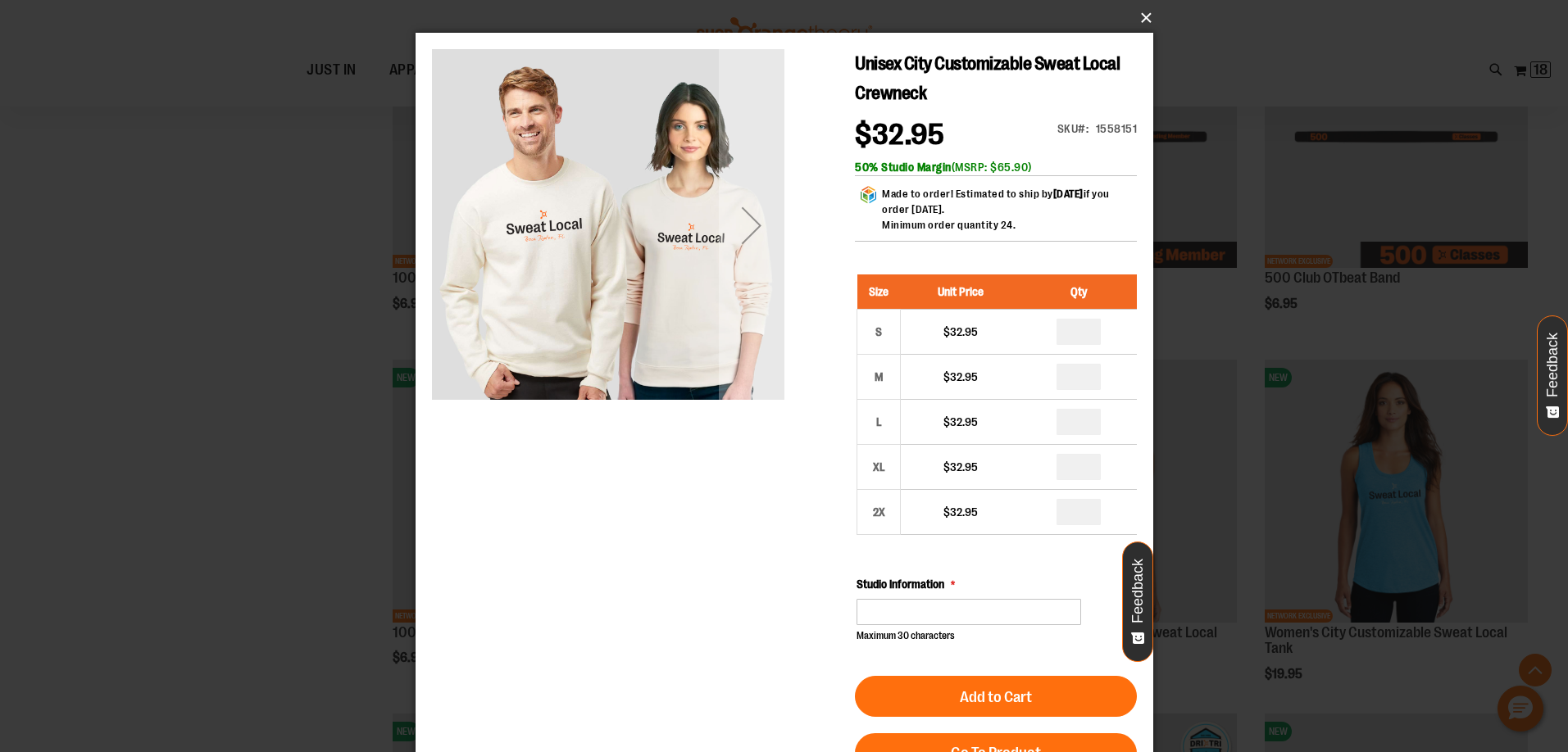
click at [1144, 18] on button "×" at bounding box center [790, 18] width 738 height 36
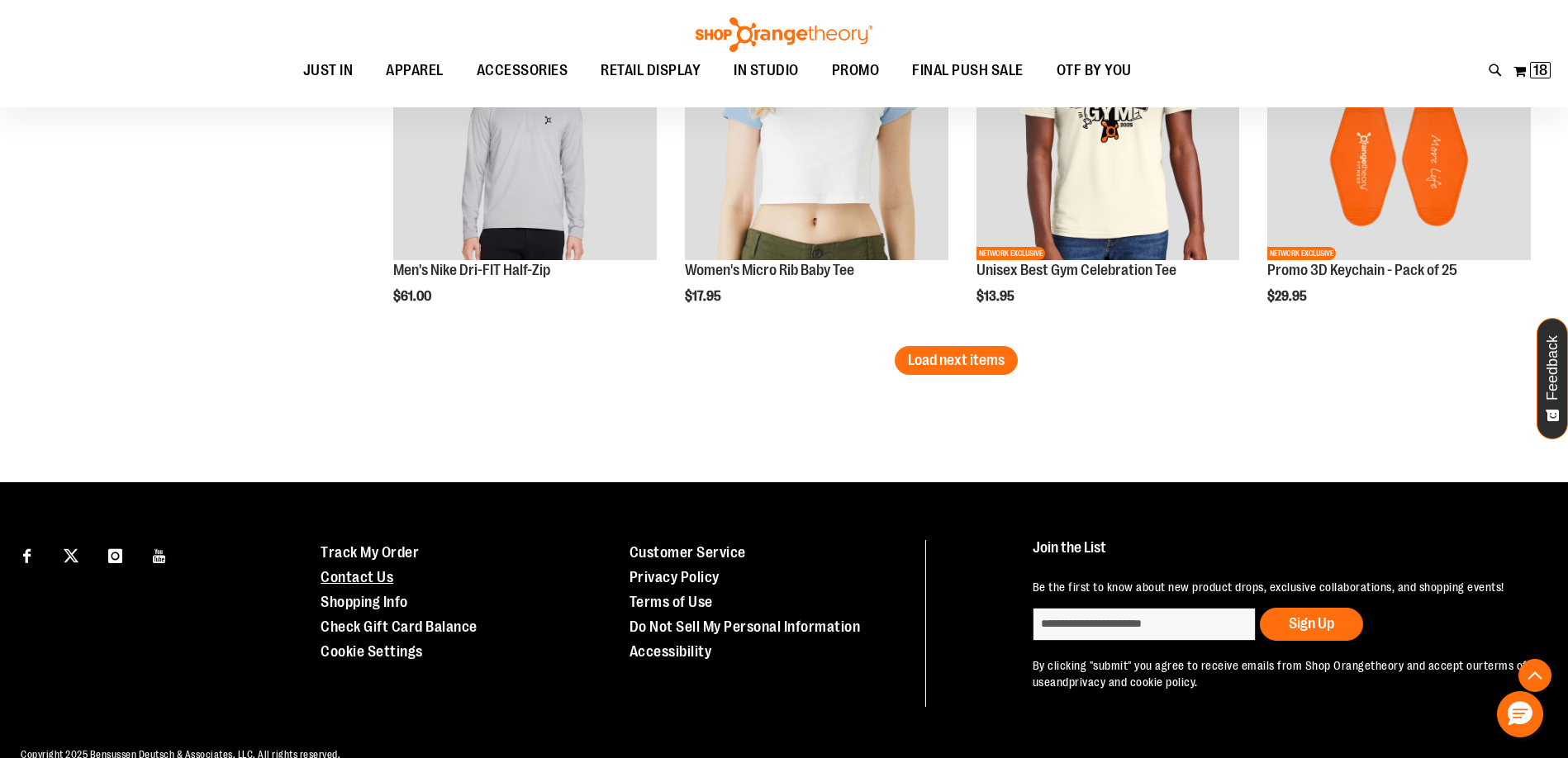
scroll to position [5372, 0]
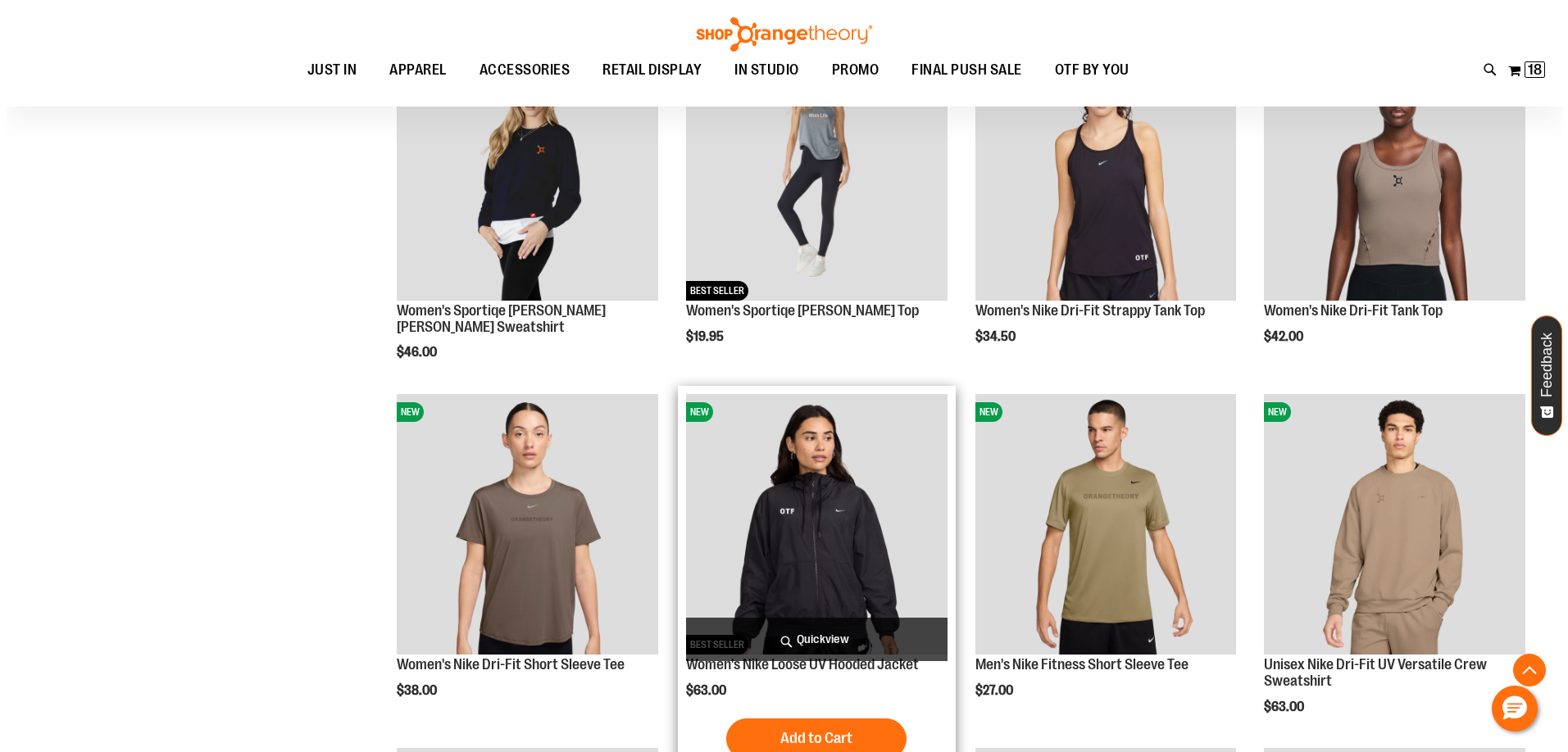
scroll to position [2543, 0]
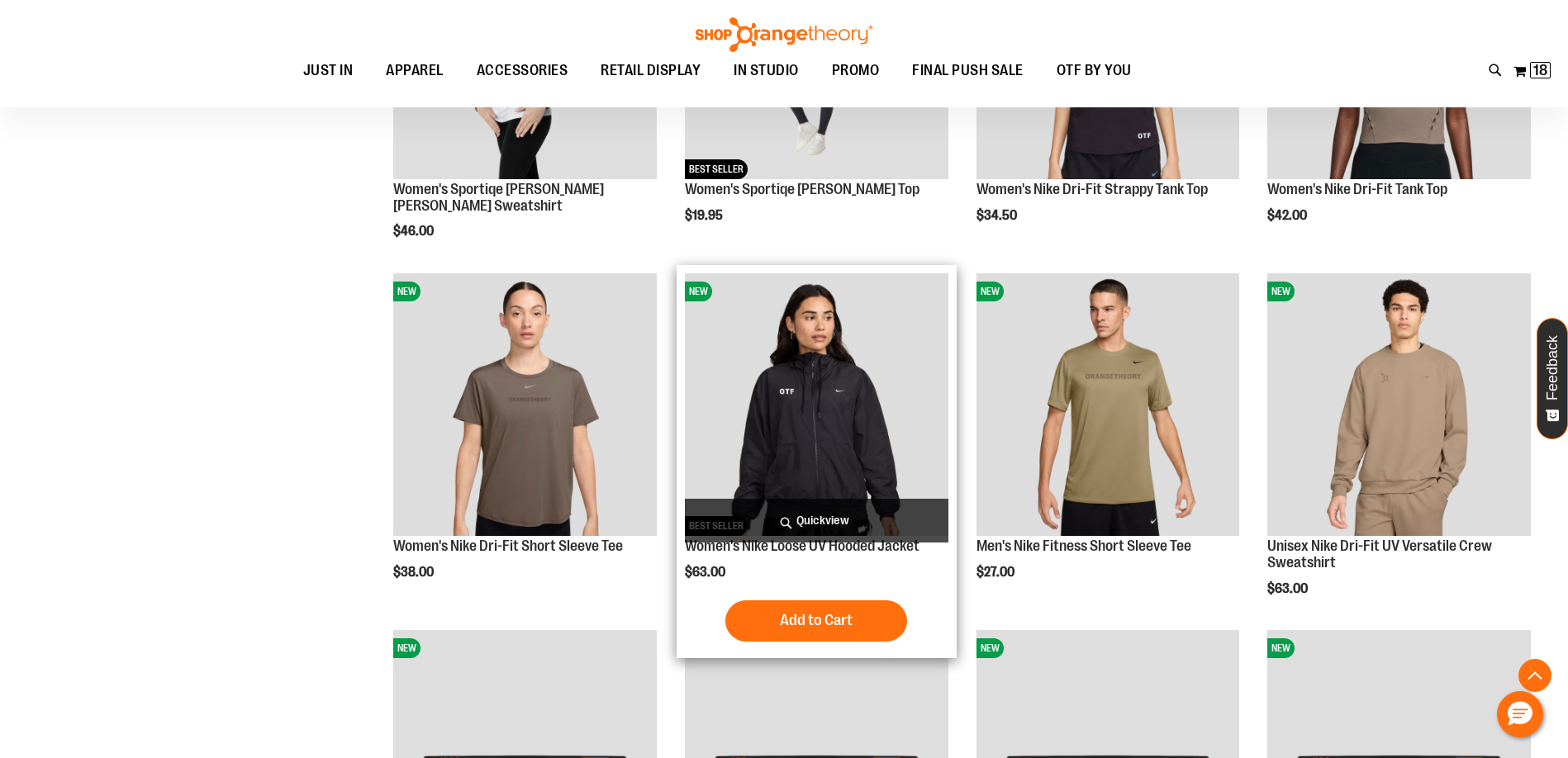
click at [819, 510] on span "Quickview" at bounding box center [817, 521] width 264 height 44
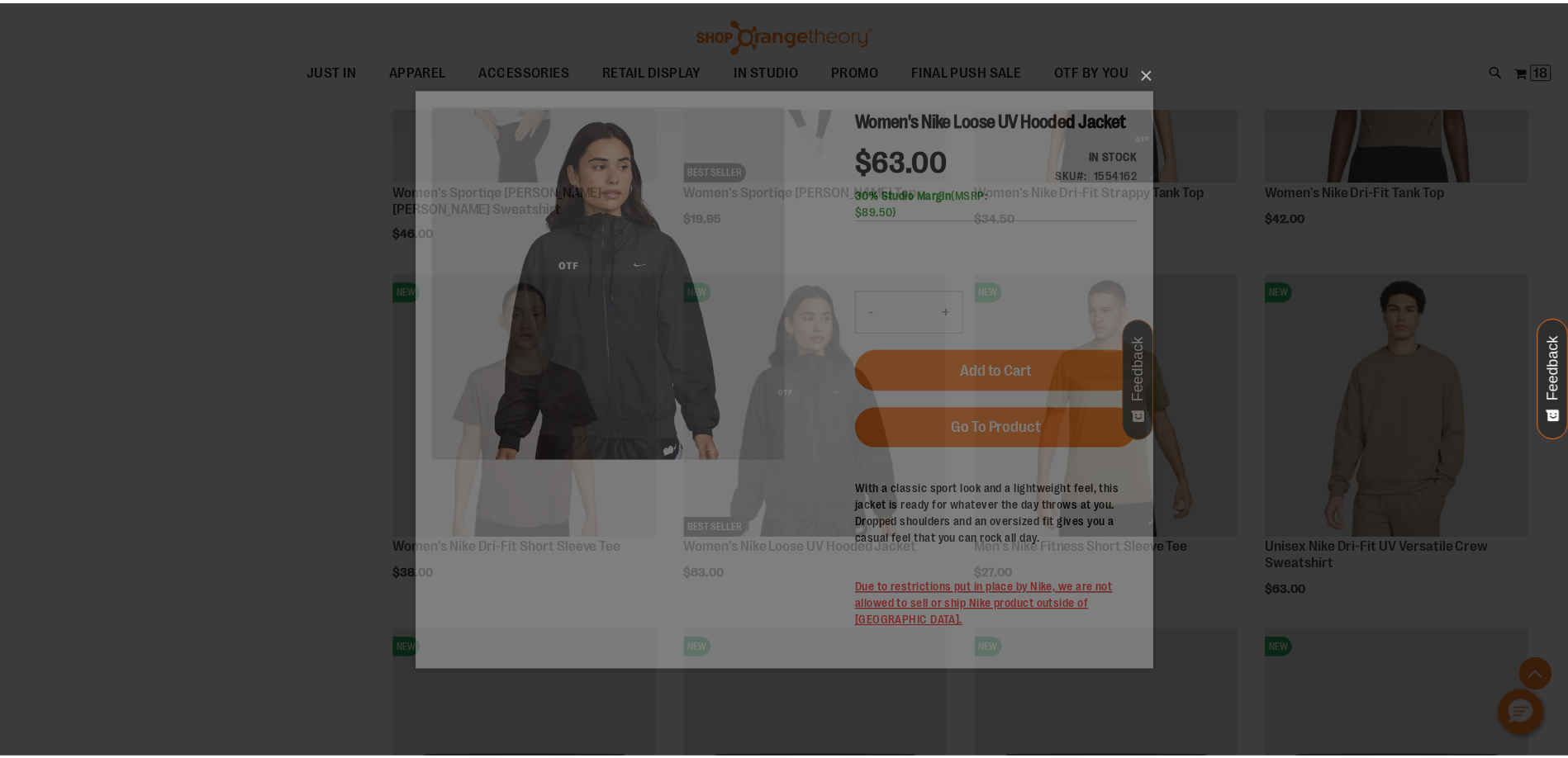
scroll to position [0, 0]
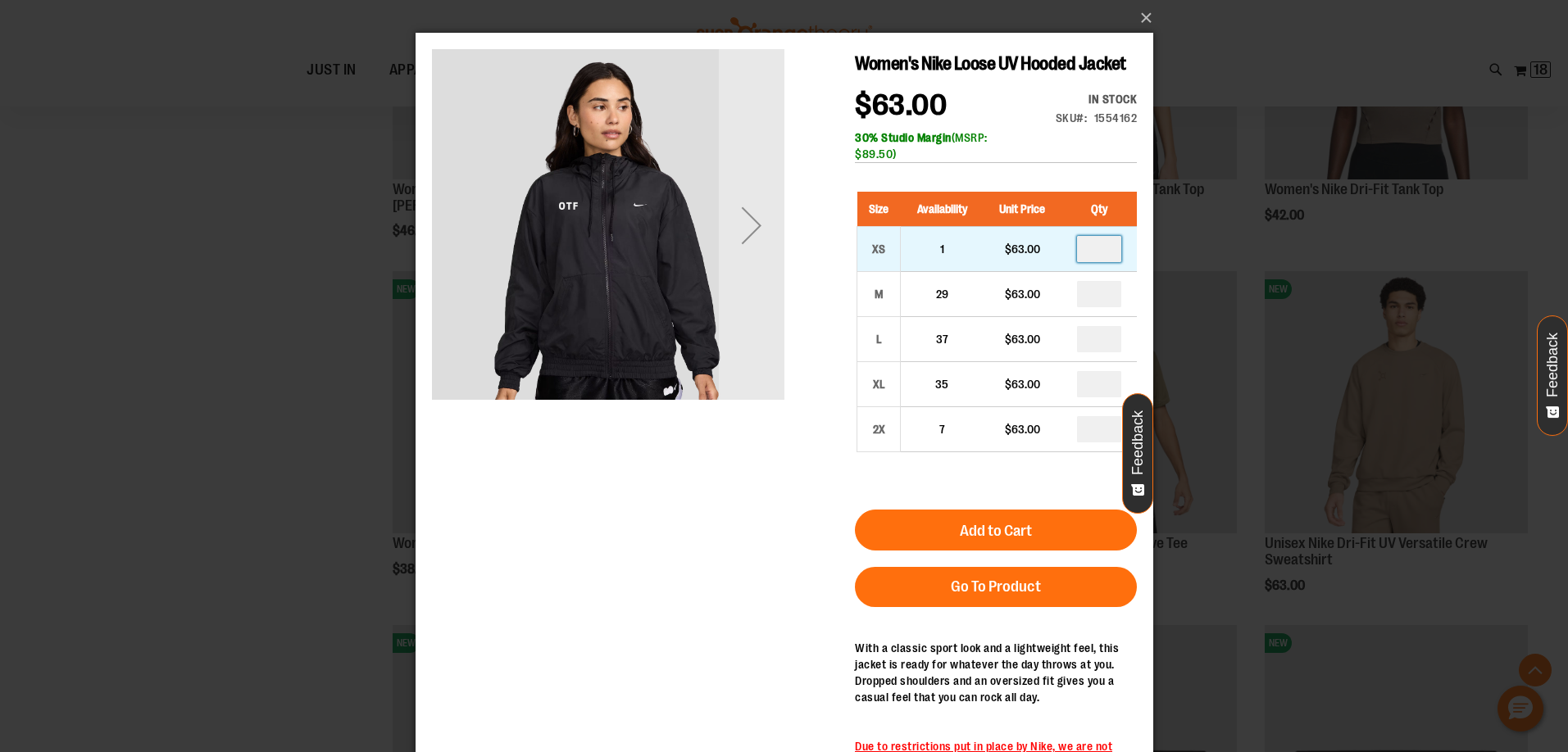
click at [1099, 250] on input "number" at bounding box center [1097, 249] width 44 height 26
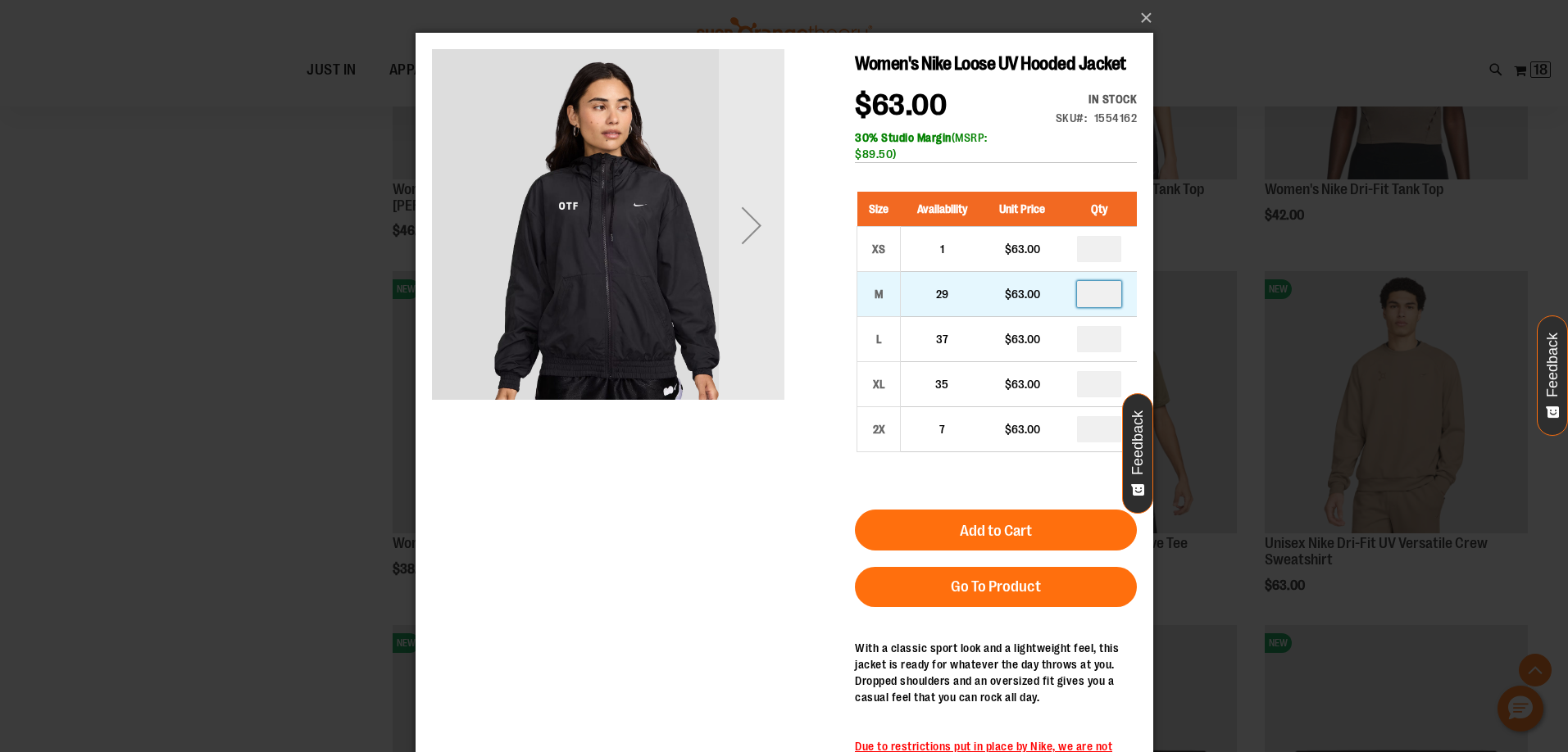
type input "*"
click at [1106, 288] on input "number" at bounding box center [1097, 295] width 44 height 26
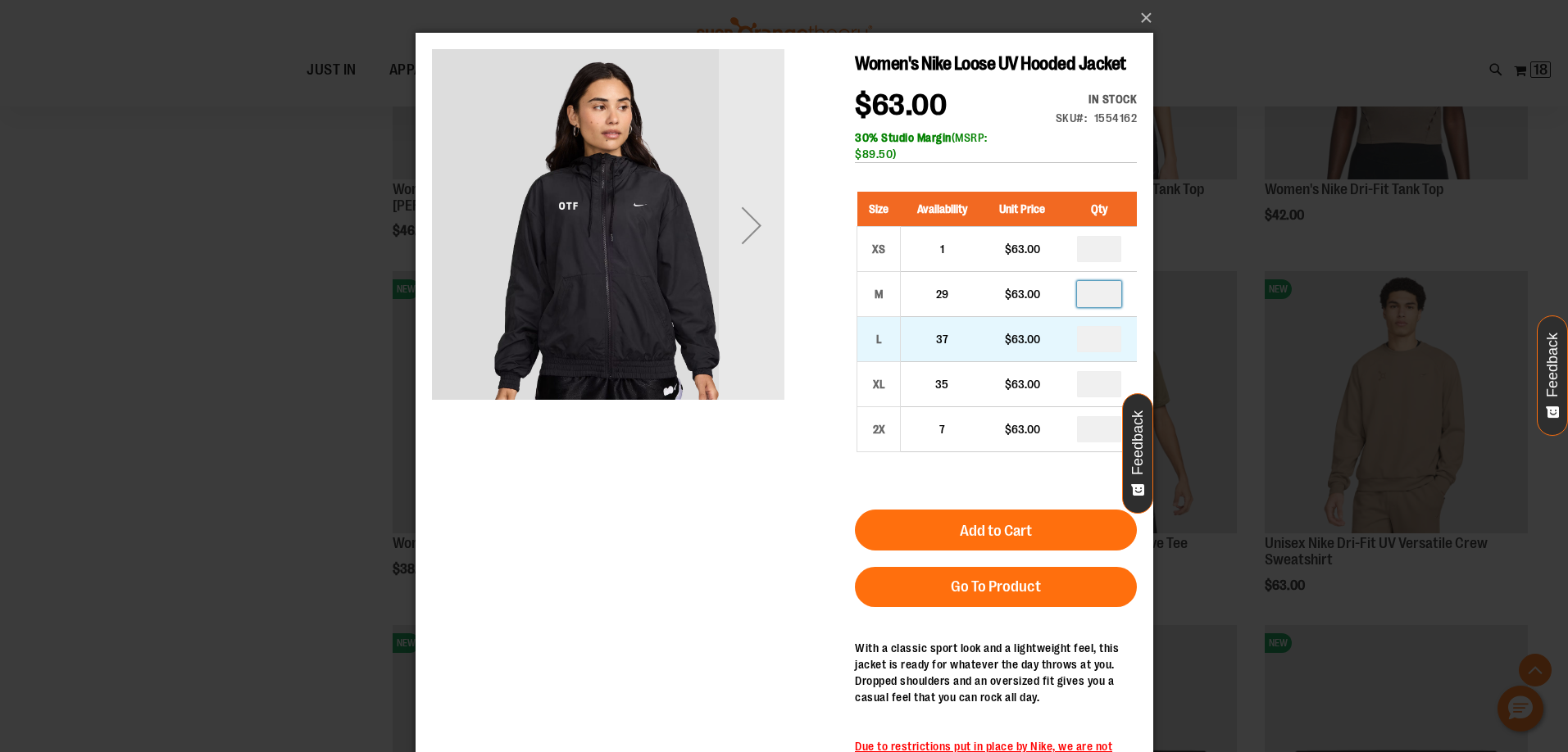
type input "*"
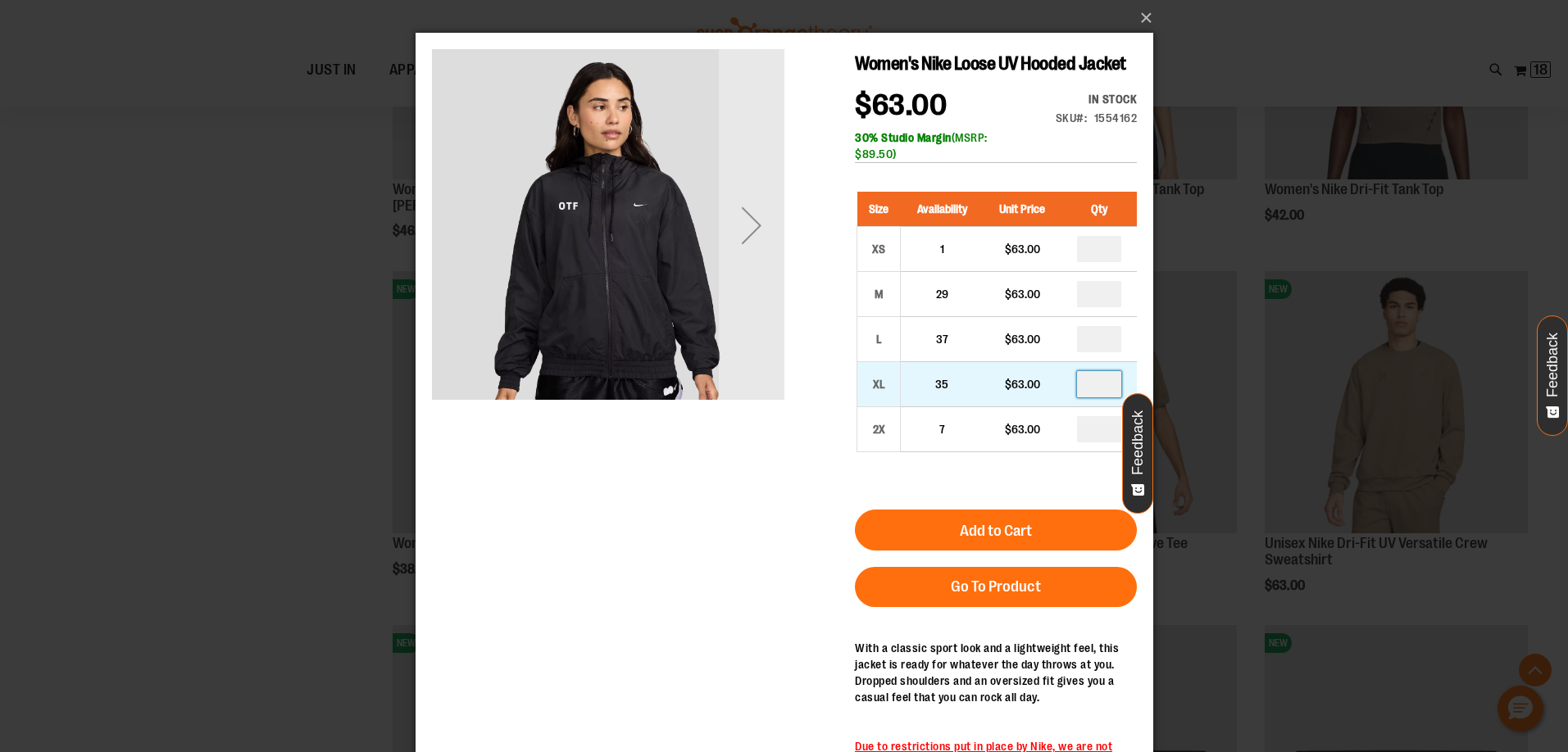
click at [1099, 384] on input "number" at bounding box center [1097, 384] width 44 height 26
type input "*"
click at [769, 213] on div "Next" at bounding box center [751, 226] width 66 height 66
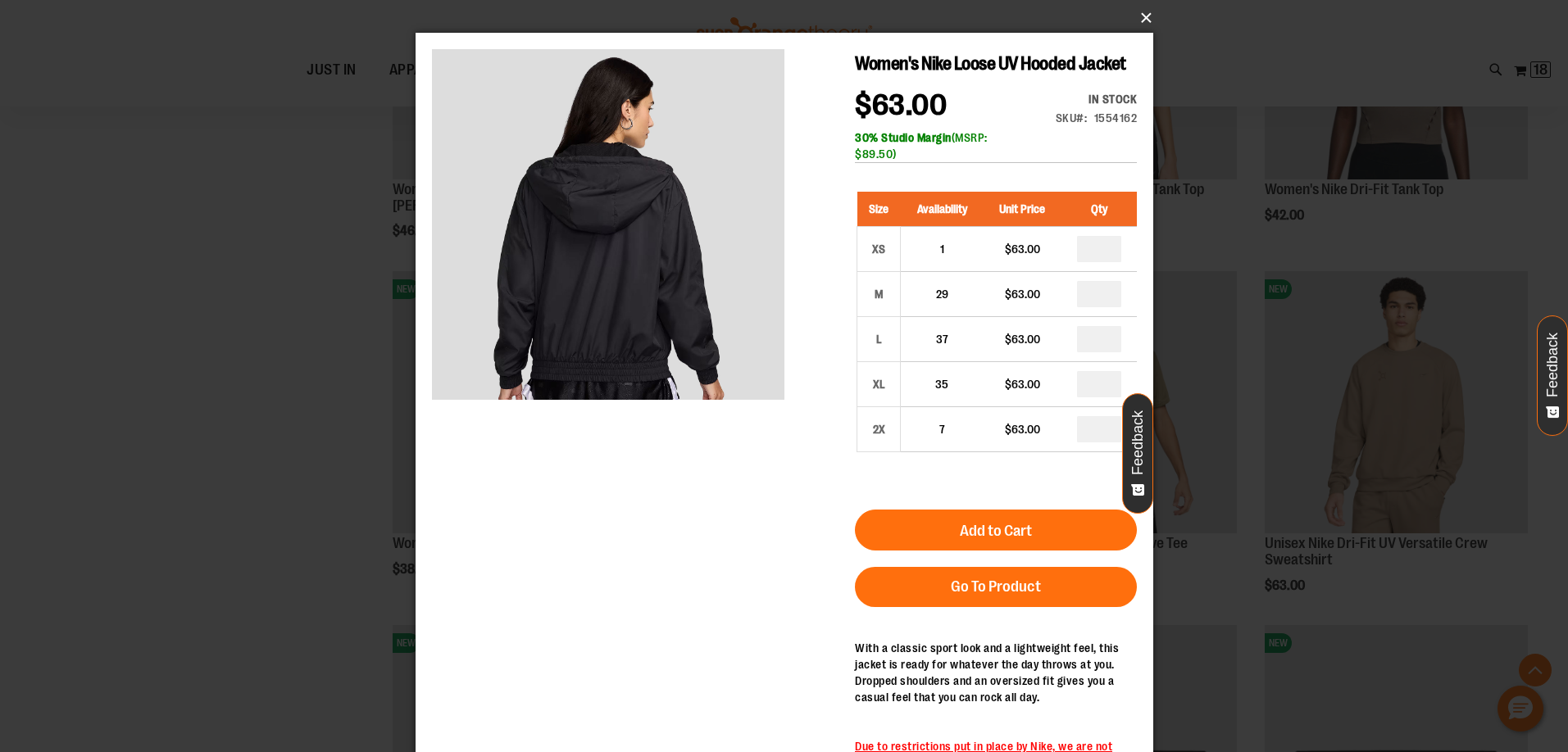
click at [1128, 19] on button "×" at bounding box center [790, 18] width 738 height 36
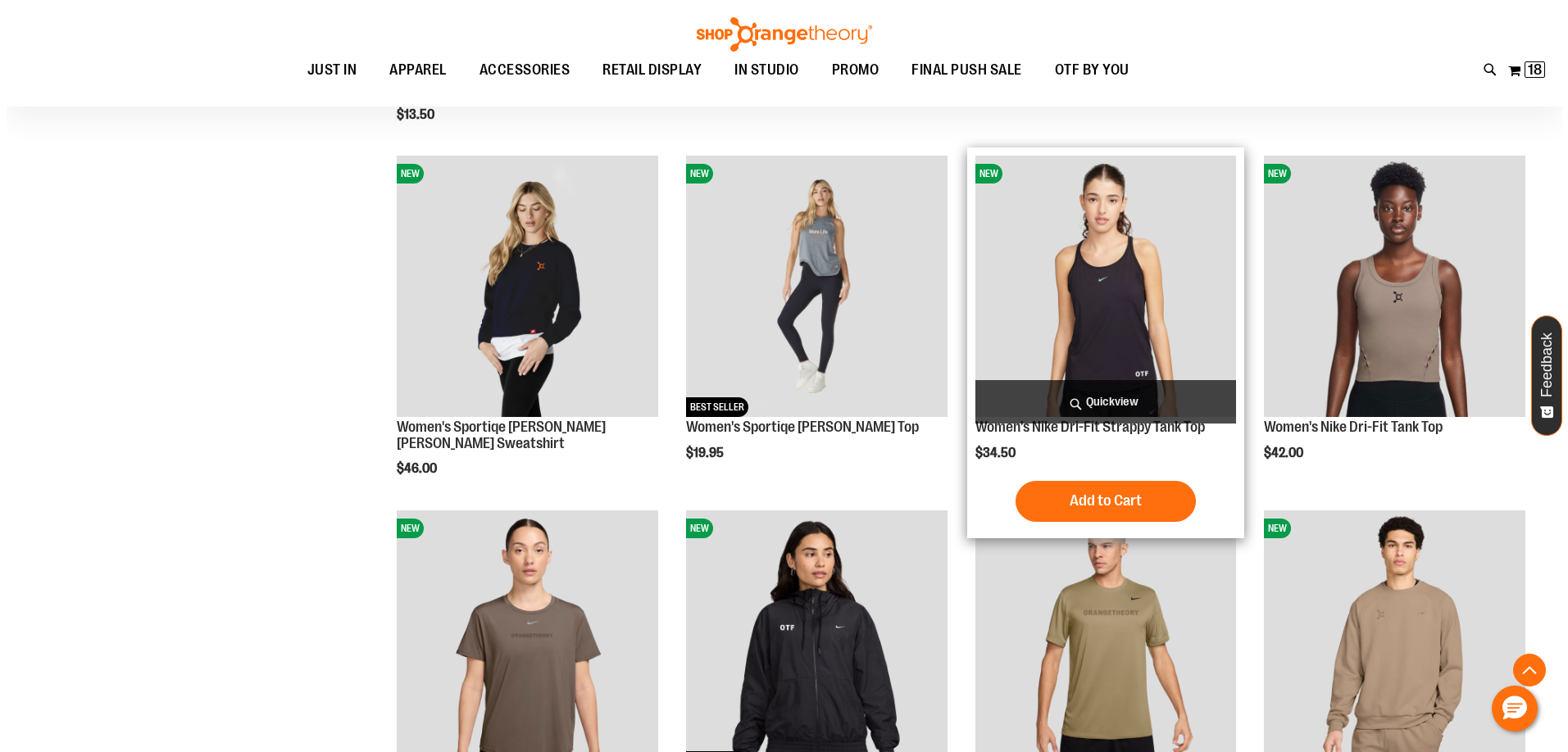
scroll to position [2297, 0]
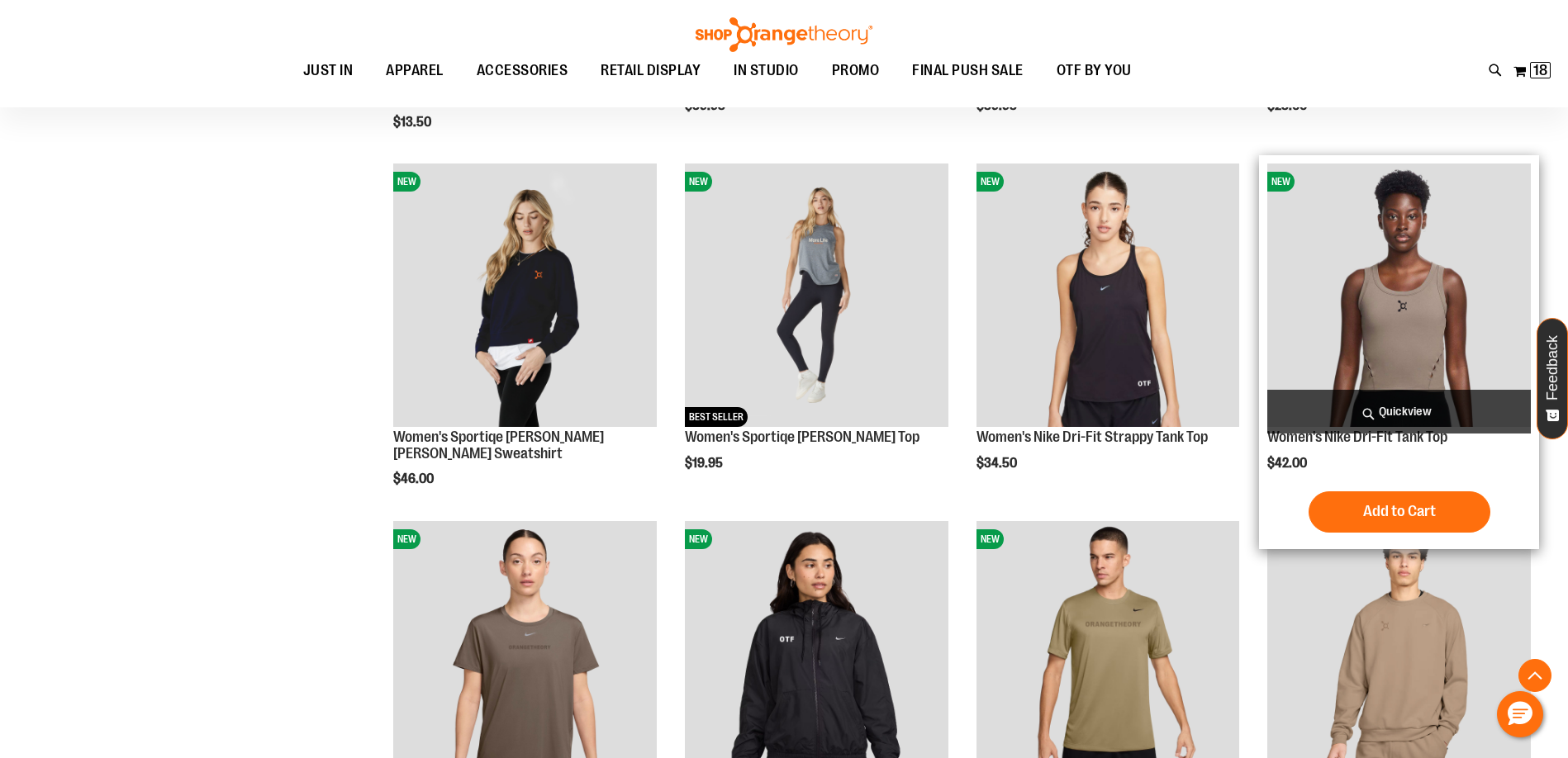
click at [1413, 411] on span "Quickview" at bounding box center [1399, 412] width 264 height 44
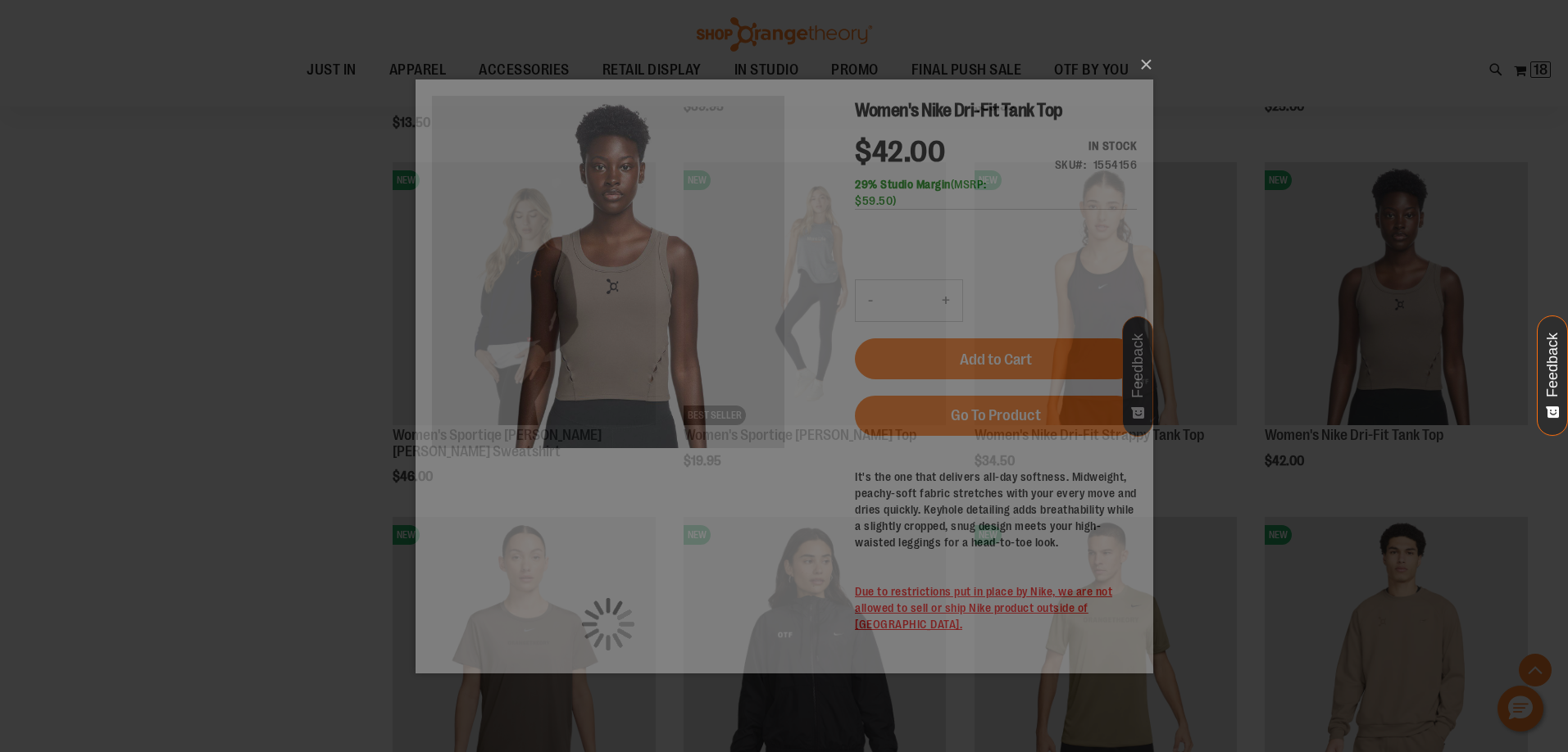
scroll to position [0, 0]
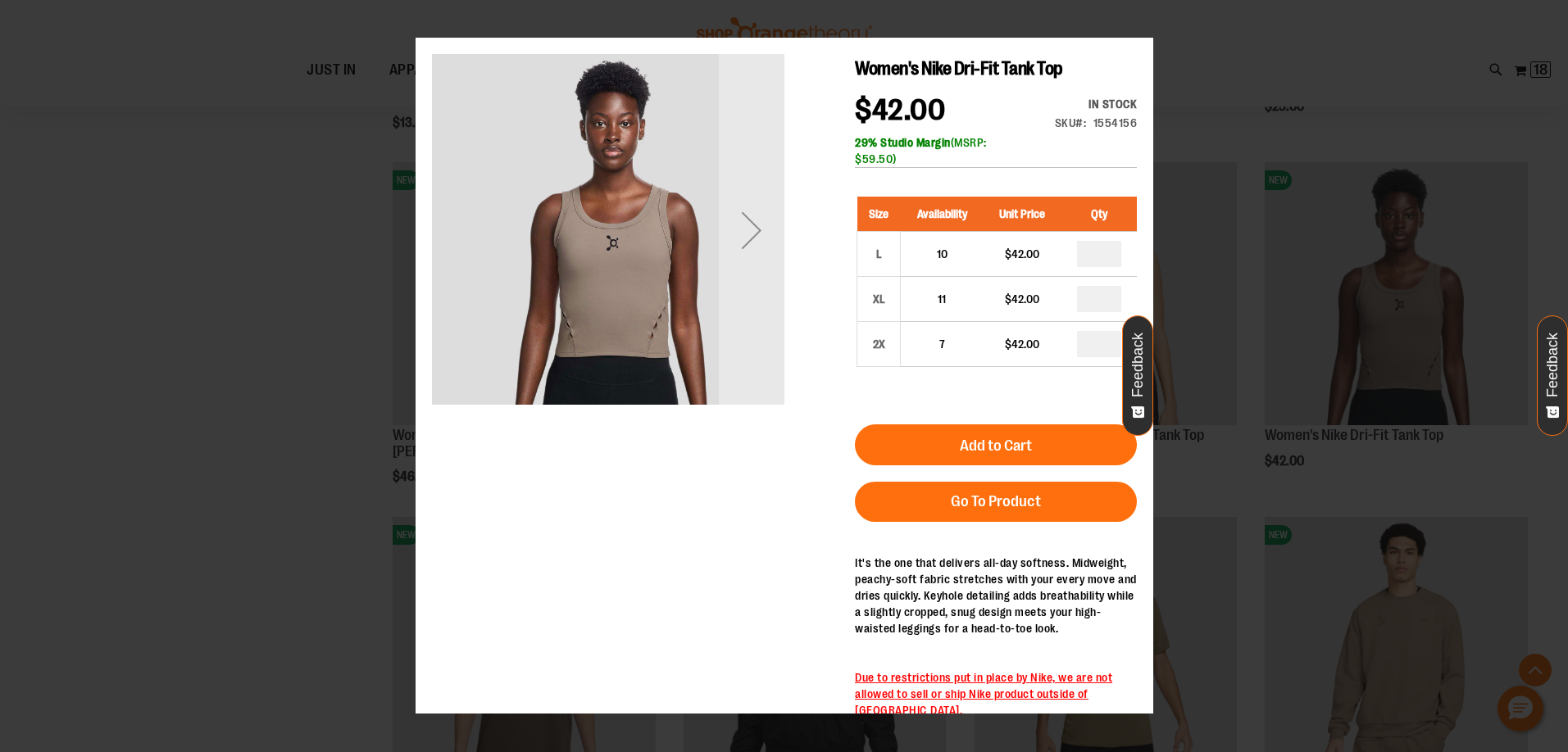
drag, startPoint x: 756, startPoint y: 280, endPoint x: 749, endPoint y: 272, distance: 10.6
click at [757, 280] on div "Next" at bounding box center [751, 230] width 66 height 352
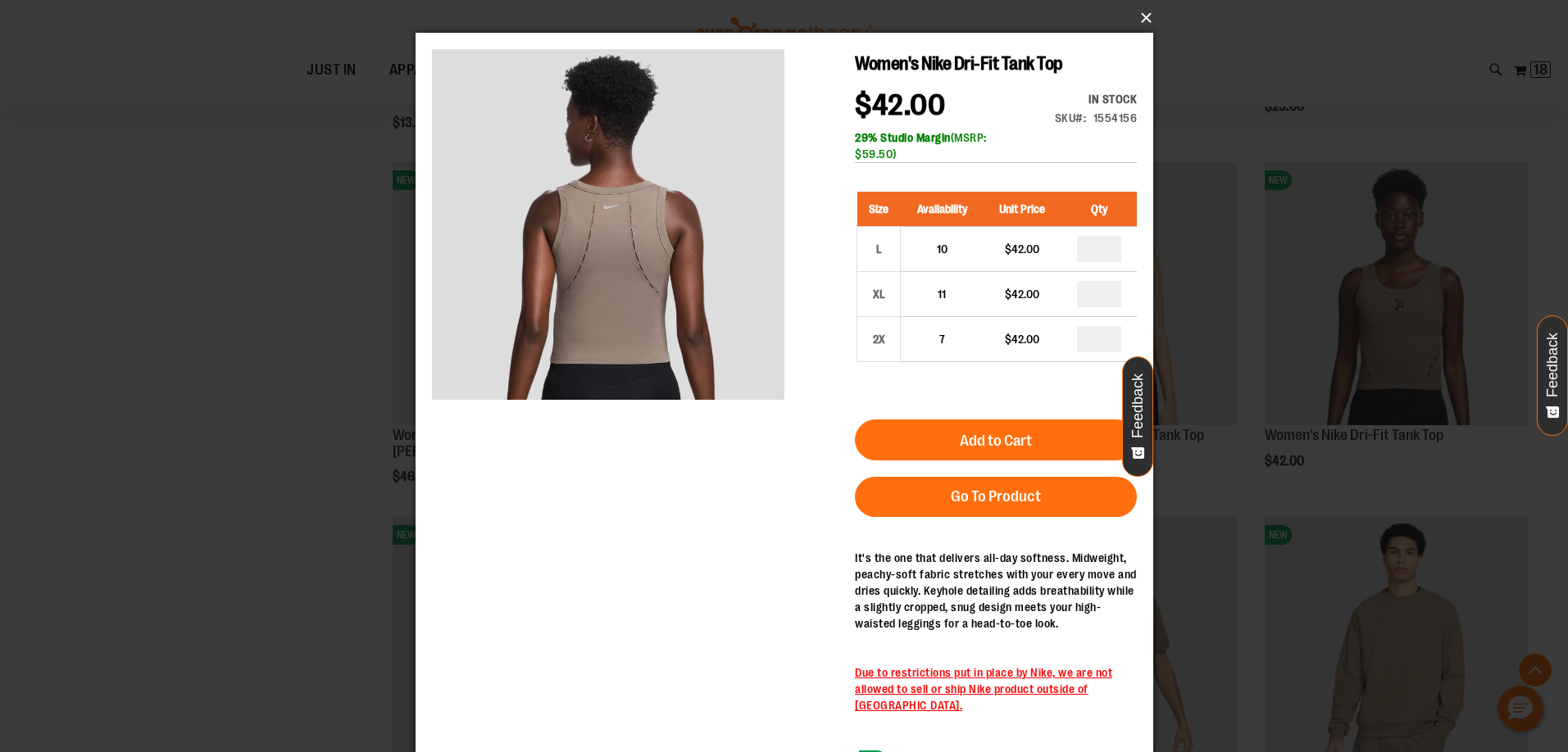
click at [1141, 13] on button "×" at bounding box center [790, 18] width 738 height 36
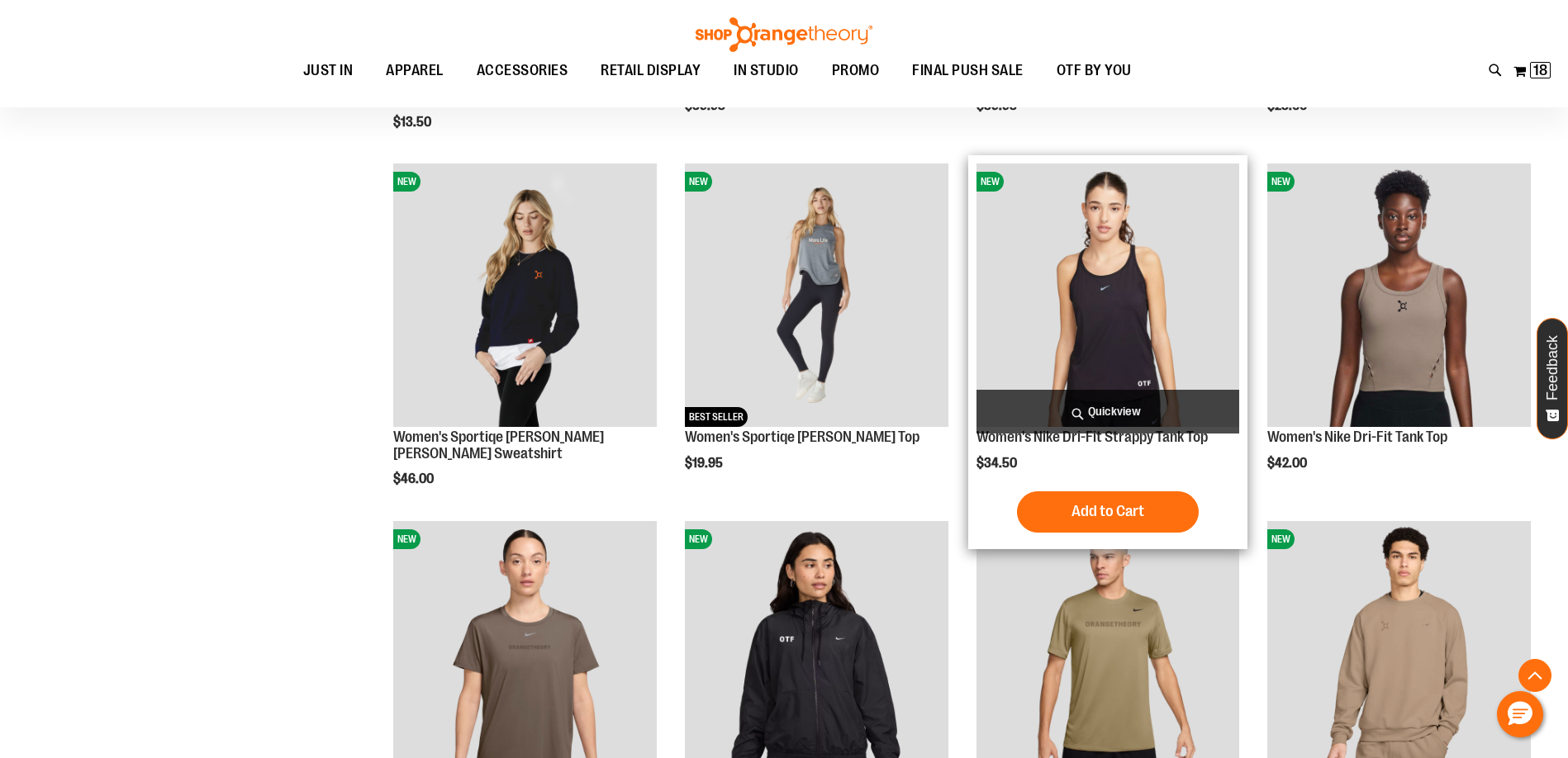
click at [1133, 400] on span "Quickview" at bounding box center [1108, 412] width 264 height 44
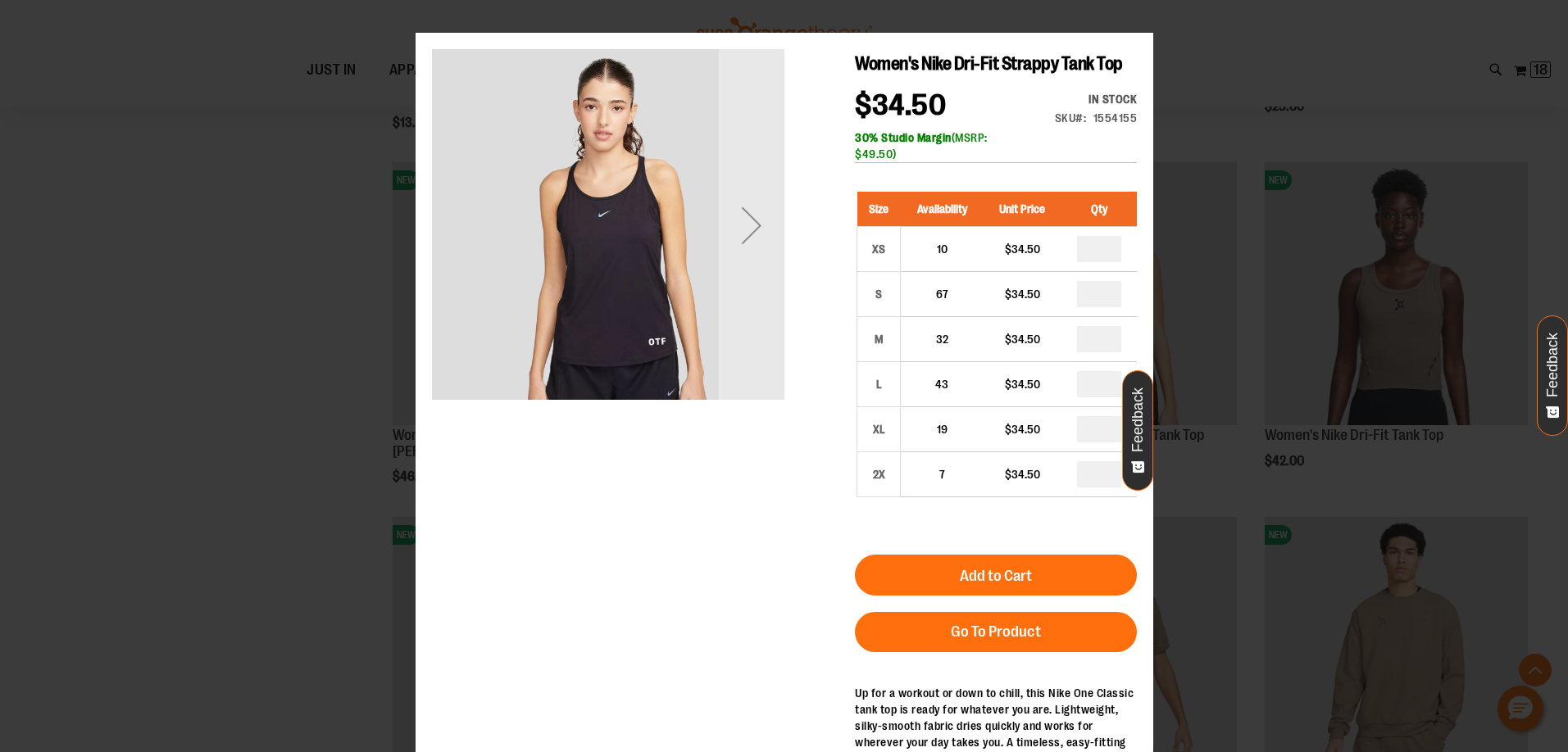
click at [760, 253] on div "Next" at bounding box center [751, 226] width 66 height 66
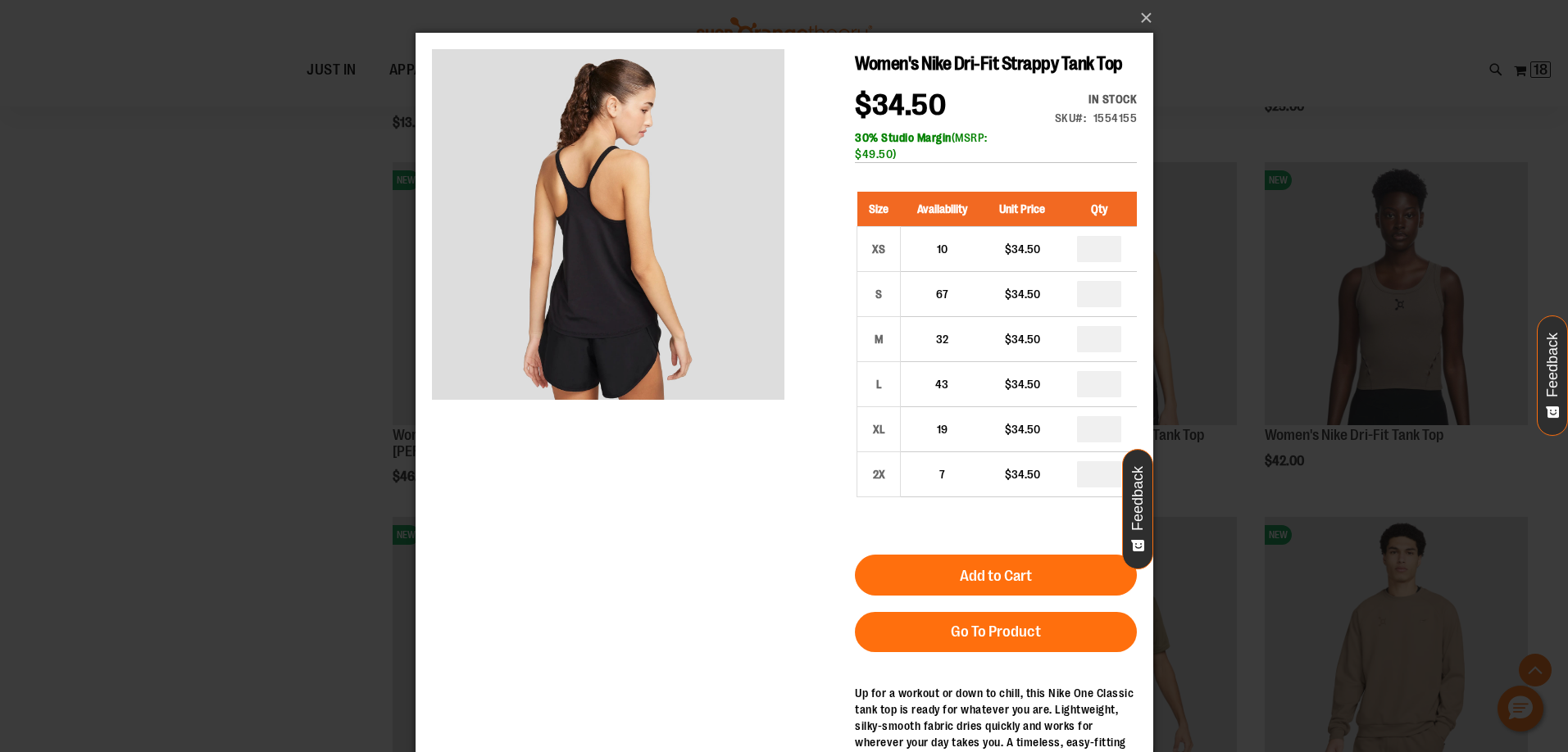
click at [1157, 33] on div "×" at bounding box center [784, 376] width 1568 height 752
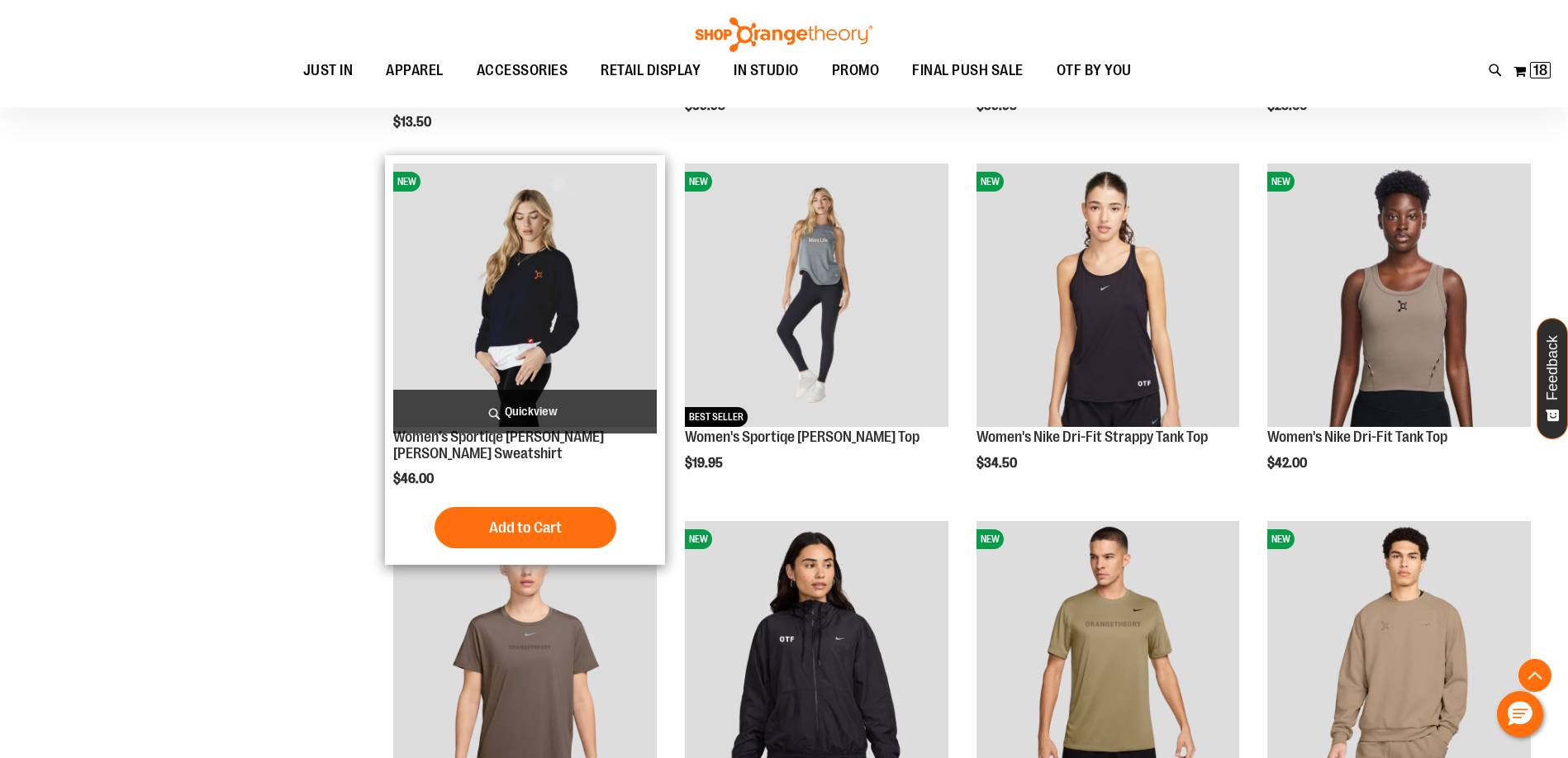
click at [595, 257] on img "product" at bounding box center [526, 295] width 264 height 264
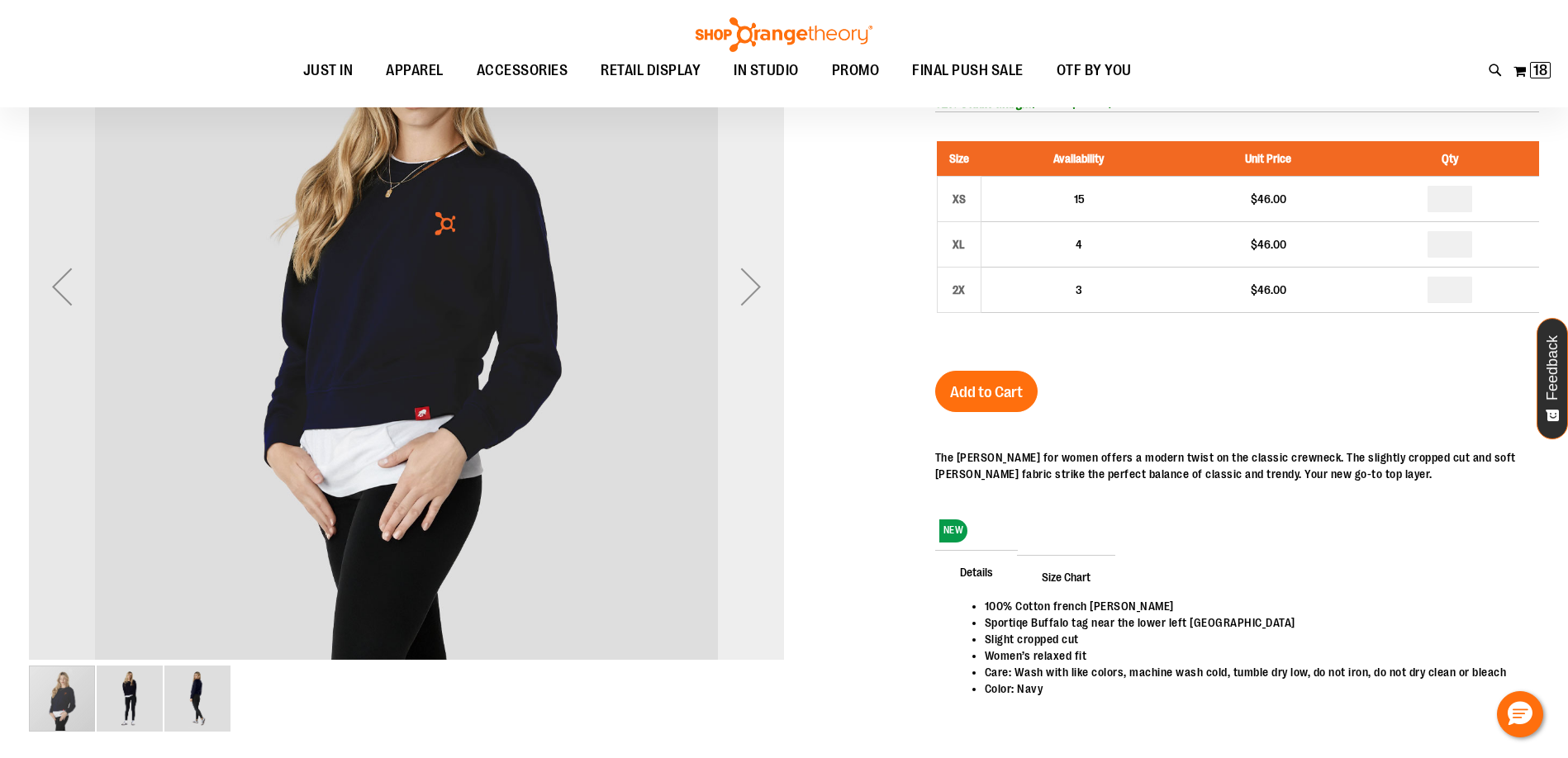
type input "**********"
click at [748, 309] on div "Next" at bounding box center [751, 287] width 66 height 66
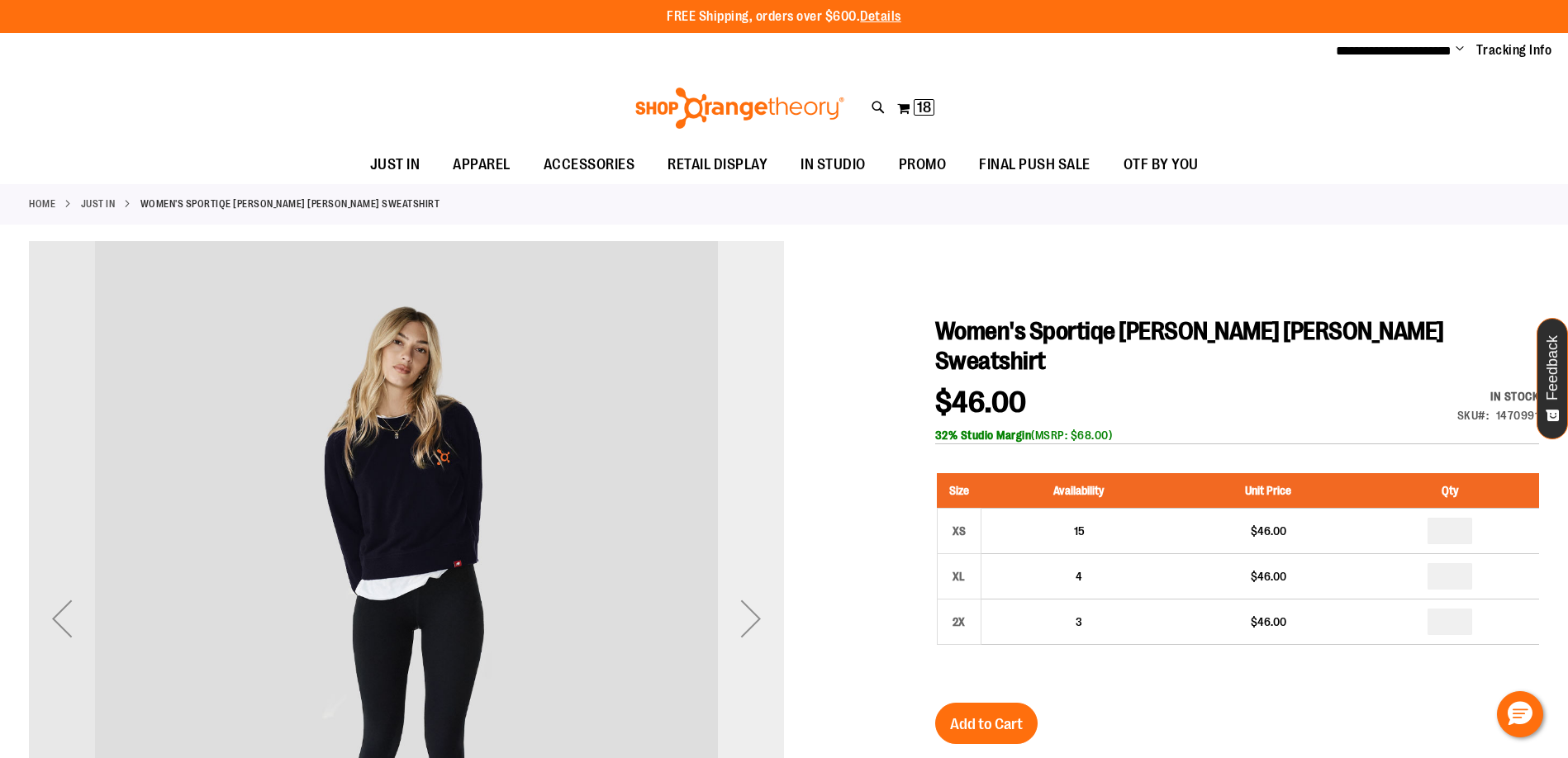
click at [752, 630] on div "Next" at bounding box center [751, 619] width 66 height 66
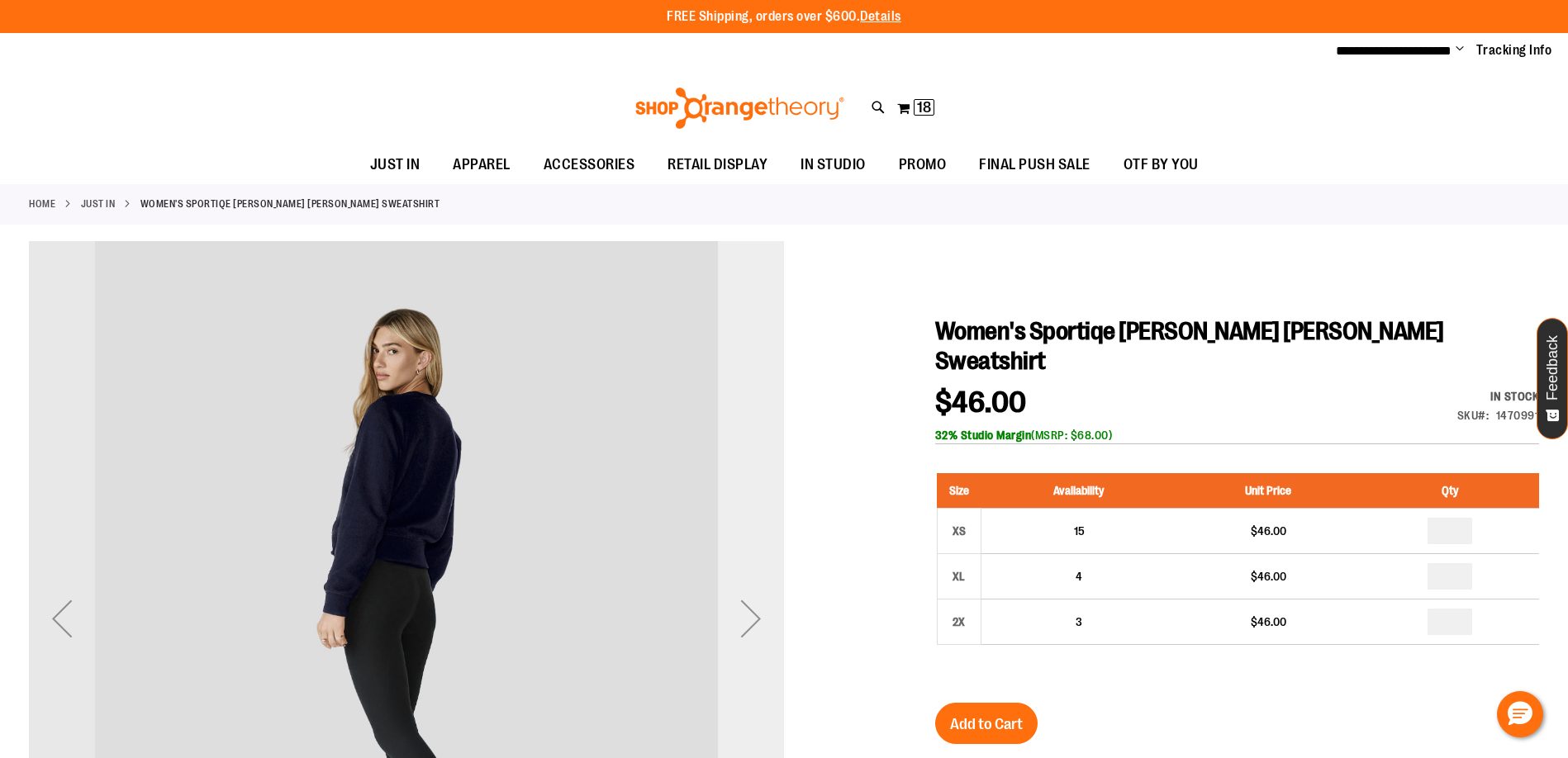
click at [731, 582] on div "Next" at bounding box center [751, 619] width 66 height 755
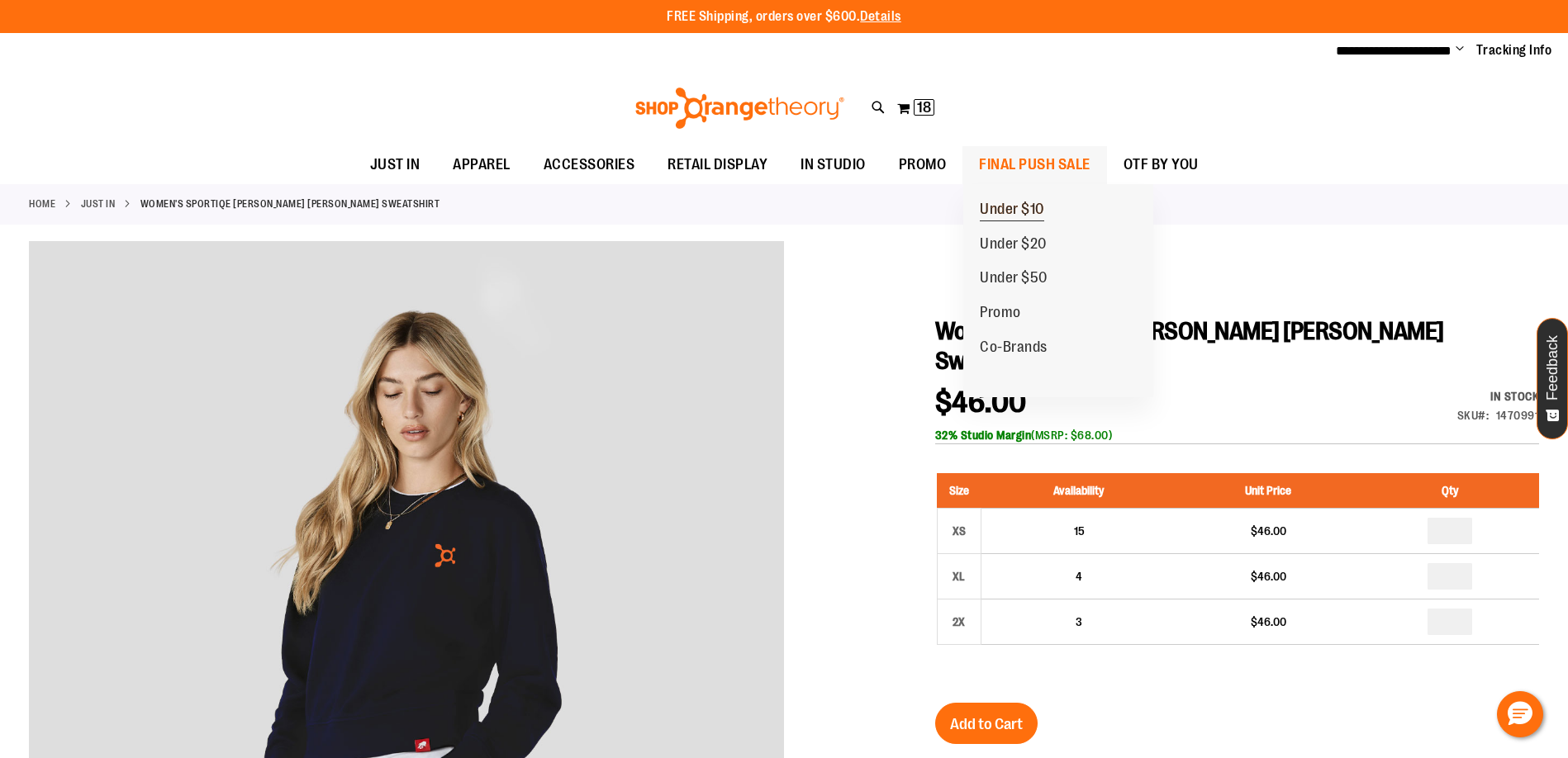
click at [1015, 213] on span "Under $10" at bounding box center [1012, 212] width 65 height 21
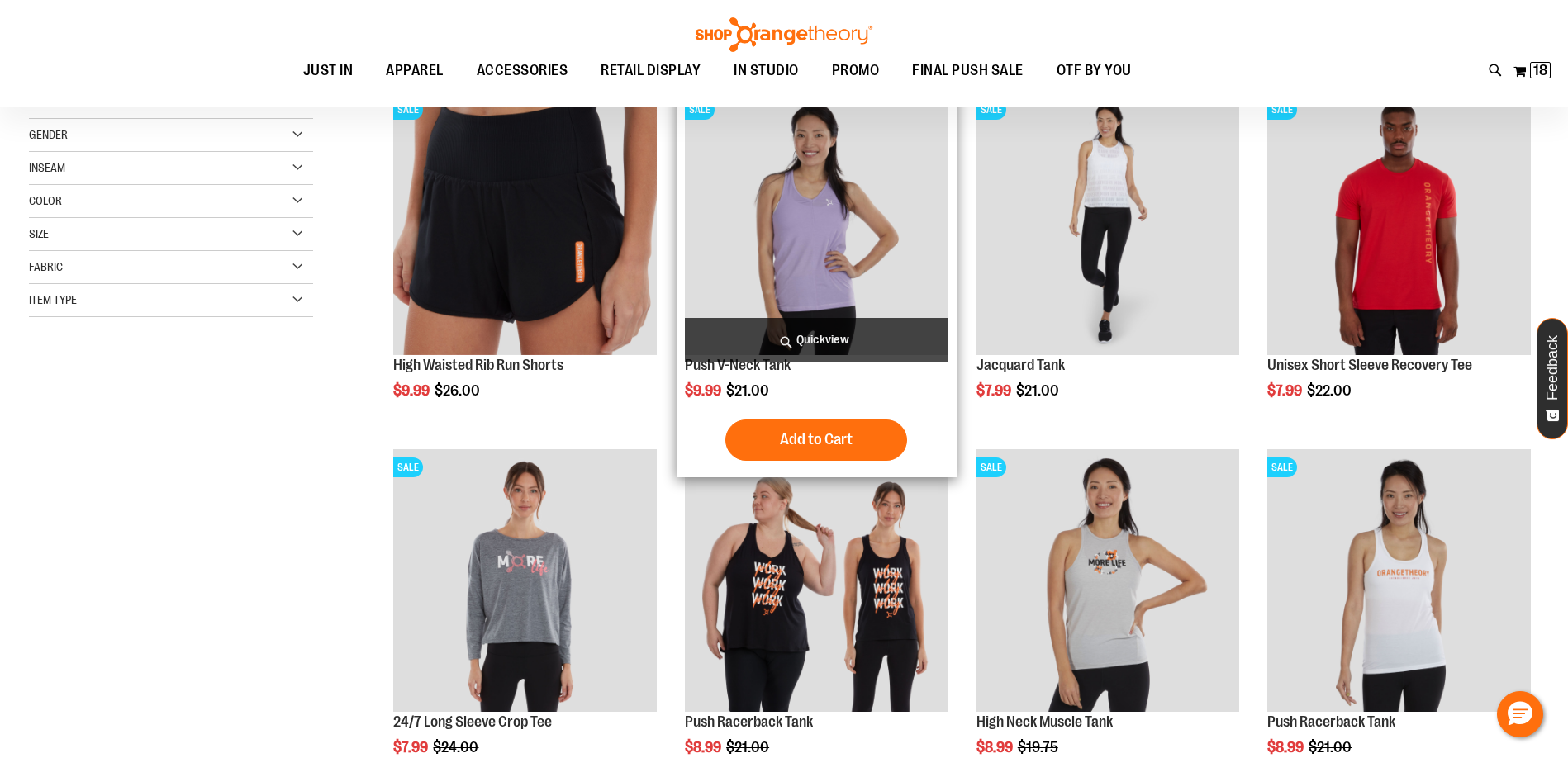
scroll to position [247, 0]
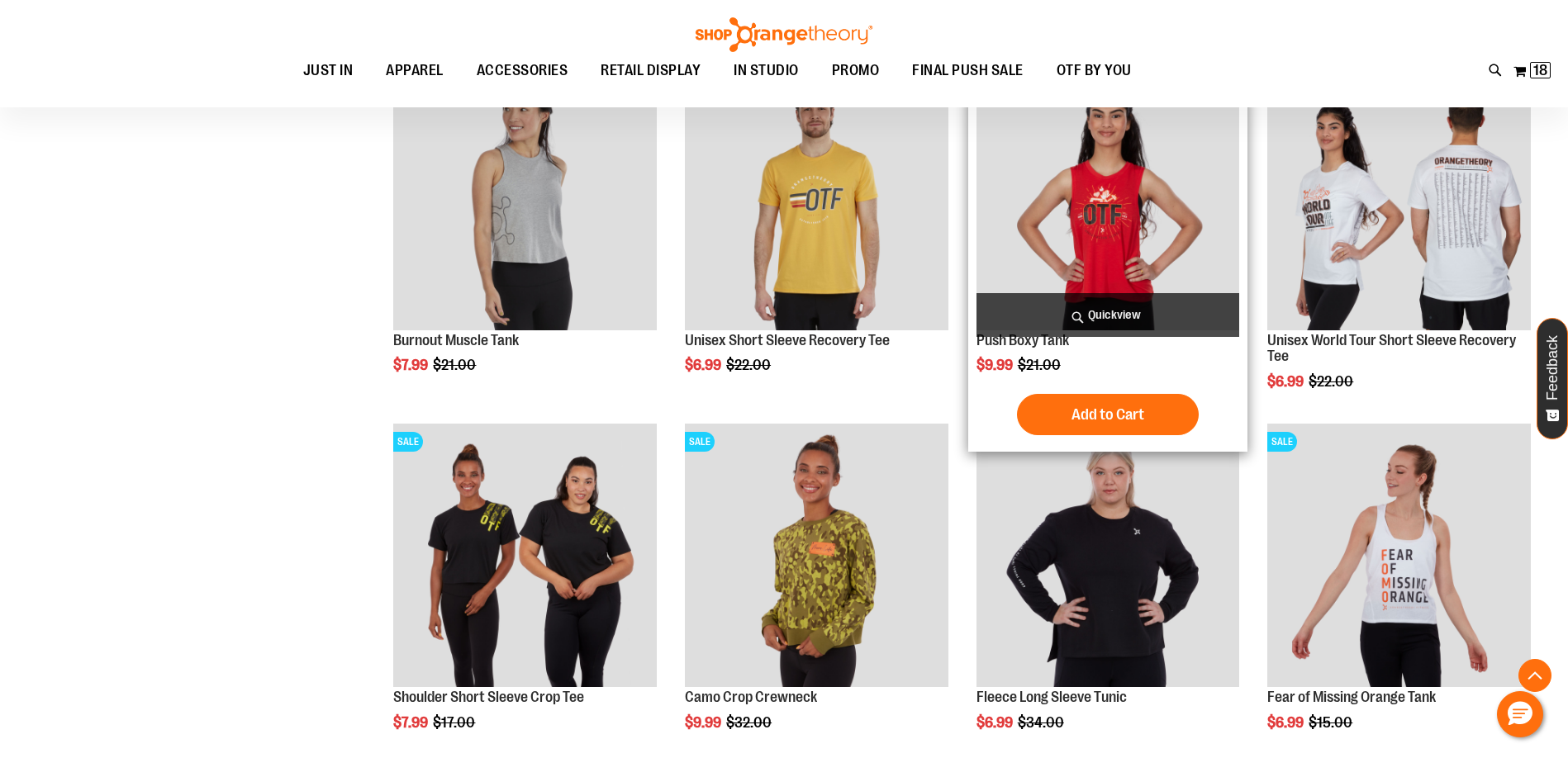
scroll to position [990, 0]
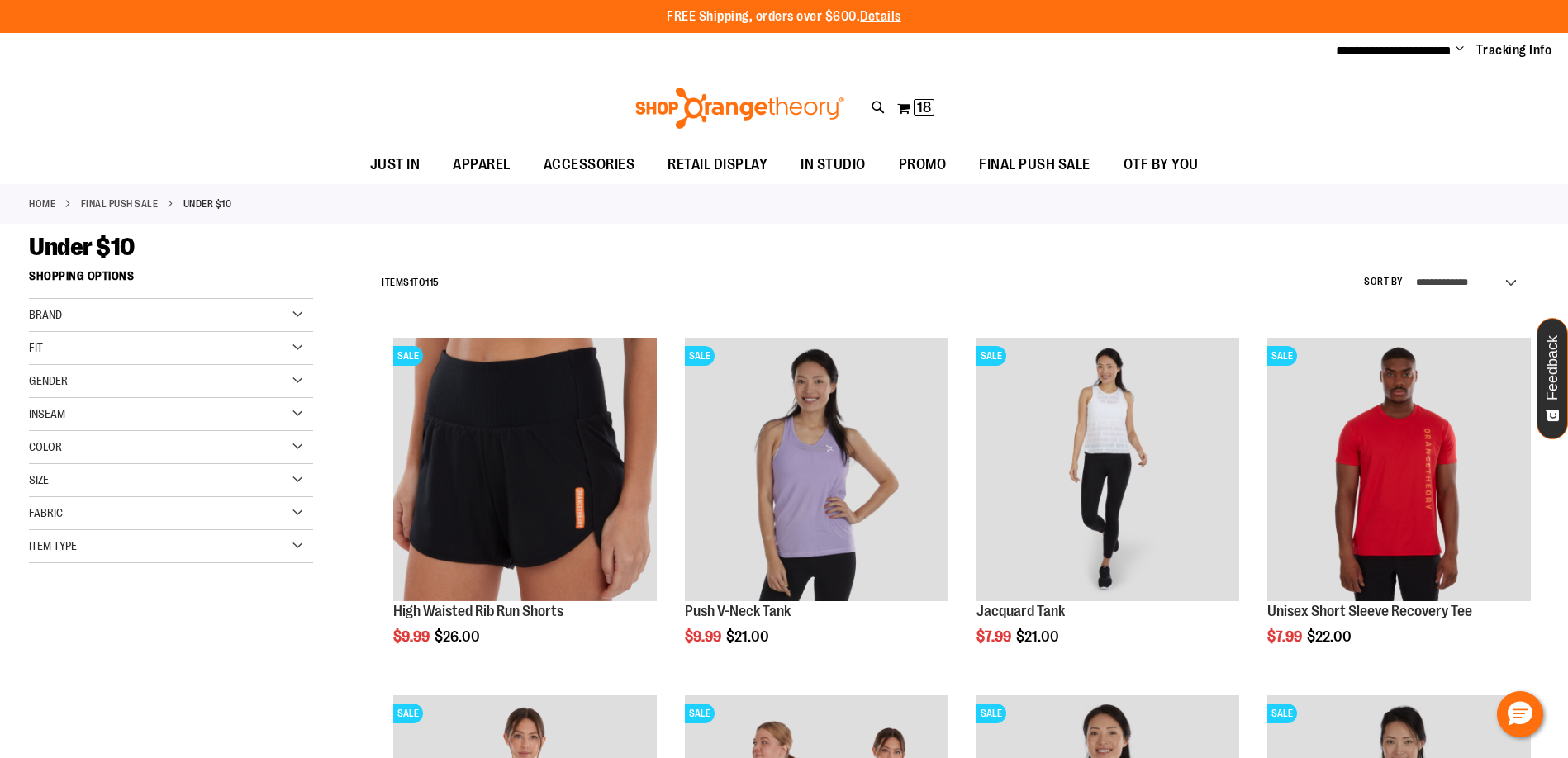
type input "**********"
click at [1467, 279] on select "**********" at bounding box center [1468, 284] width 115 height 27
select select "*********"
click at [1411, 270] on select "**********" at bounding box center [1468, 284] width 115 height 27
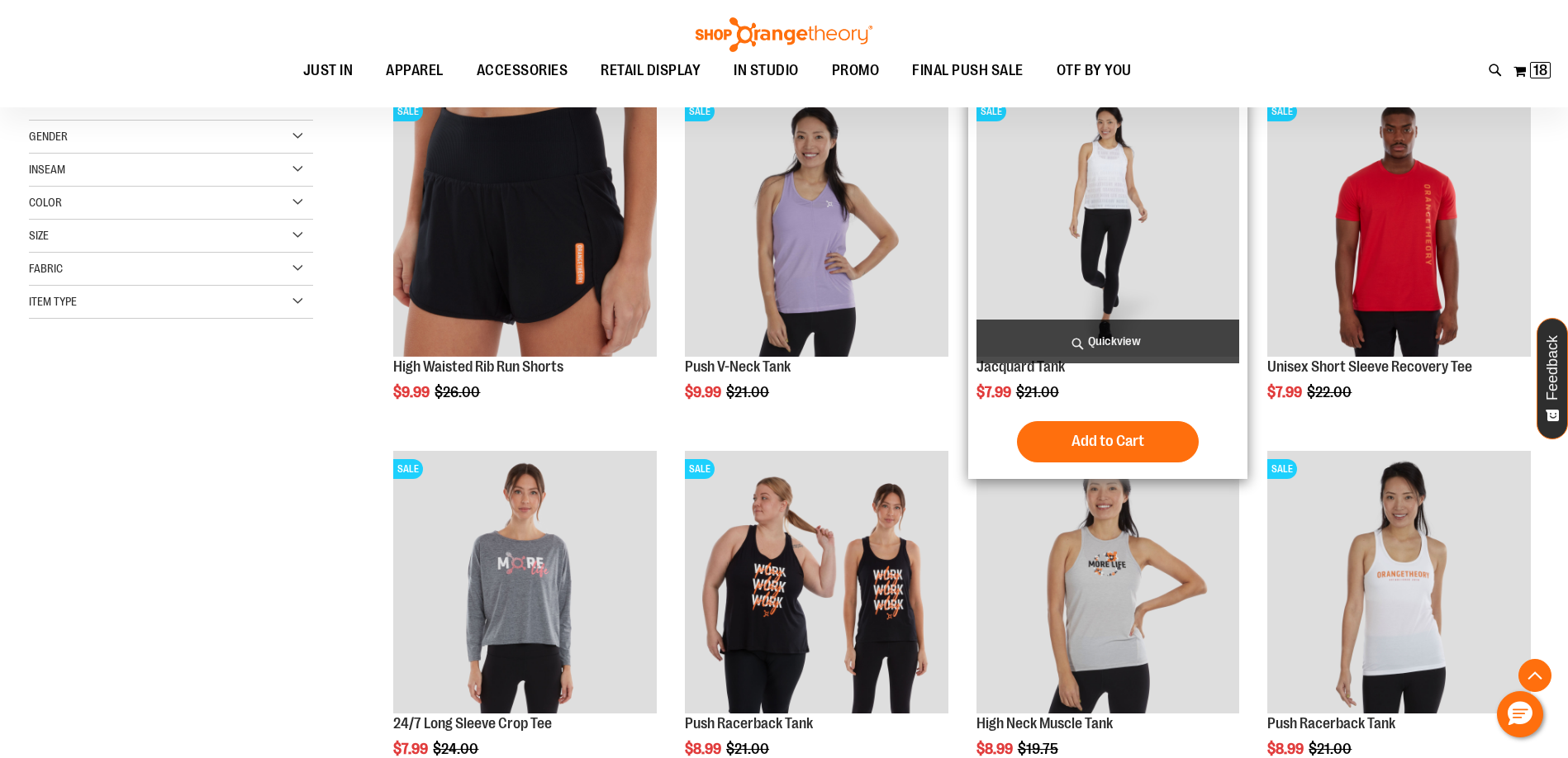
scroll to position [261, 0]
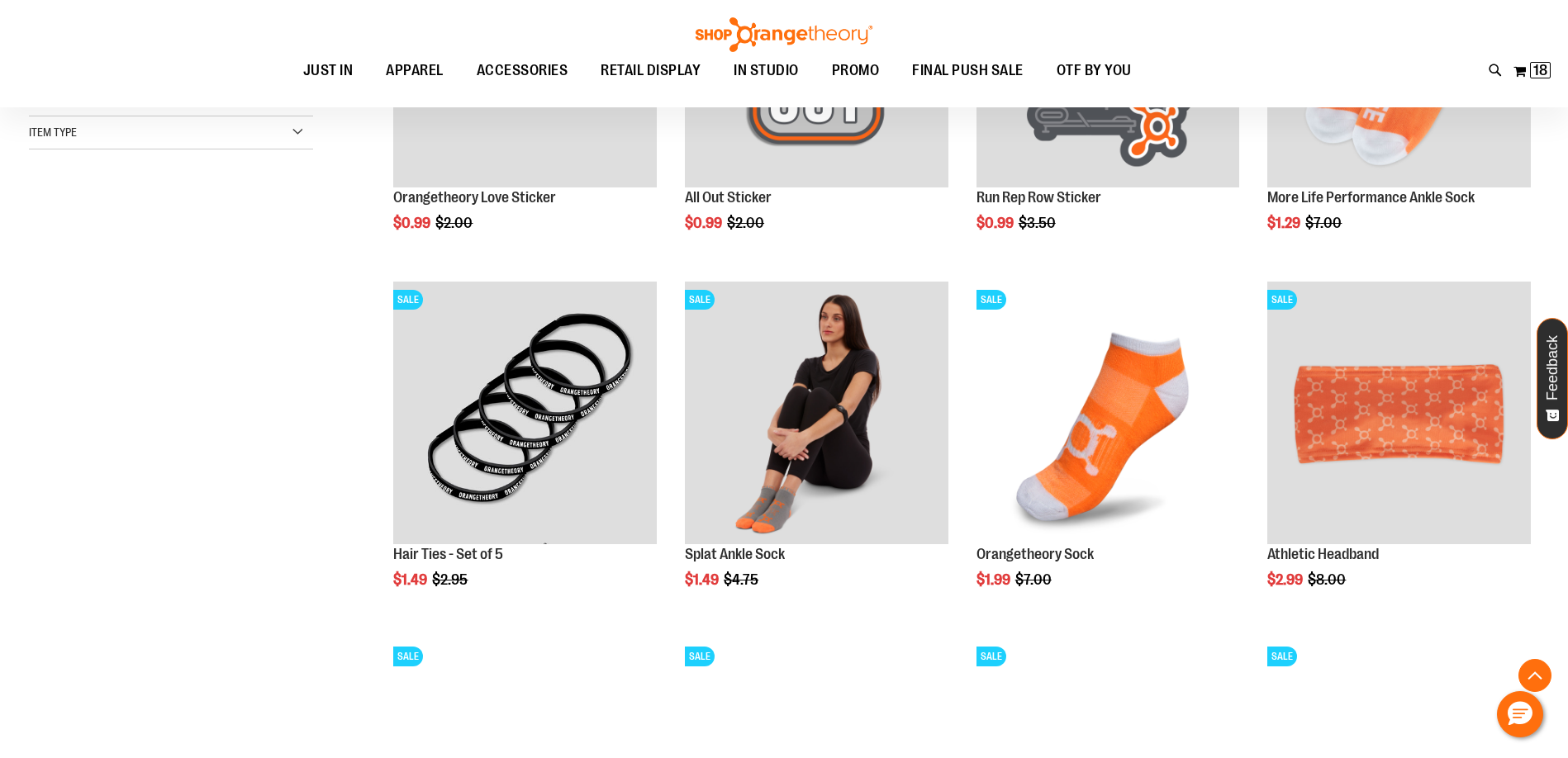
scroll to position [426, 0]
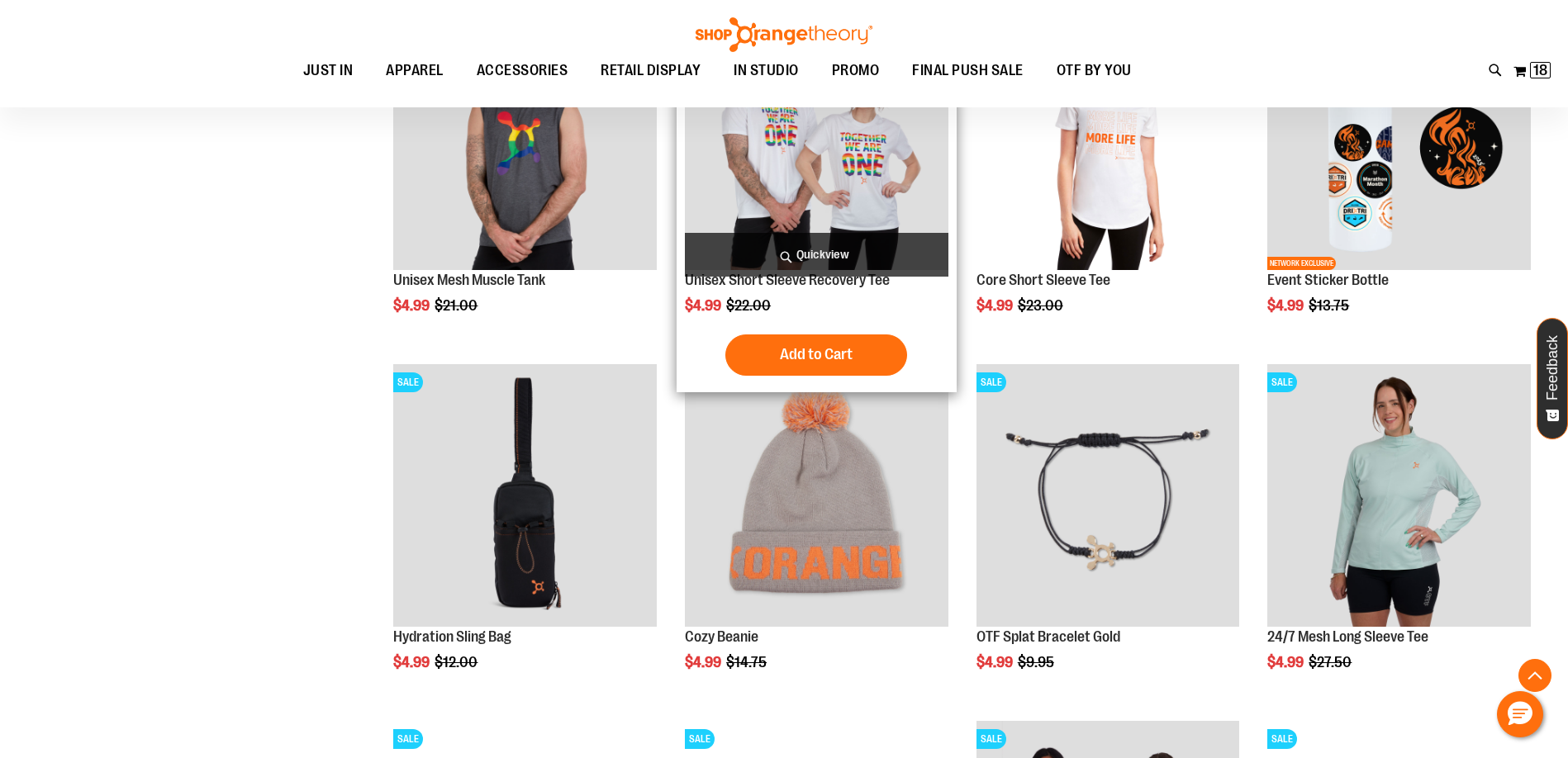
scroll to position [1404, 0]
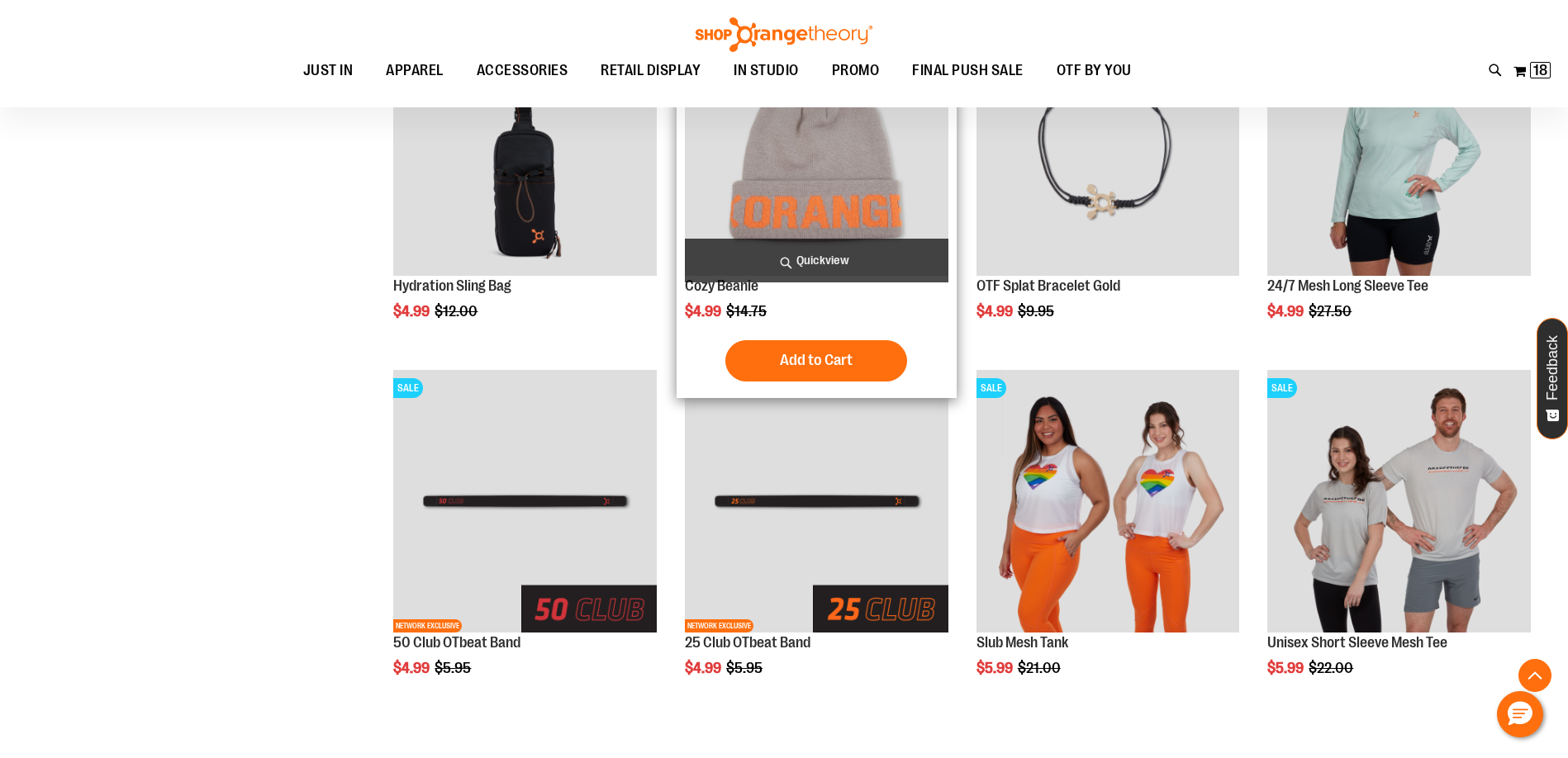
scroll to position [1818, 0]
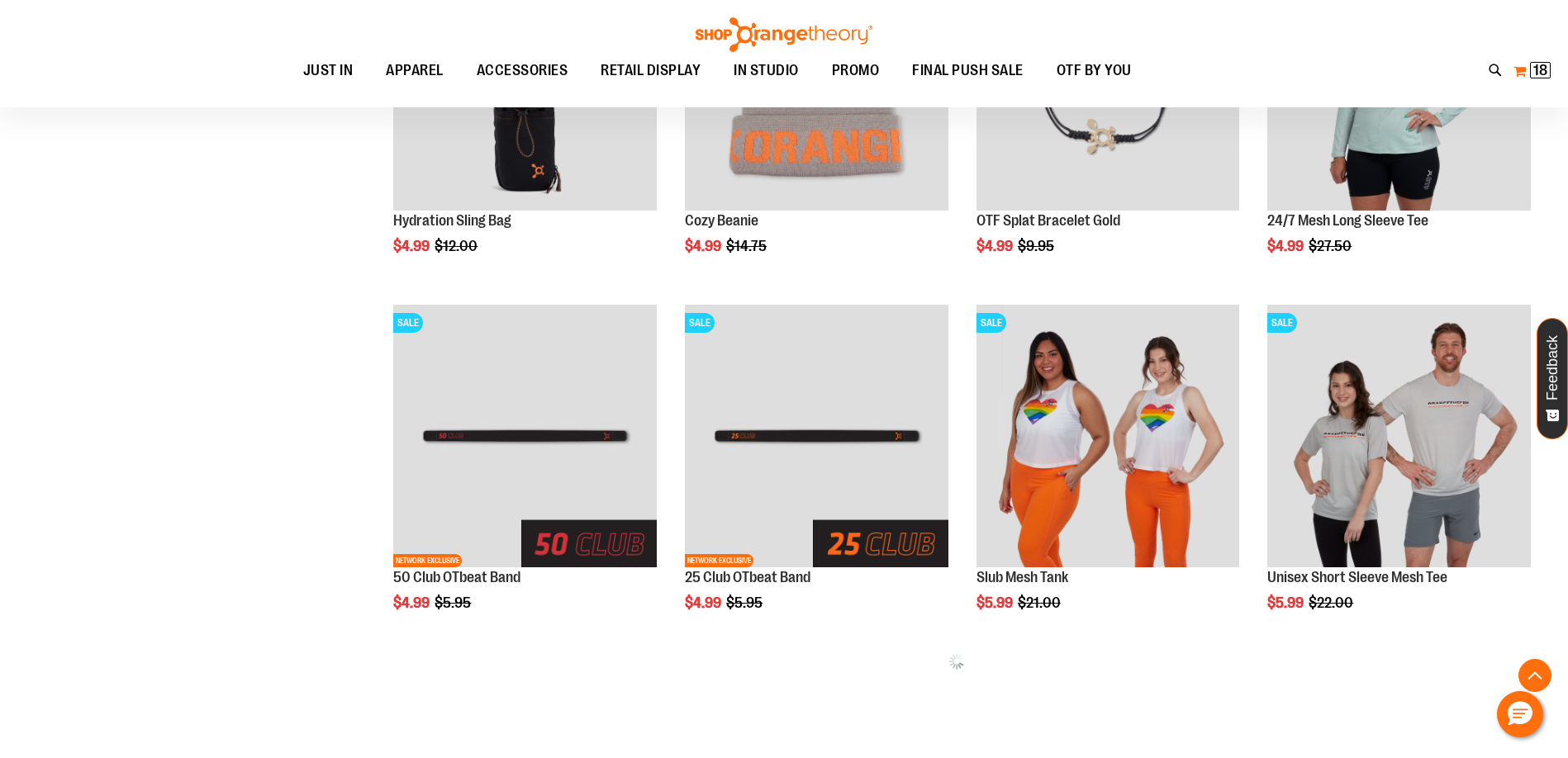
click at [1532, 70] on span "18 18 items" at bounding box center [1540, 69] width 21 height 16
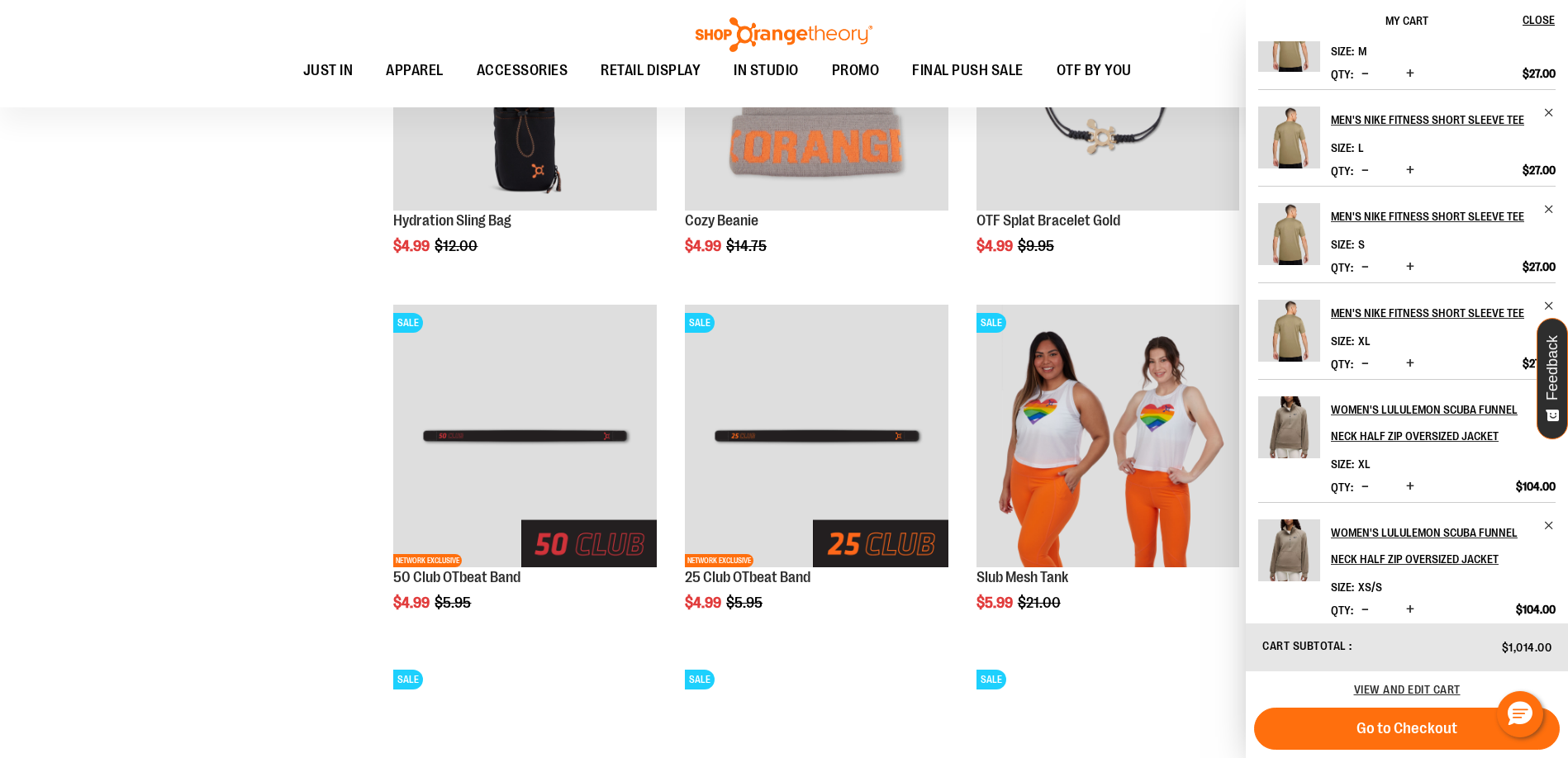
scroll to position [473, 0]
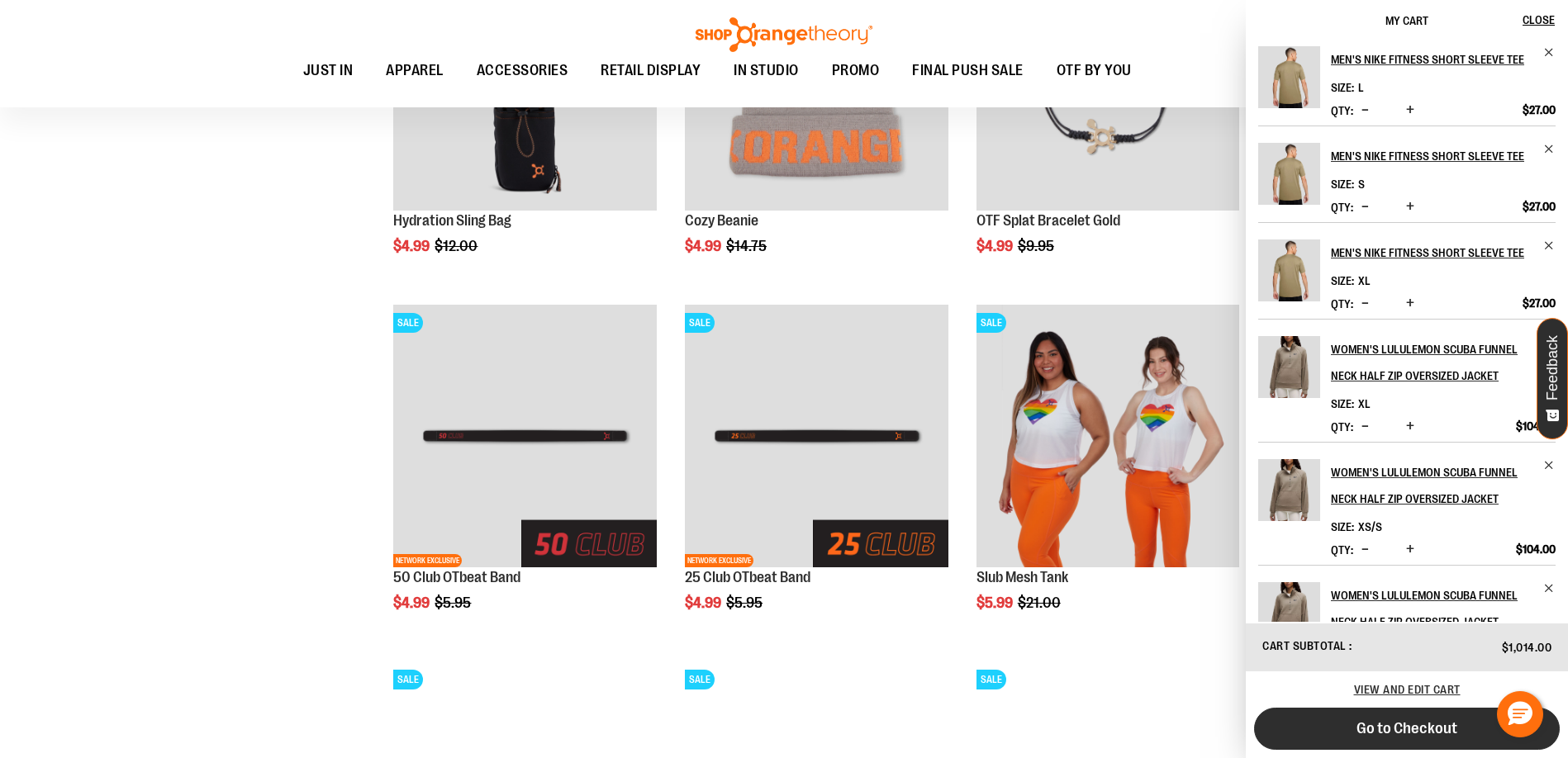
click at [1359, 734] on span "Go to Checkout" at bounding box center [1407, 728] width 101 height 18
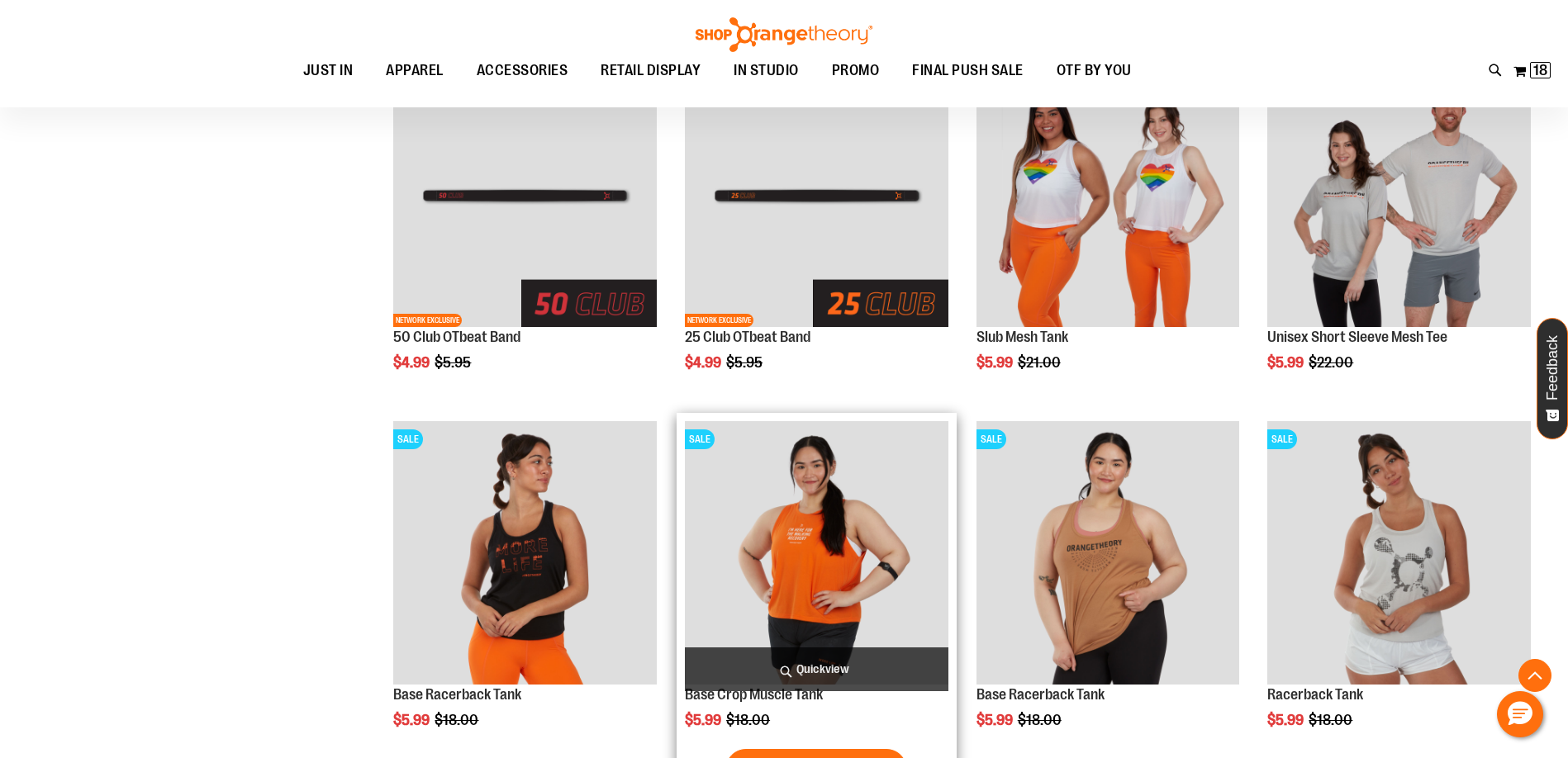
scroll to position [2065, 0]
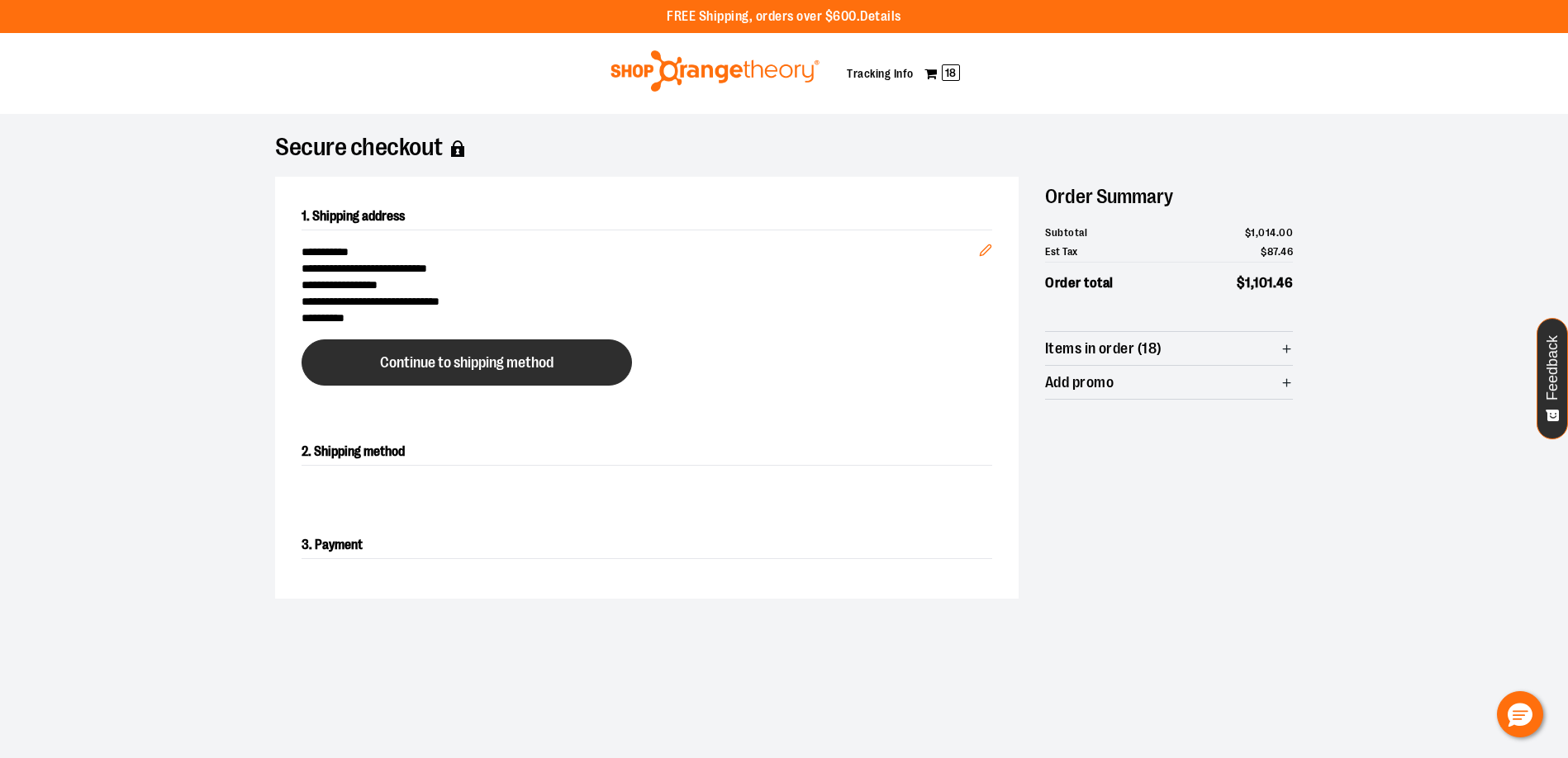
click at [477, 380] on button "Continue to shipping method" at bounding box center [467, 362] width 330 height 46
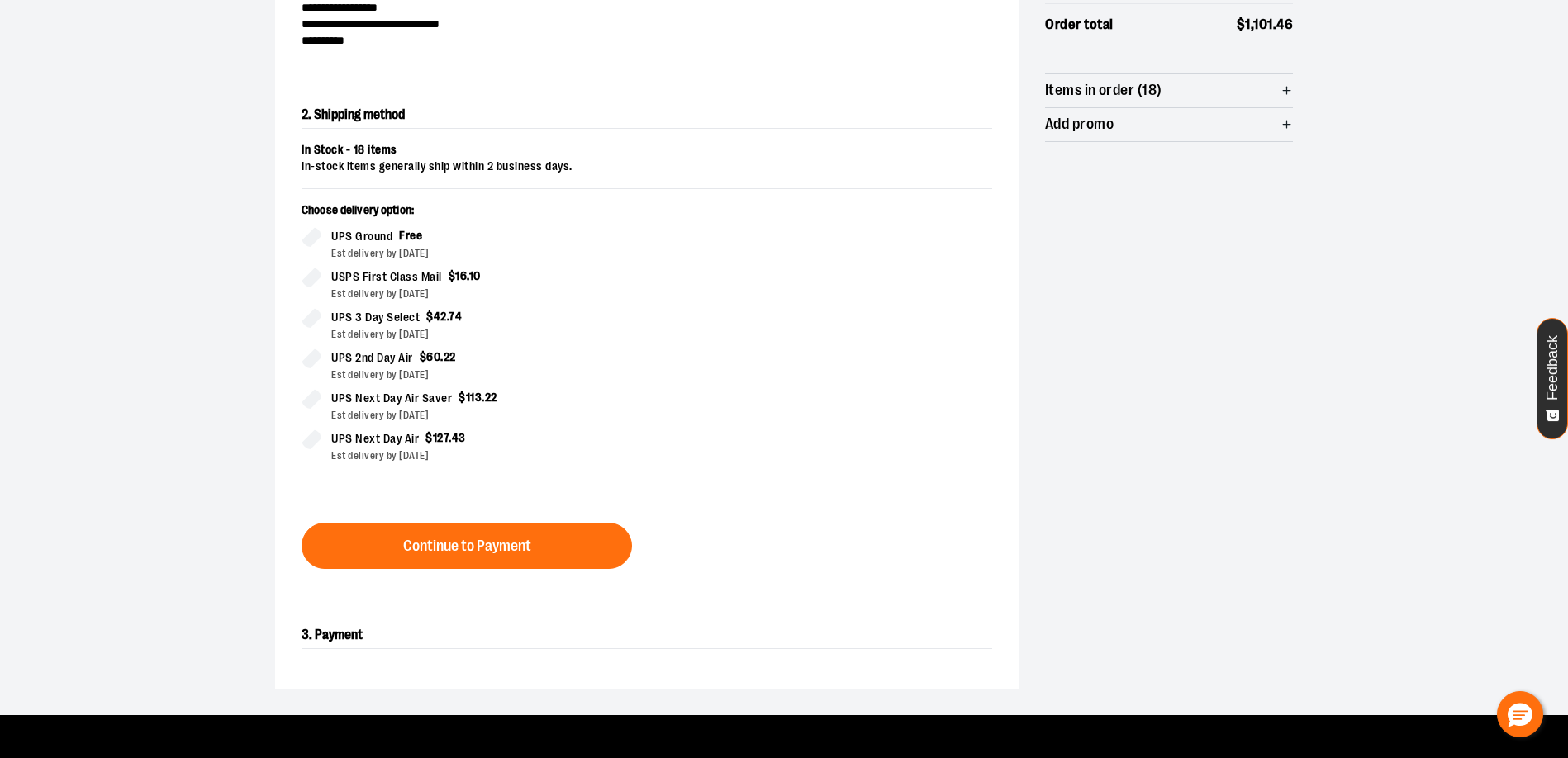
scroll to position [282, 0]
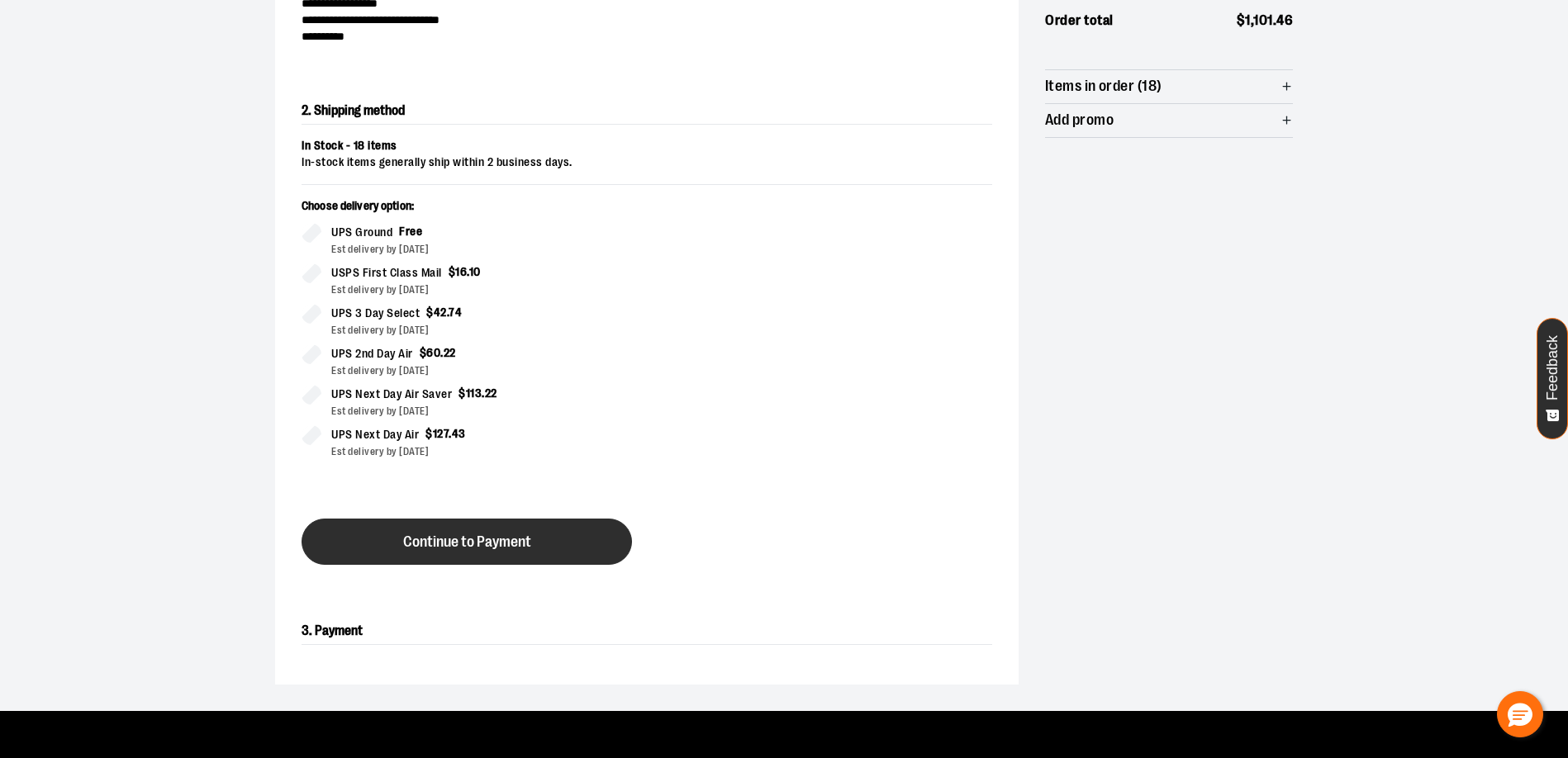
click at [460, 563] on button "Continue to Payment" at bounding box center [467, 542] width 330 height 46
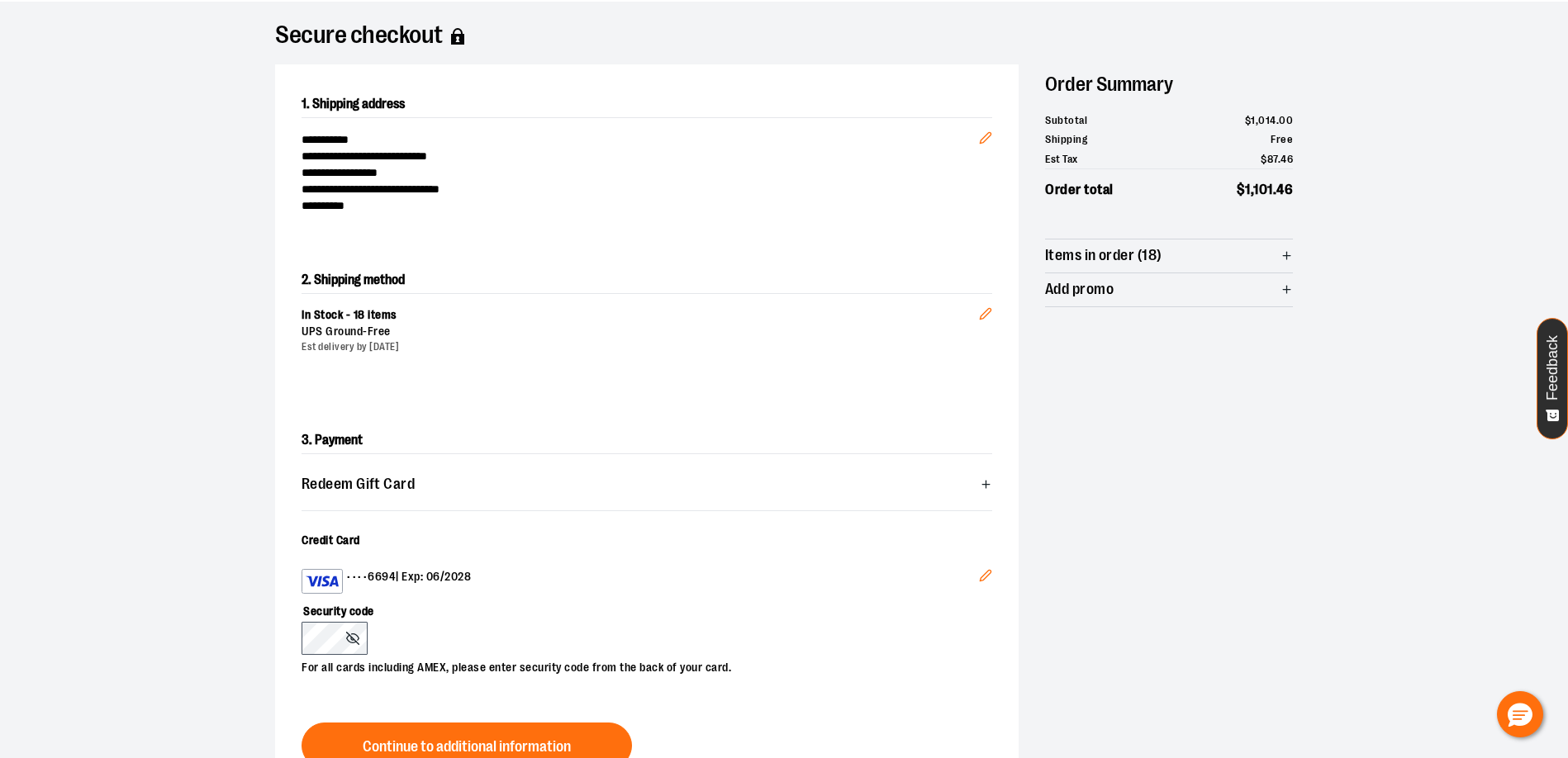
scroll to position [330, 0]
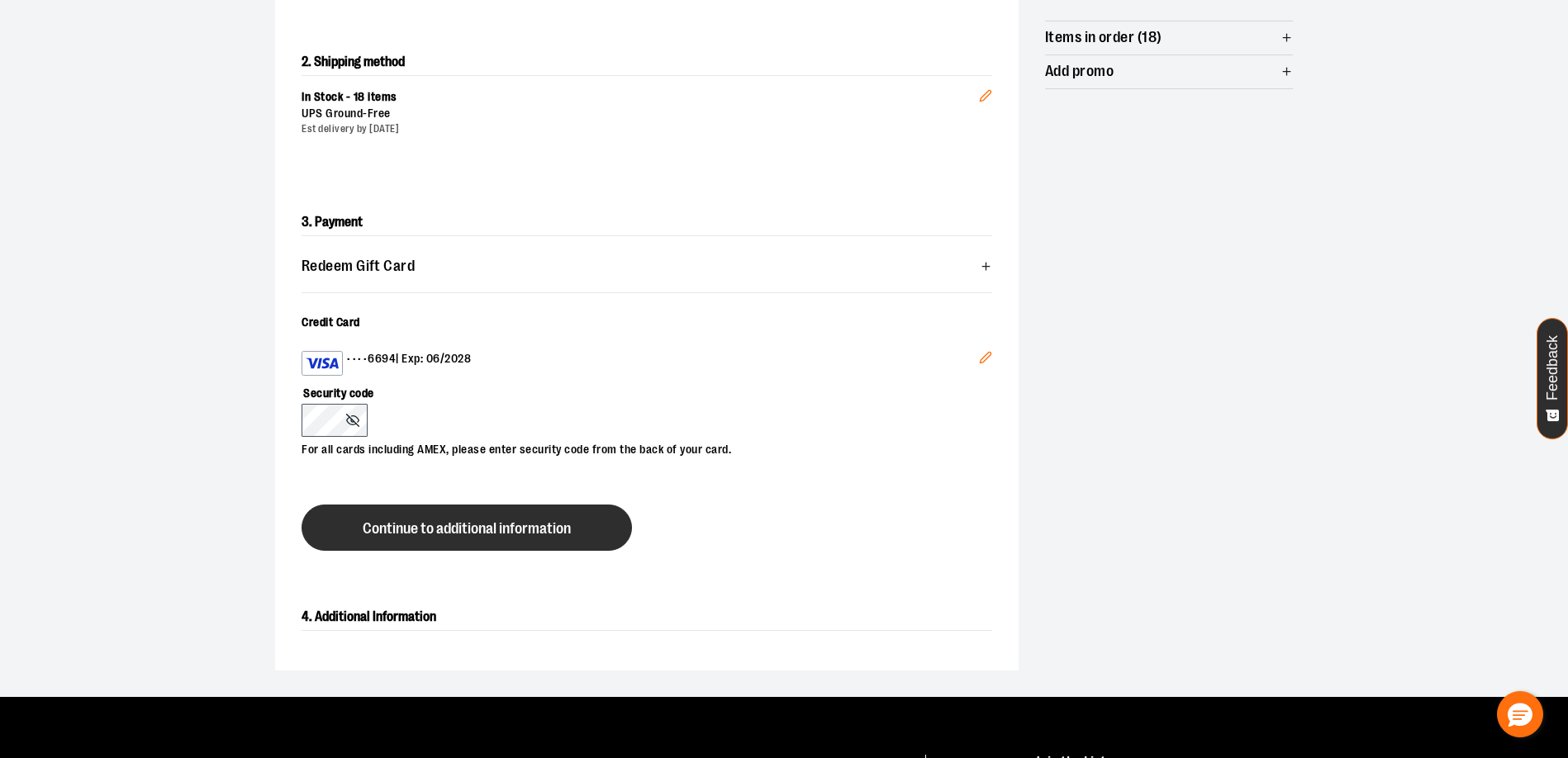
click at [443, 515] on button "Continue to additional information" at bounding box center [467, 527] width 330 height 46
